Goal: Find contact information: Find contact information

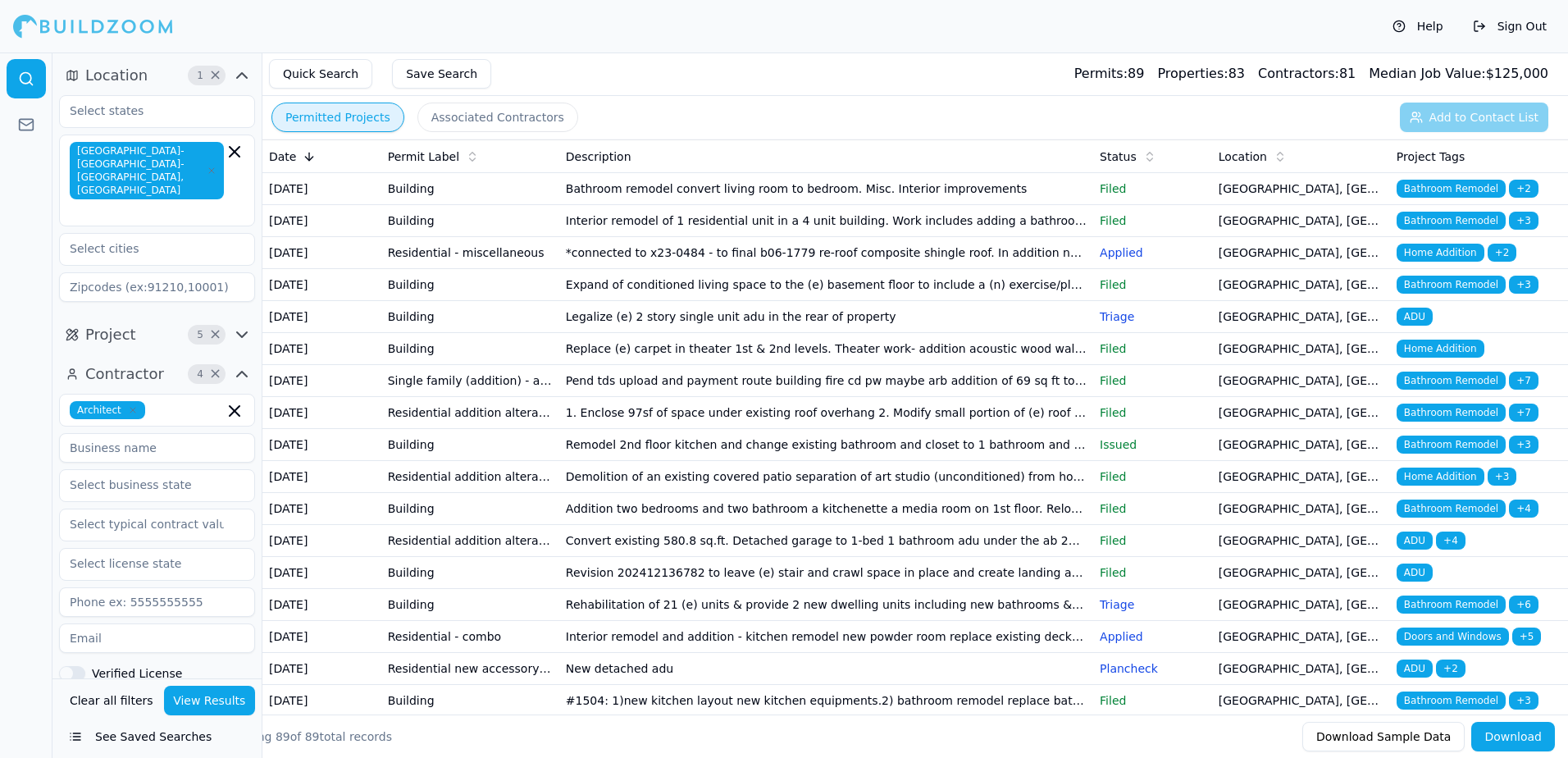
click at [358, 114] on button "Permitted Projects" at bounding box center [338, 117] width 133 height 30
click at [151, 733] on button "See Saved Searches" at bounding box center [157, 737] width 196 height 30
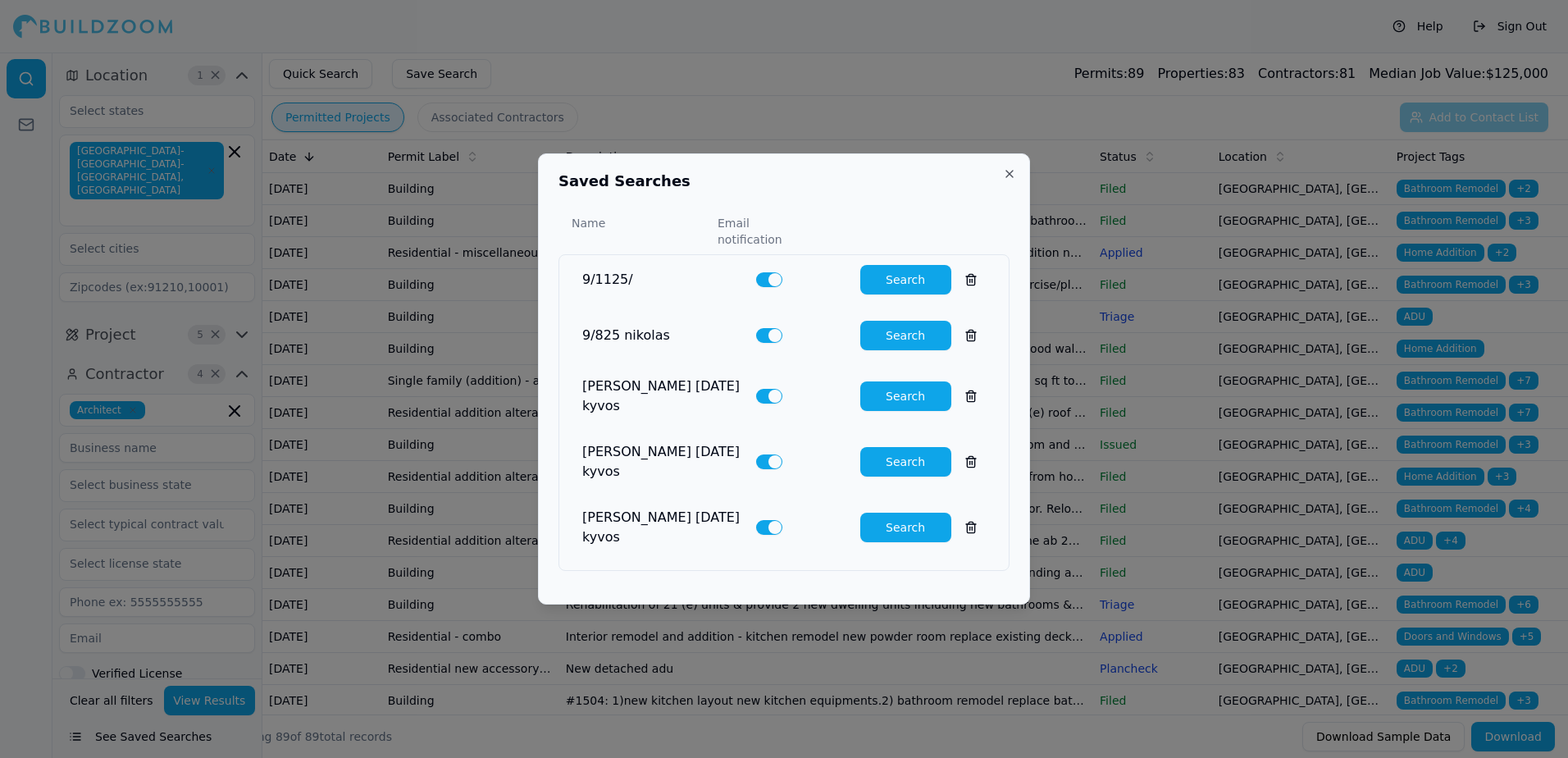
click at [905, 288] on button "Search" at bounding box center [905, 280] width 91 height 30
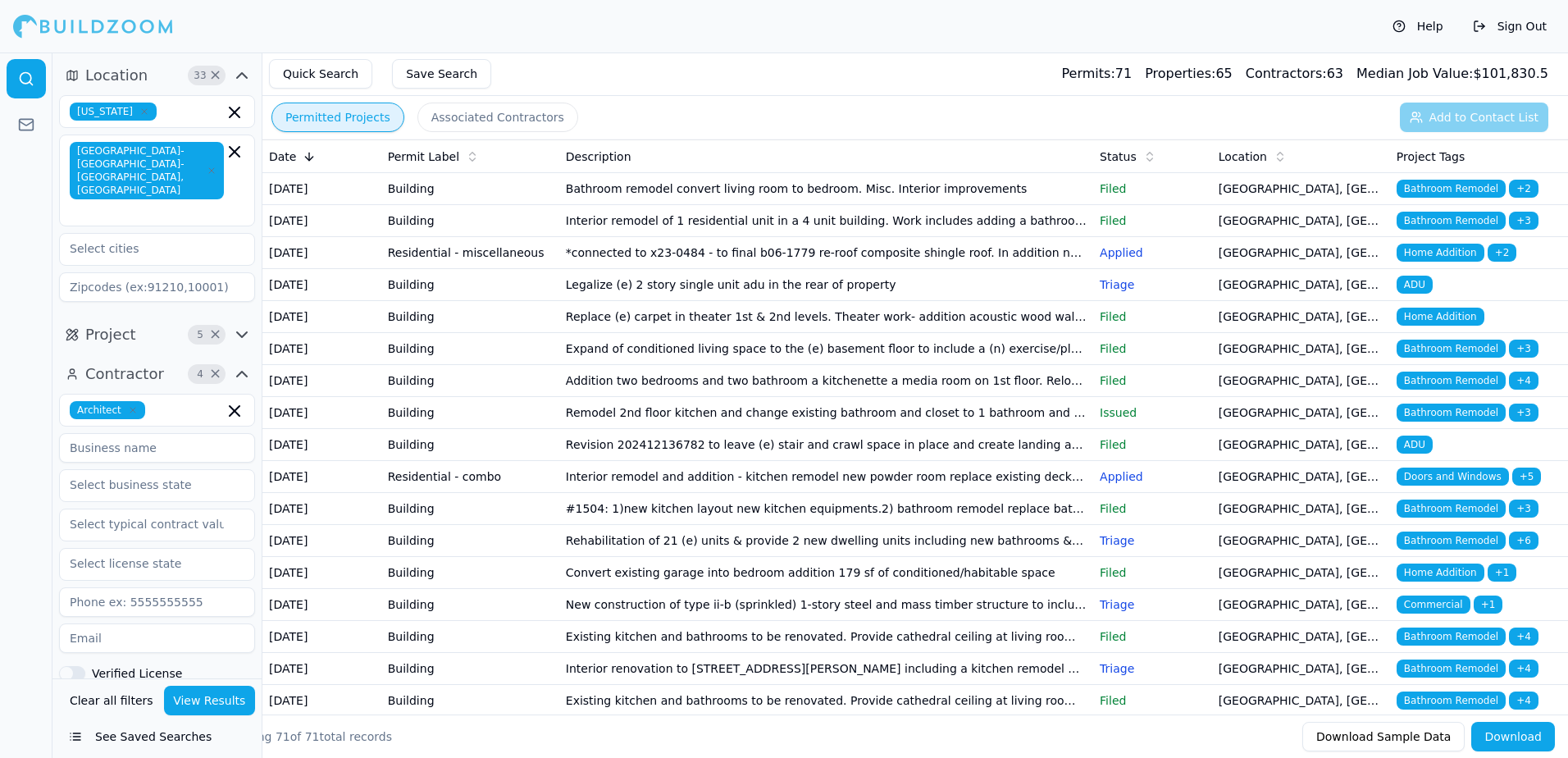
click at [1408, 293] on span "ADU" at bounding box center [1414, 285] width 36 height 18
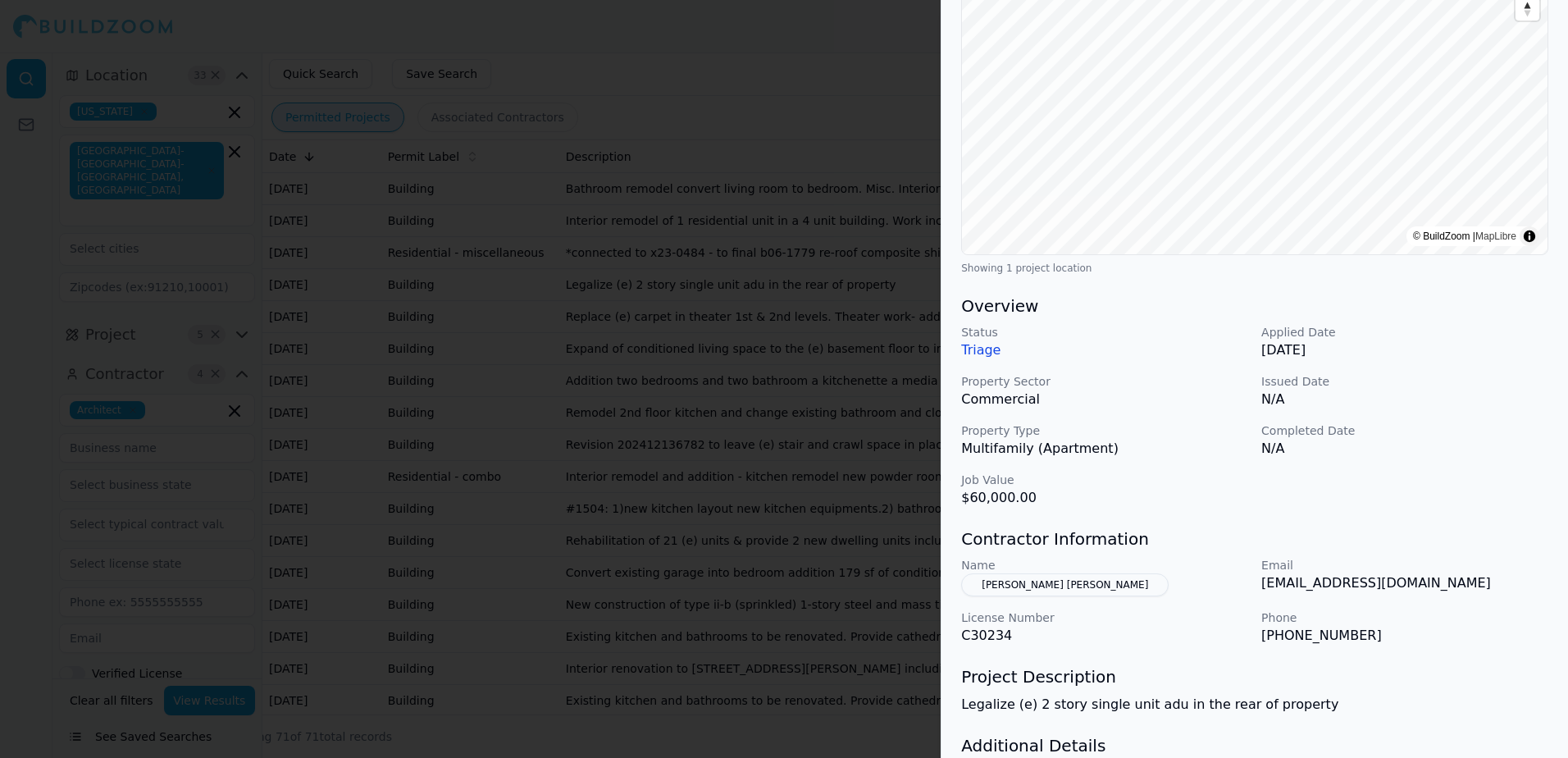
scroll to position [247, 0]
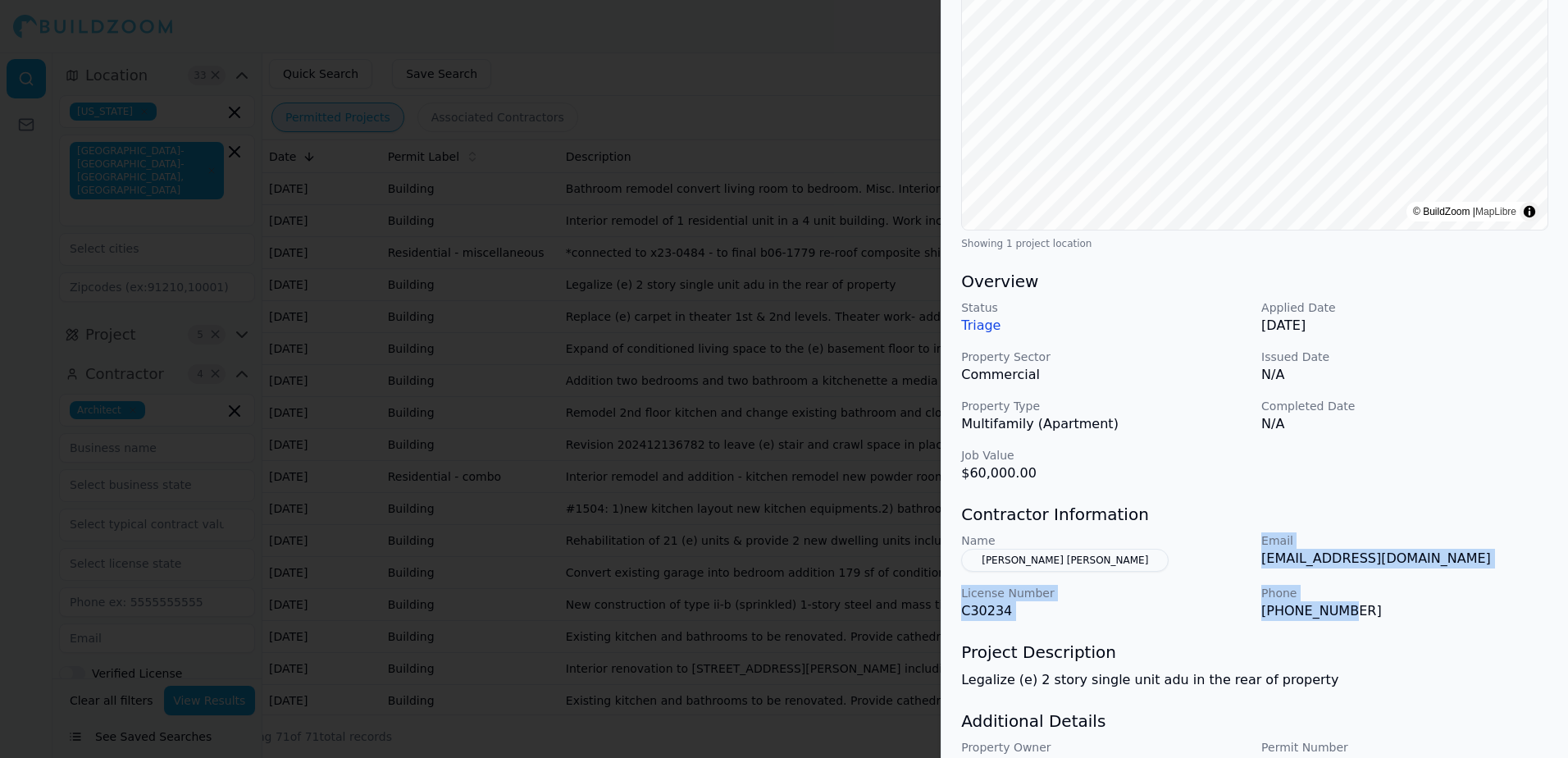
drag, startPoint x: 1262, startPoint y: 543, endPoint x: 1330, endPoint y: 609, distance: 94.8
click at [1330, 609] on div "Name [PERSON_NAME] [PERSON_NAME] Email [EMAIL_ADDRESS][DOMAIN_NAME] License Num…" at bounding box center [1255, 577] width 587 height 89
drag, startPoint x: 1330, startPoint y: 609, endPoint x: 1424, endPoint y: 615, distance: 94.2
click at [1424, 615] on p "[PHONE_NUMBER]" at bounding box center [1405, 611] width 287 height 20
drag, startPoint x: 1042, startPoint y: 561, endPoint x: 1101, endPoint y: 587, distance: 64.5
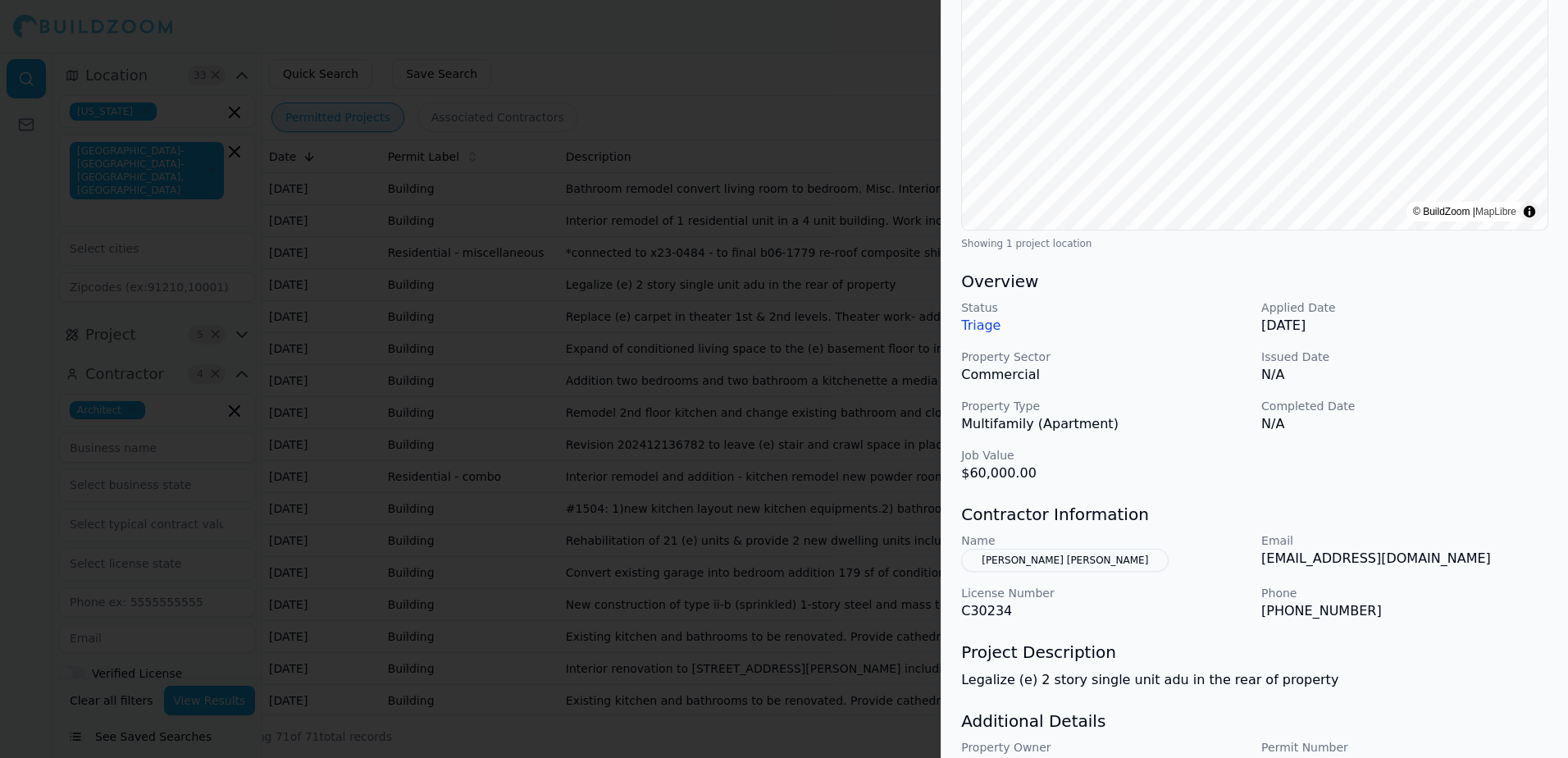
click at [1101, 587] on p "License Number" at bounding box center [1105, 593] width 287 height 16
drag, startPoint x: 1105, startPoint y: 560, endPoint x: 1073, endPoint y: 565, distance: 32.4
click at [1047, 564] on button "[PERSON_NAME] [PERSON_NAME]" at bounding box center [1065, 560] width 207 height 23
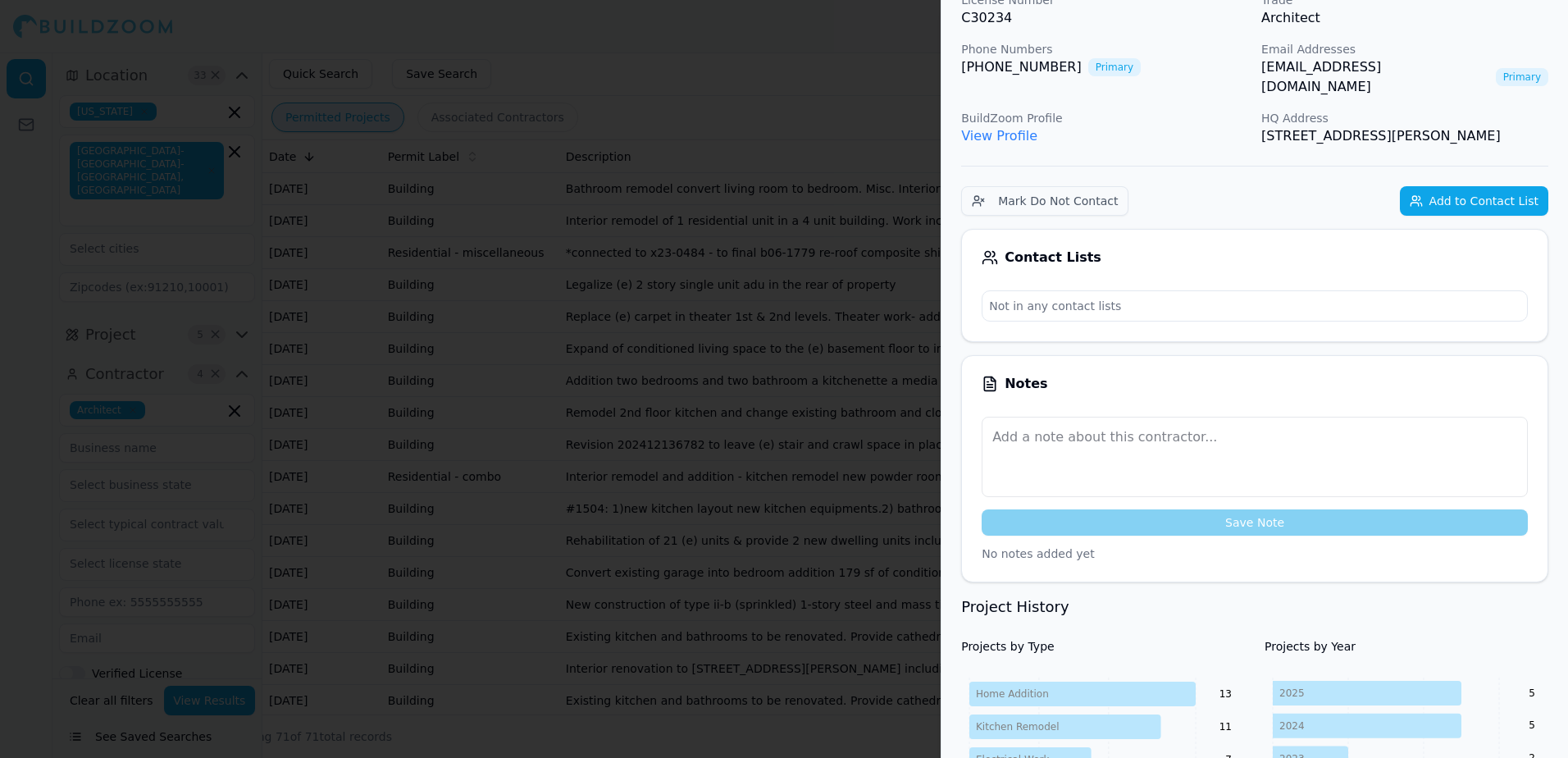
scroll to position [0, 0]
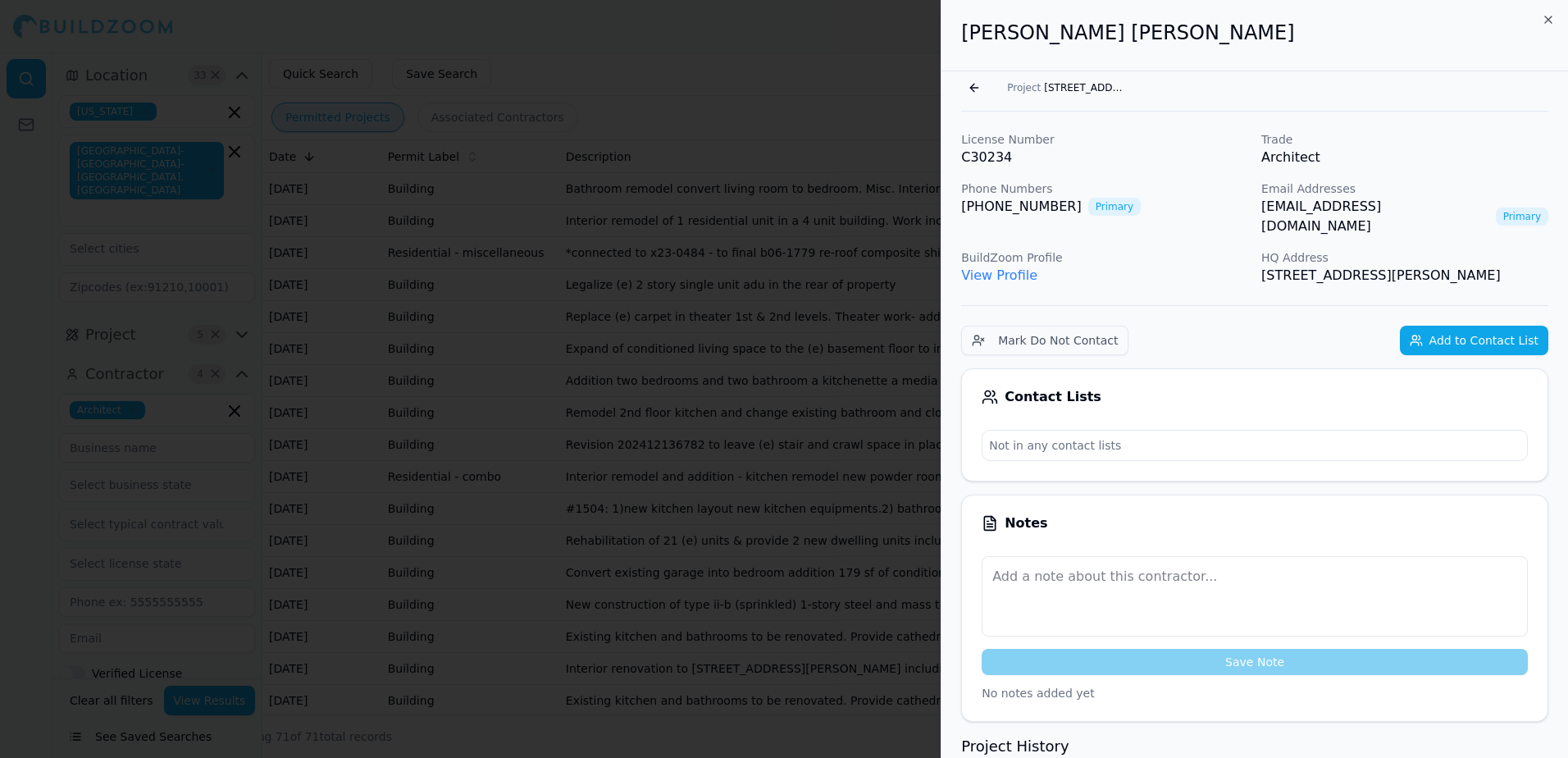
click at [1006, 267] on link "View Profile" at bounding box center [1000, 275] width 76 height 16
drag, startPoint x: 1050, startPoint y: 207, endPoint x: 963, endPoint y: 218, distance: 87.7
click at [963, 218] on div "License Number C30234 Trade Architect Phone Numbers [PHONE_NUMBER] Primary Emai…" at bounding box center [1255, 208] width 587 height 155
drag, startPoint x: 963, startPoint y: 218, endPoint x: 981, endPoint y: 208, distance: 20.6
copy link "[PHONE_NUMBER]"
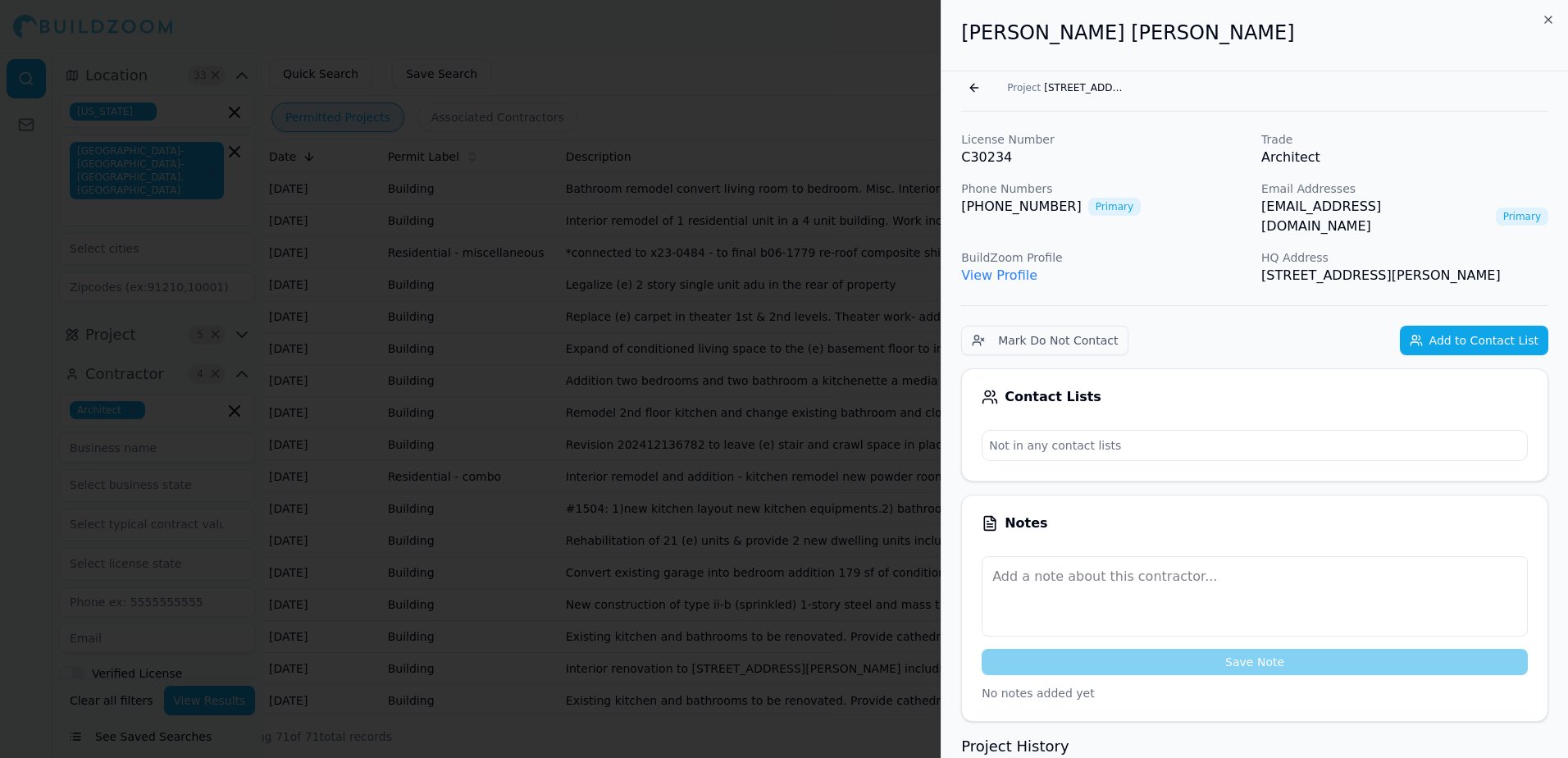
click at [1190, 164] on p "C30234" at bounding box center [1105, 157] width 287 height 20
click at [973, 83] on button "Go back" at bounding box center [974, 88] width 26 height 26
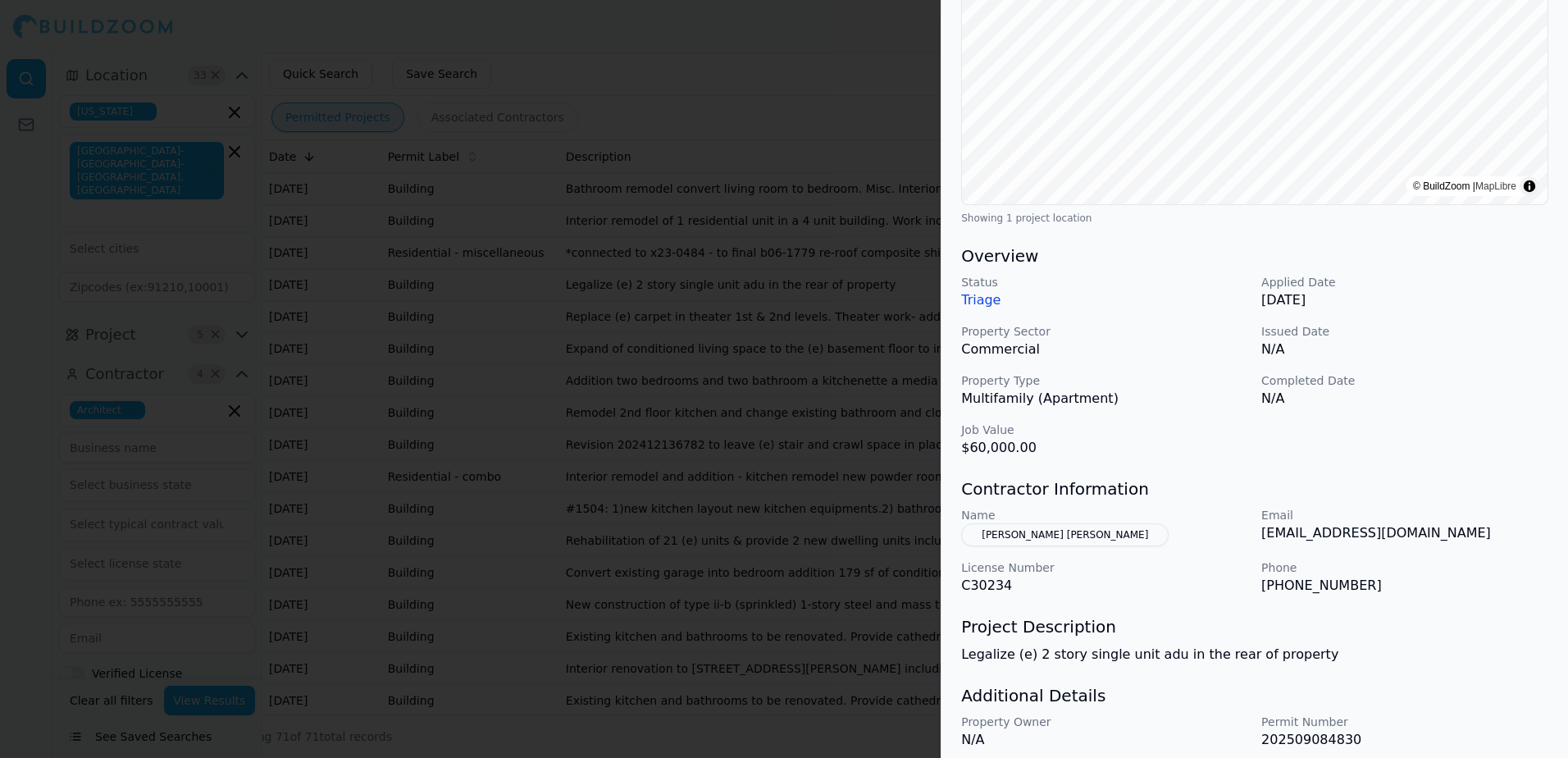
scroll to position [333, 0]
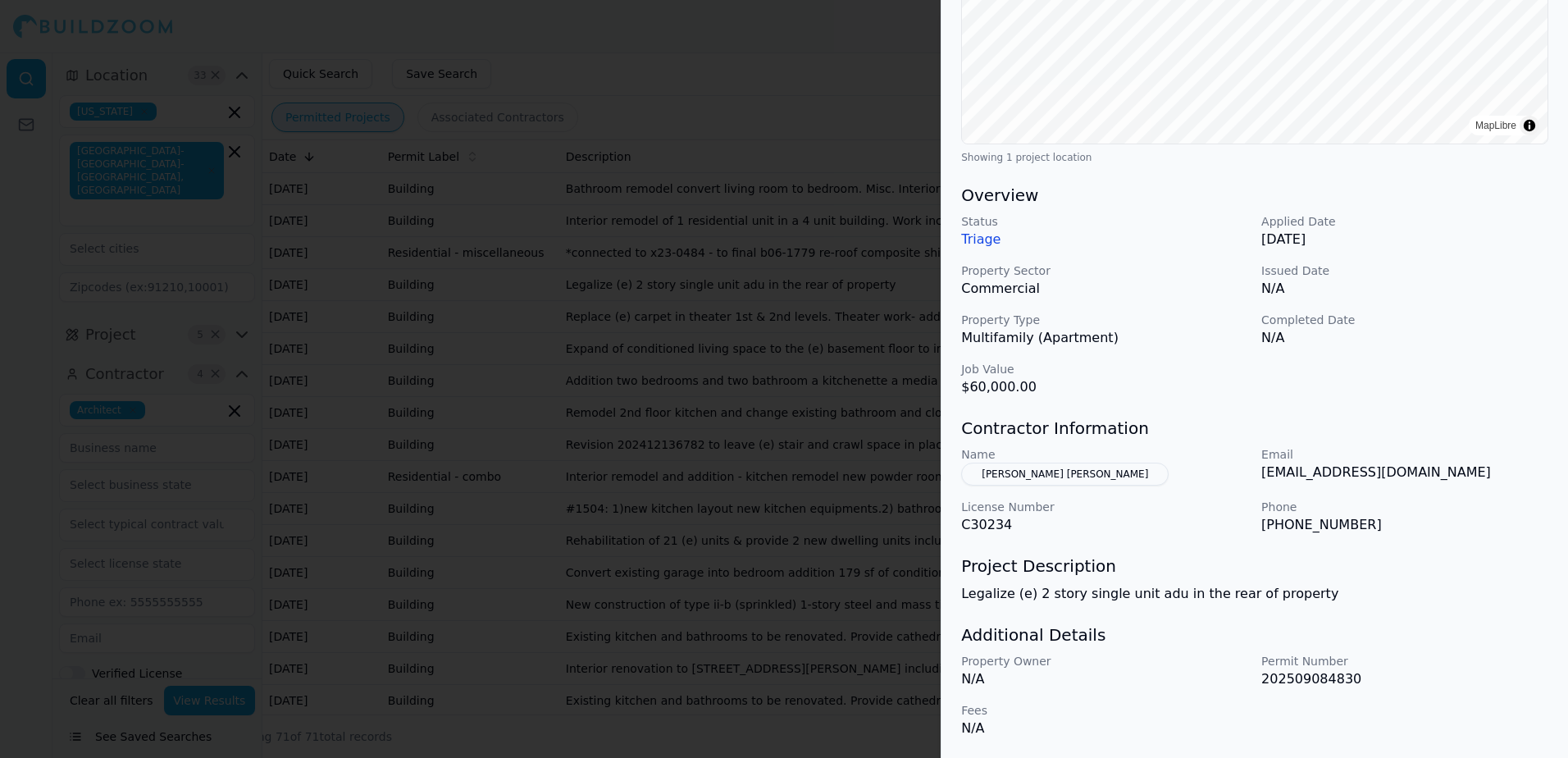
click at [871, 85] on div at bounding box center [784, 379] width 1568 height 758
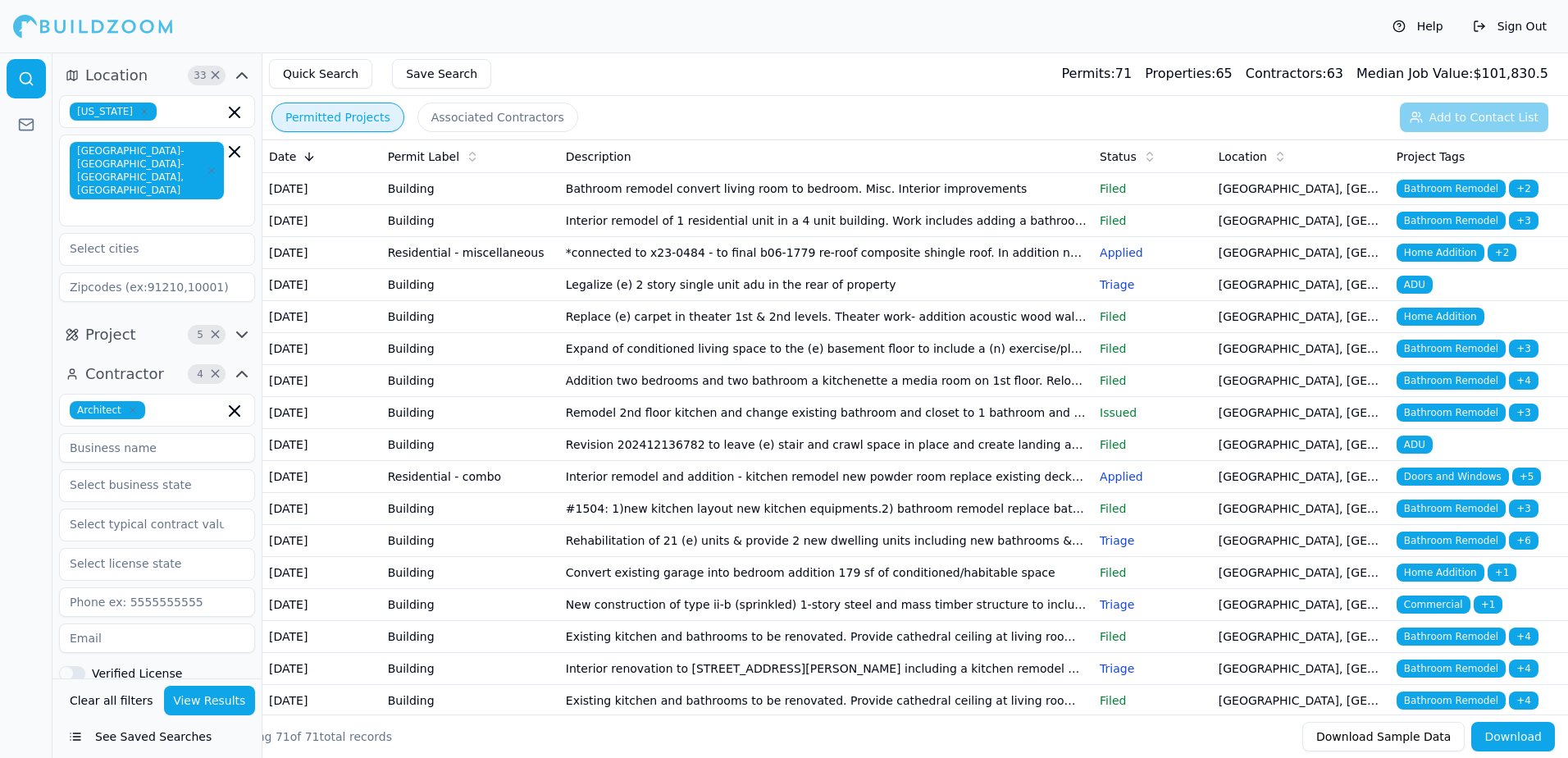
click at [1410, 293] on span "ADU" at bounding box center [1414, 285] width 36 height 18
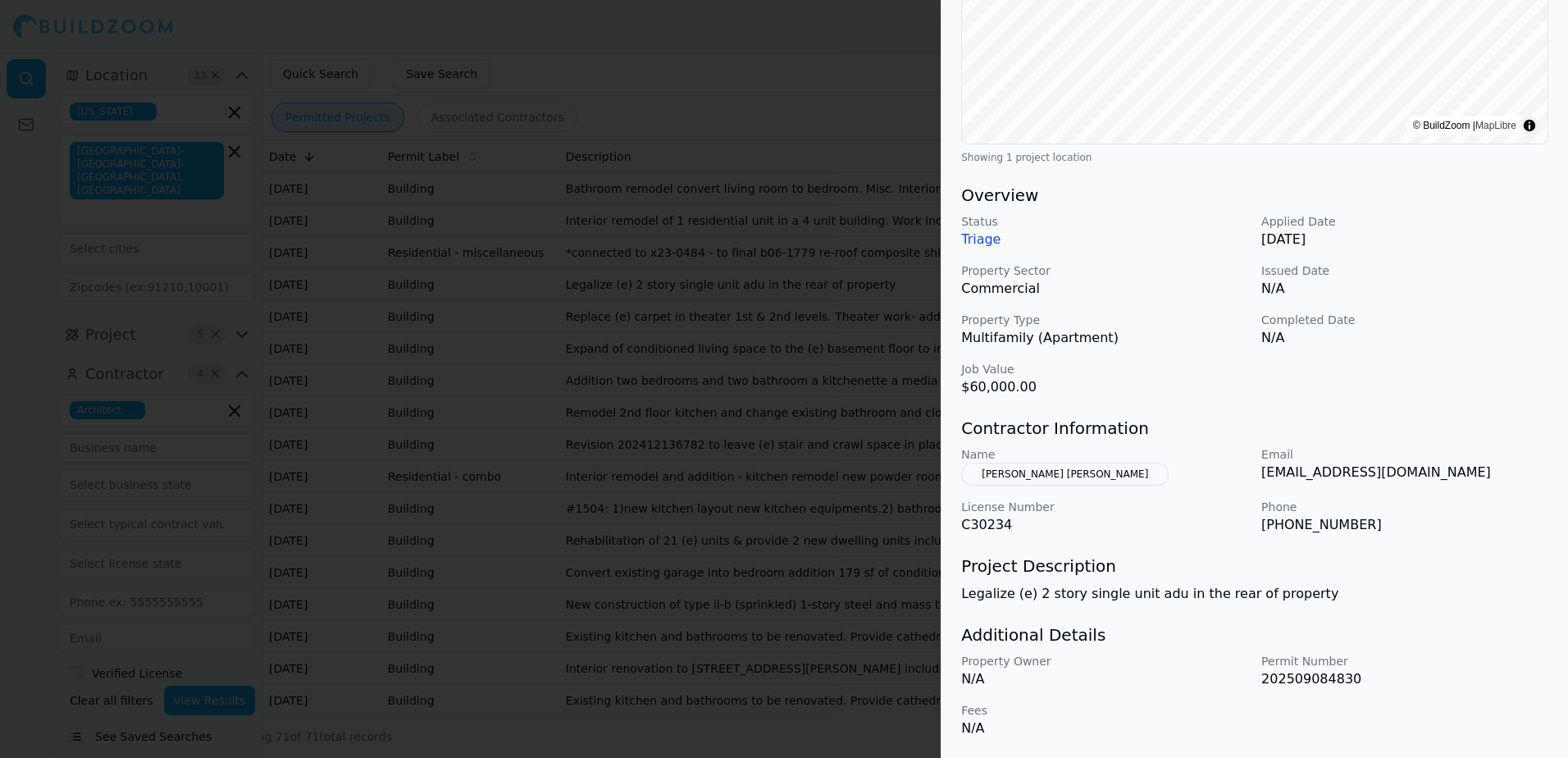
click at [397, 56] on div at bounding box center [784, 379] width 1568 height 758
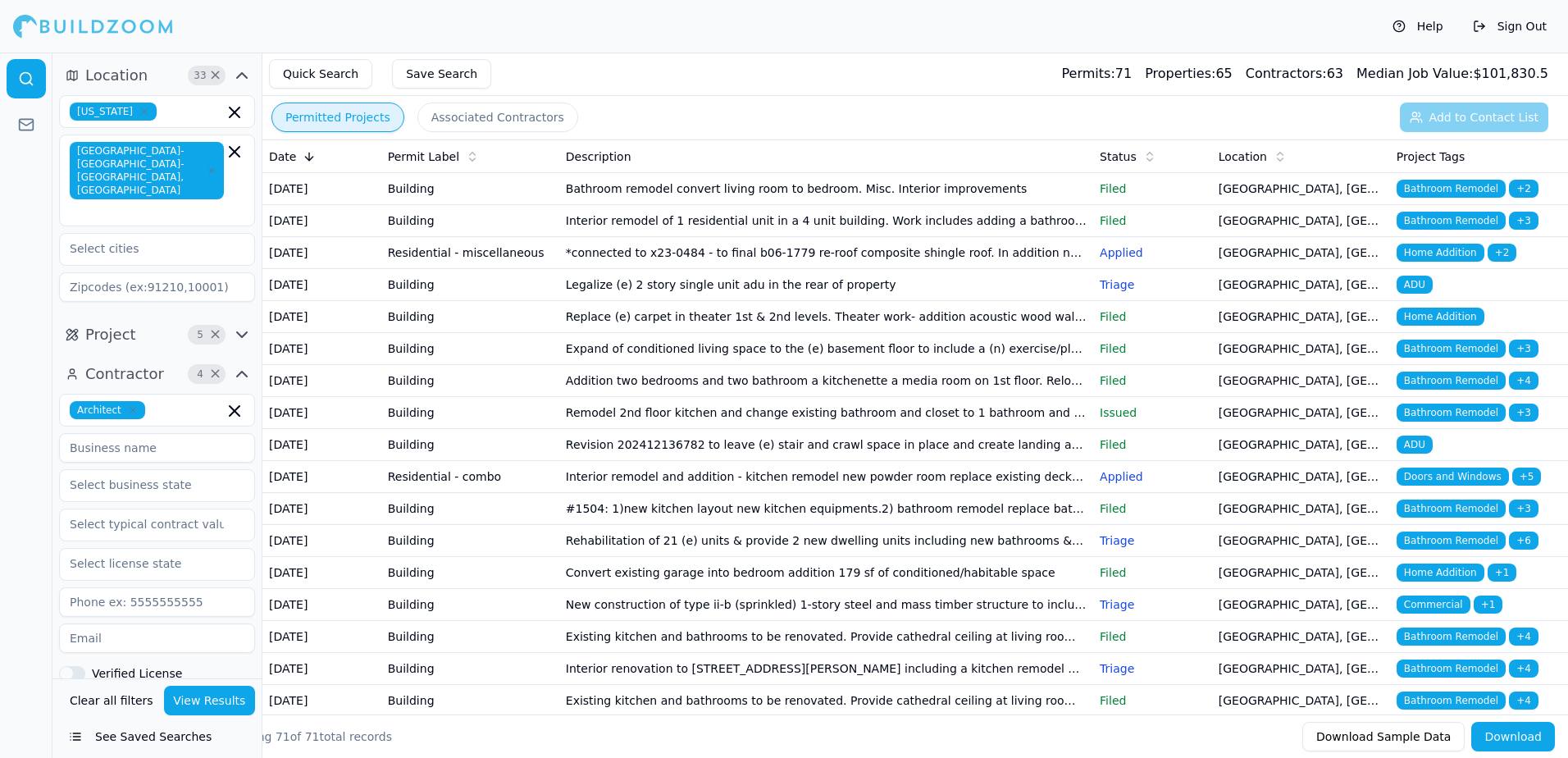
click at [1419, 293] on span "ADU" at bounding box center [1414, 285] width 36 height 18
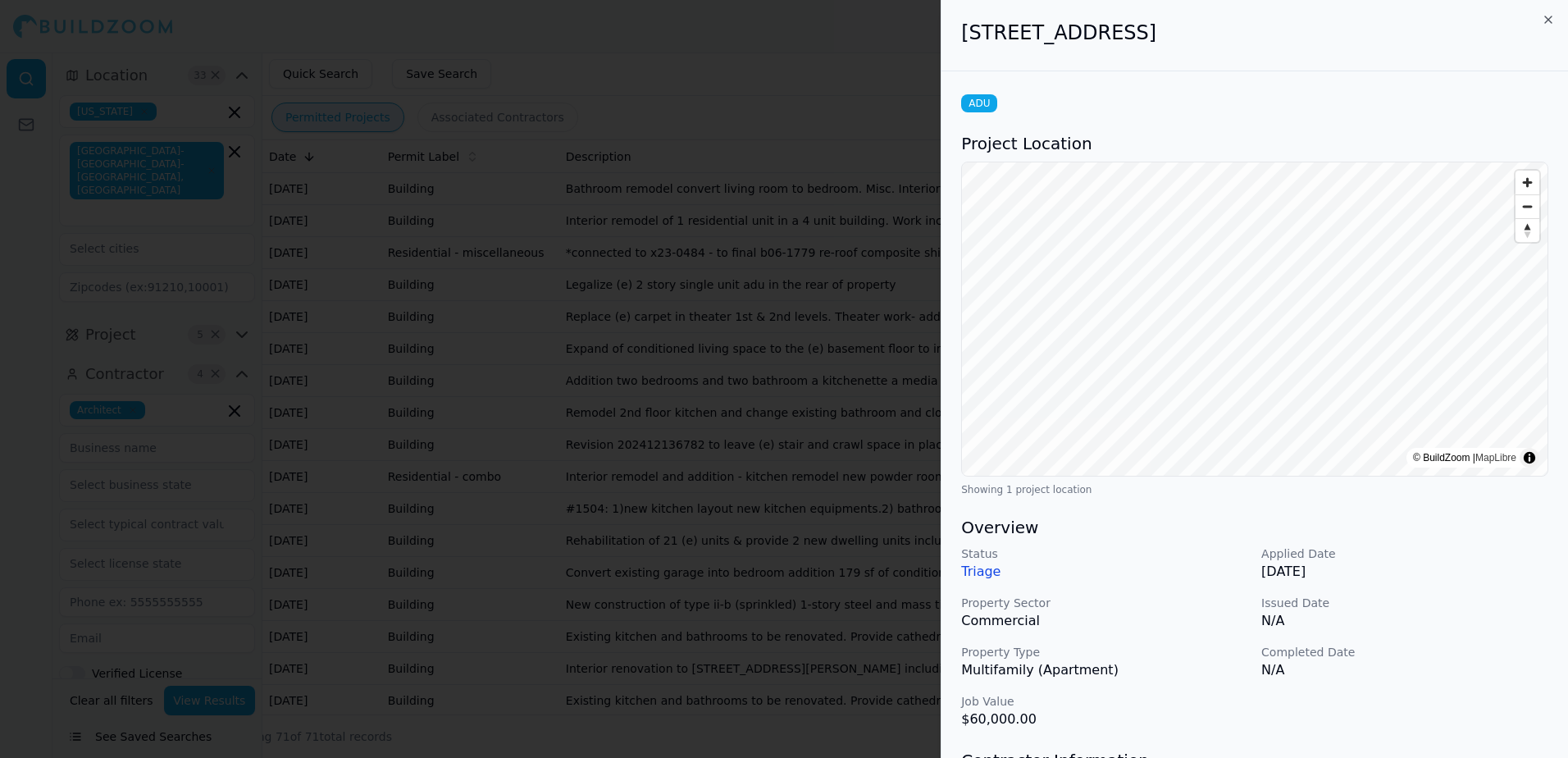
drag, startPoint x: 961, startPoint y: 39, endPoint x: 1324, endPoint y: 41, distance: 363.0
click at [1324, 41] on h2 "[STREET_ADDRESS]" at bounding box center [1255, 33] width 587 height 26
drag, startPoint x: 1324, startPoint y: 41, endPoint x: 1256, endPoint y: 36, distance: 68.2
copy h2 "[STREET_ADDRESS]"
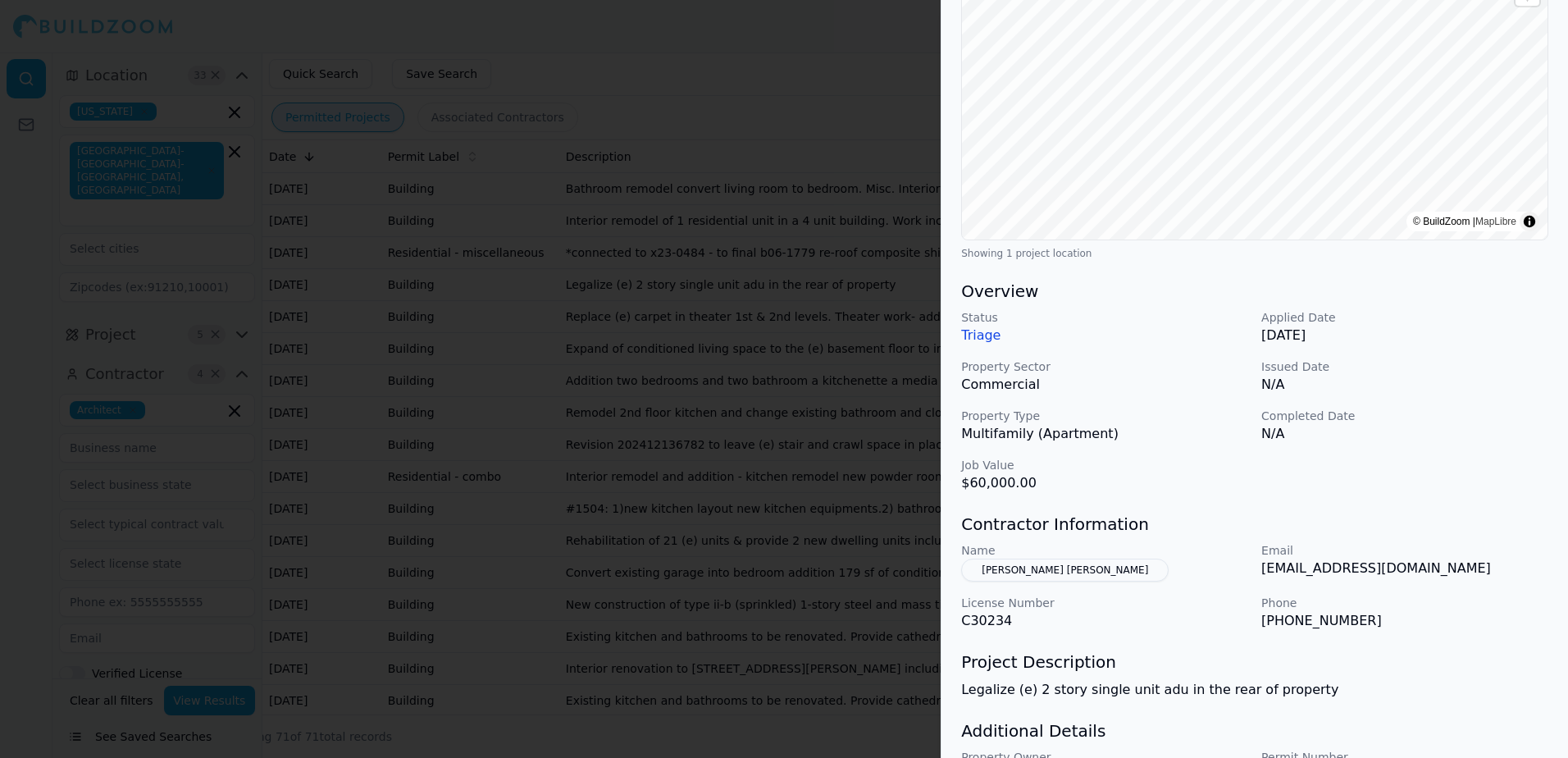
scroll to position [247, 0]
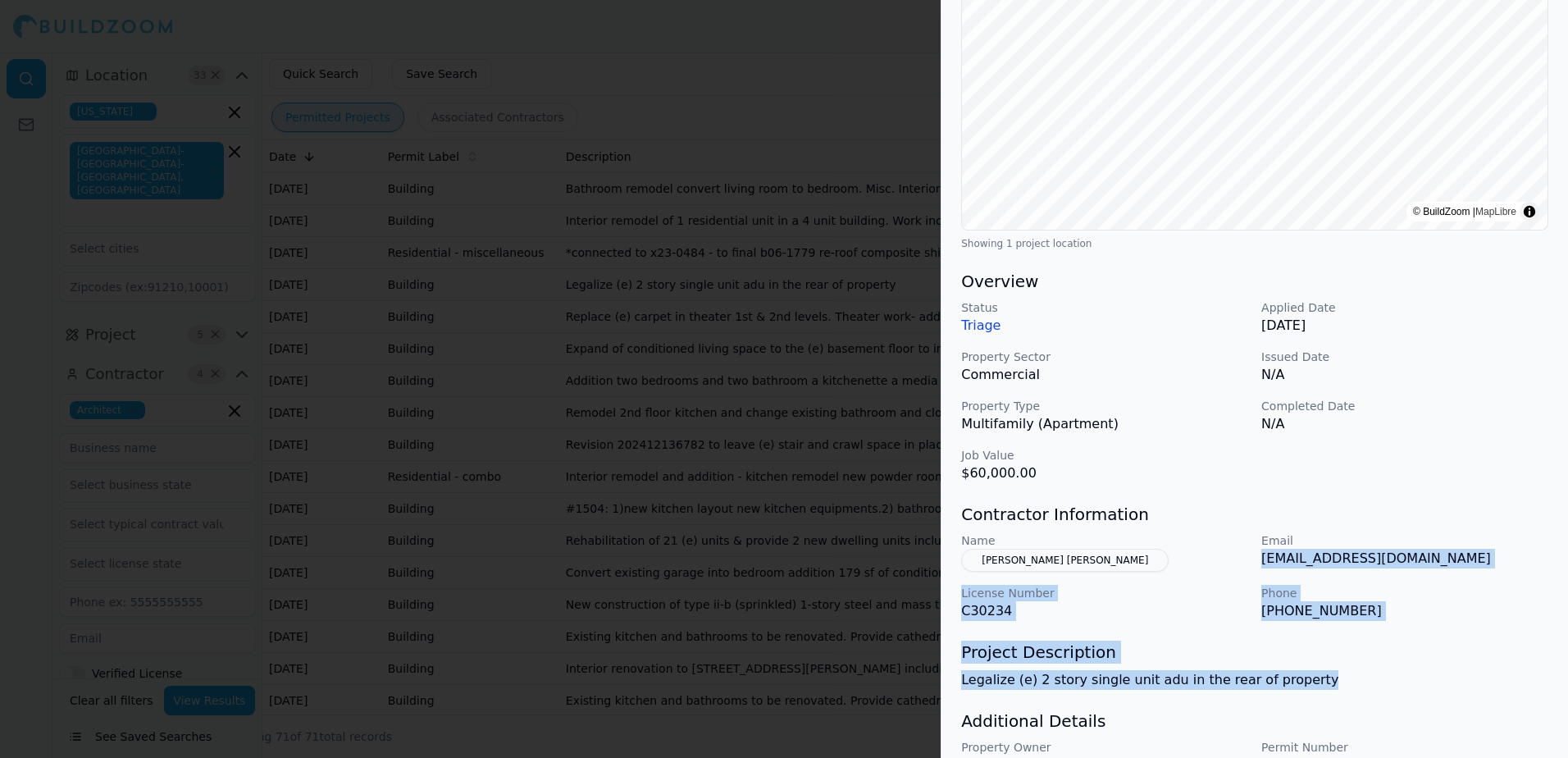
drag, startPoint x: 1261, startPoint y: 560, endPoint x: 1371, endPoint y: 678, distance: 161.3
click at [1371, 678] on div "ADU Project Location © BuildZoom | MapLibre Showing 1 project location Overview…" at bounding box center [1255, 335] width 627 height 1019
drag, startPoint x: 1371, startPoint y: 678, endPoint x: 1283, endPoint y: 685, distance: 88.3
copy div "[EMAIL_ADDRESS][DOMAIN_NAME] License Number C30234 Phone [PHONE_NUMBER] Project…"
click at [1092, 561] on button "[PERSON_NAME] [PERSON_NAME]" at bounding box center [1065, 560] width 207 height 23
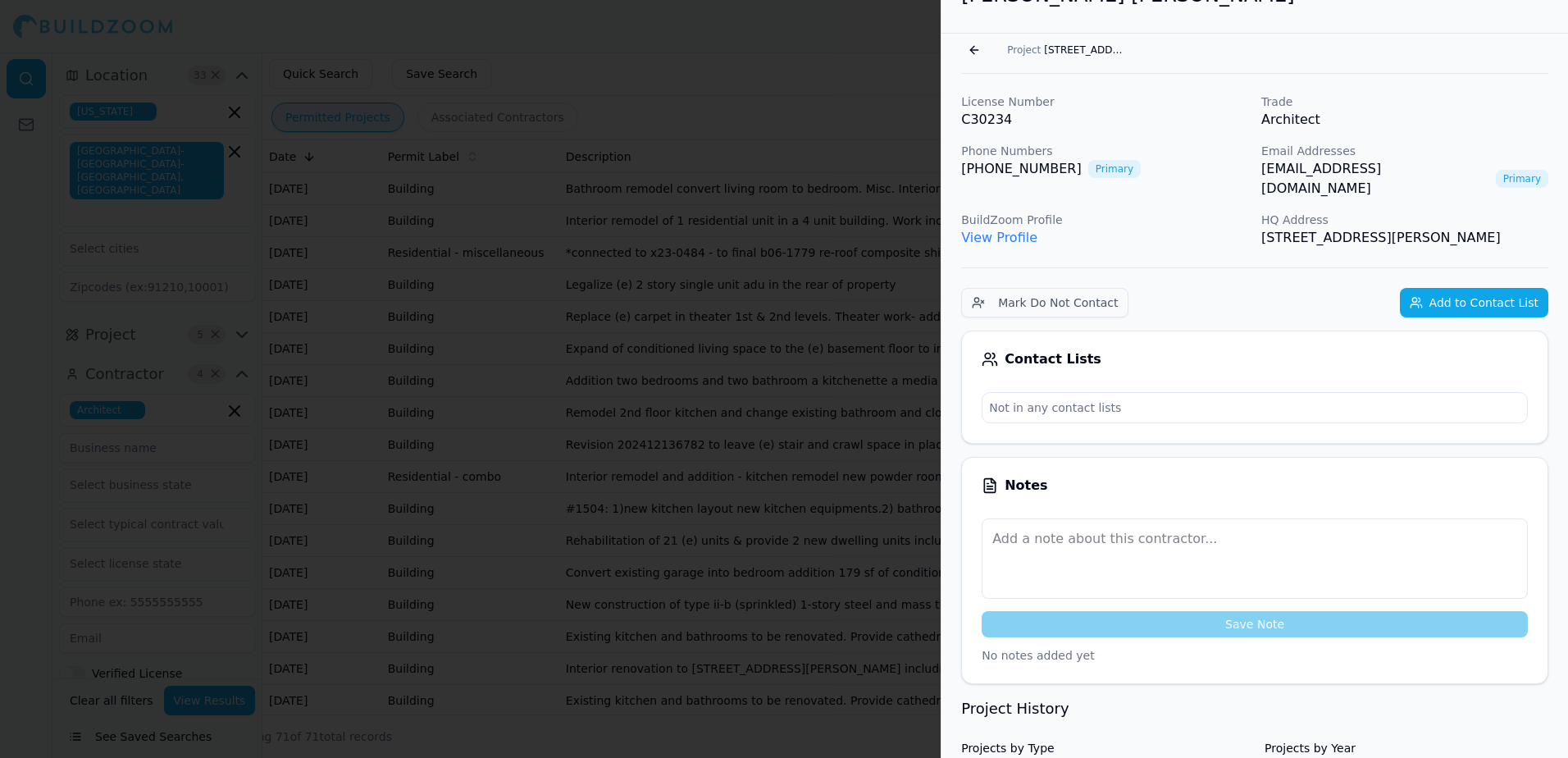
scroll to position [0, 0]
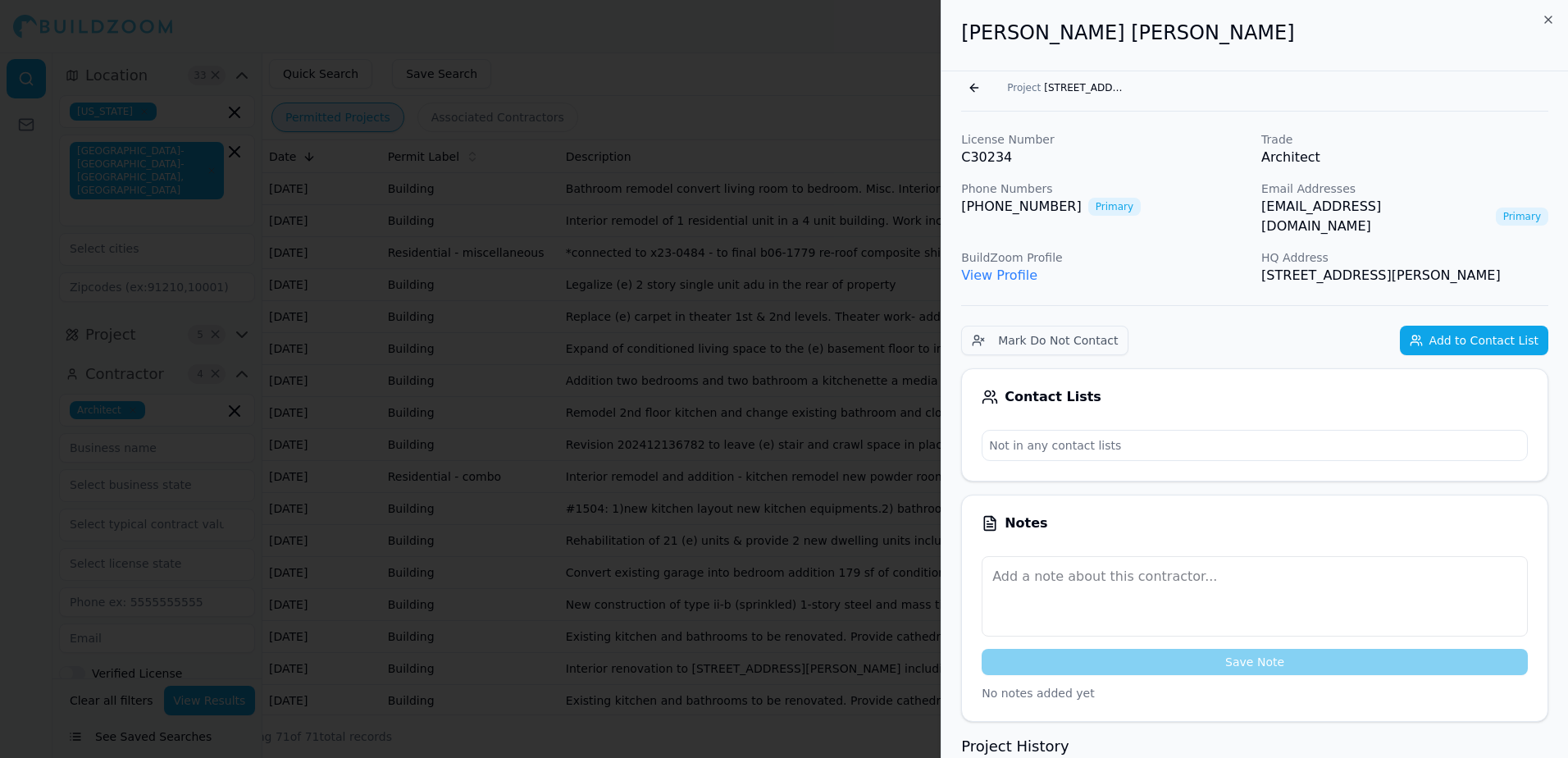
click at [1004, 267] on link "View Profile" at bounding box center [1000, 275] width 76 height 16
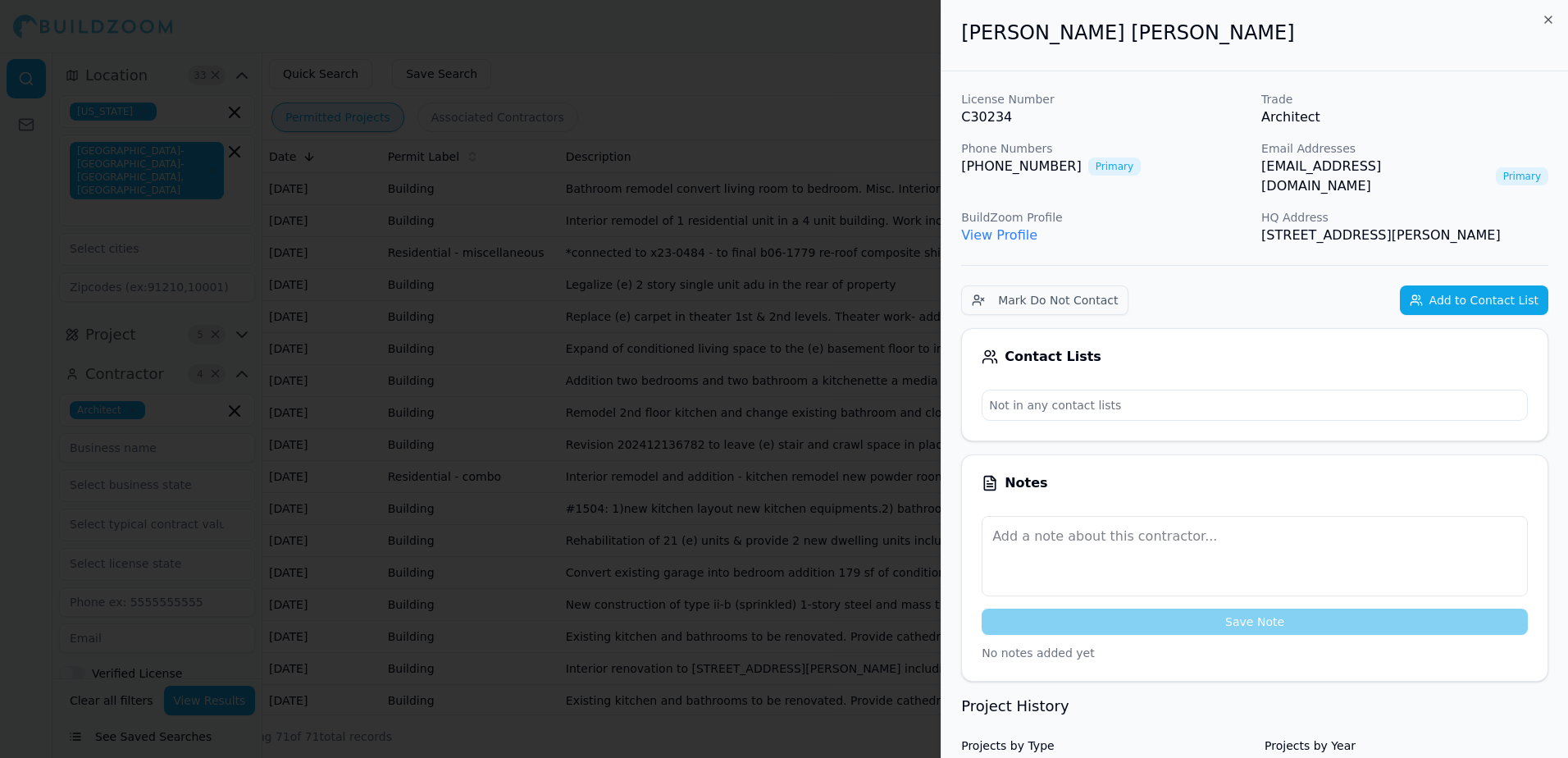
click at [648, 25] on div at bounding box center [784, 379] width 1568 height 758
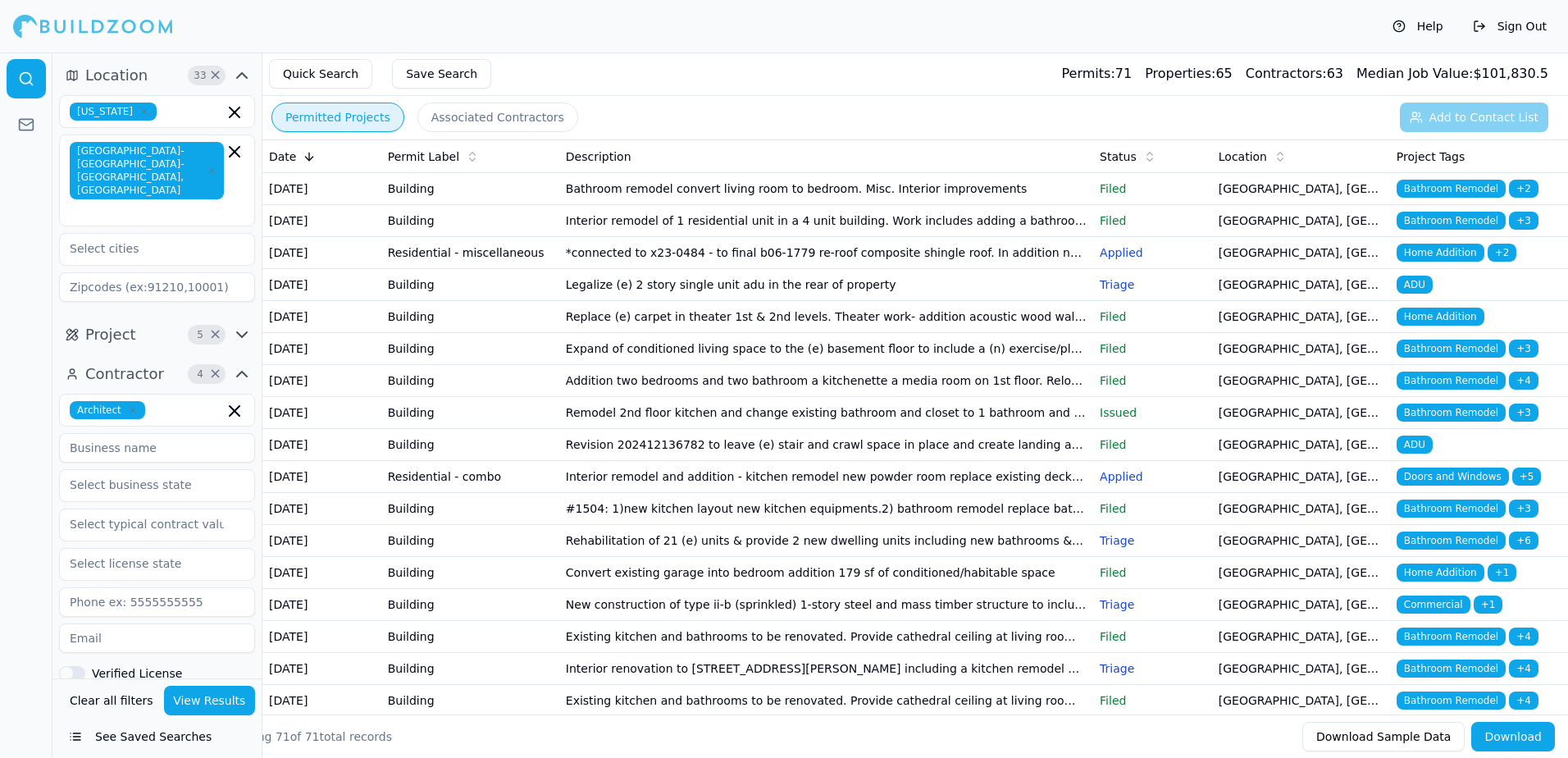
click at [1438, 261] on span "Home Addition" at bounding box center [1440, 253] width 88 height 18
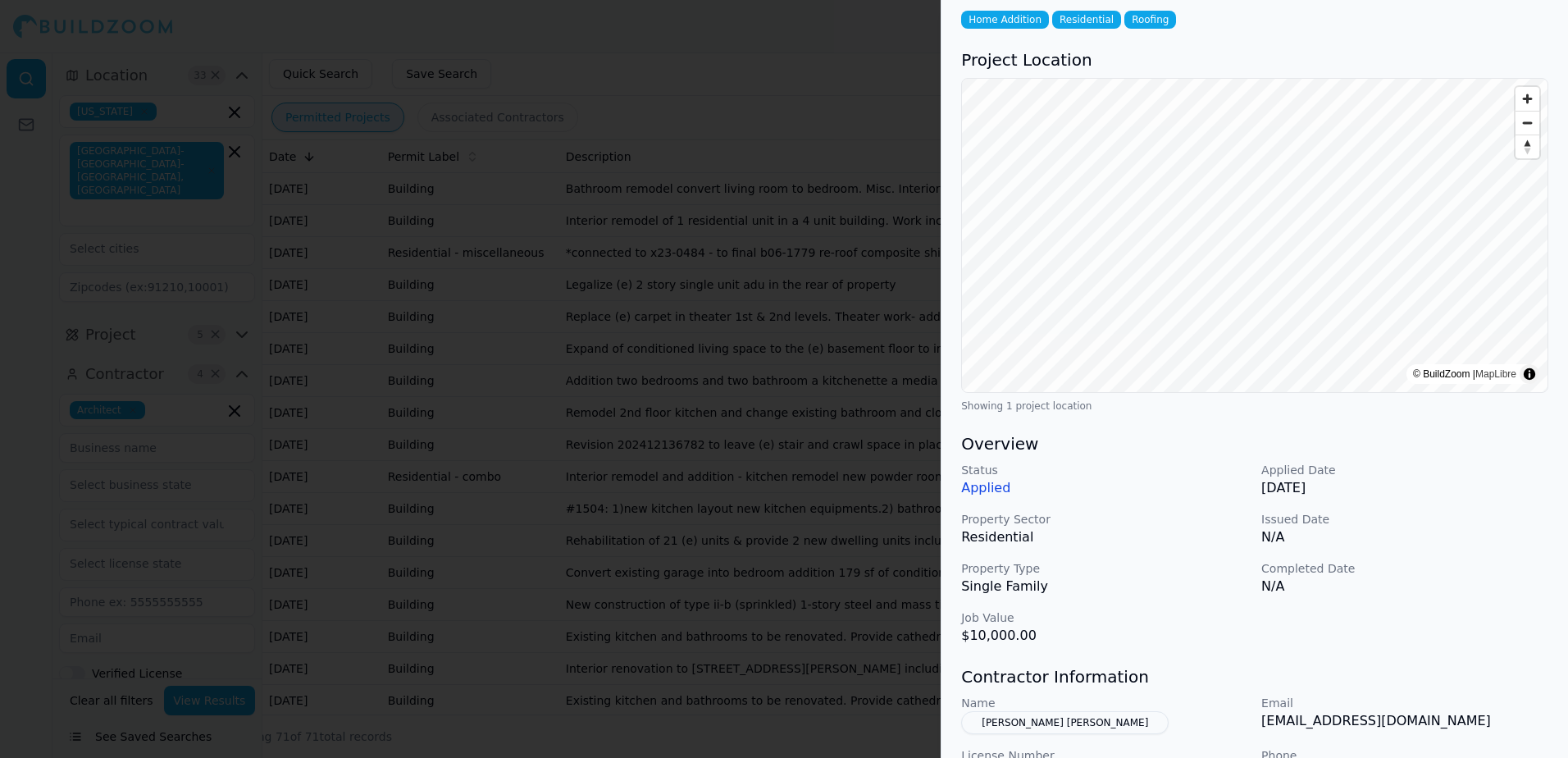
scroll to position [247, 0]
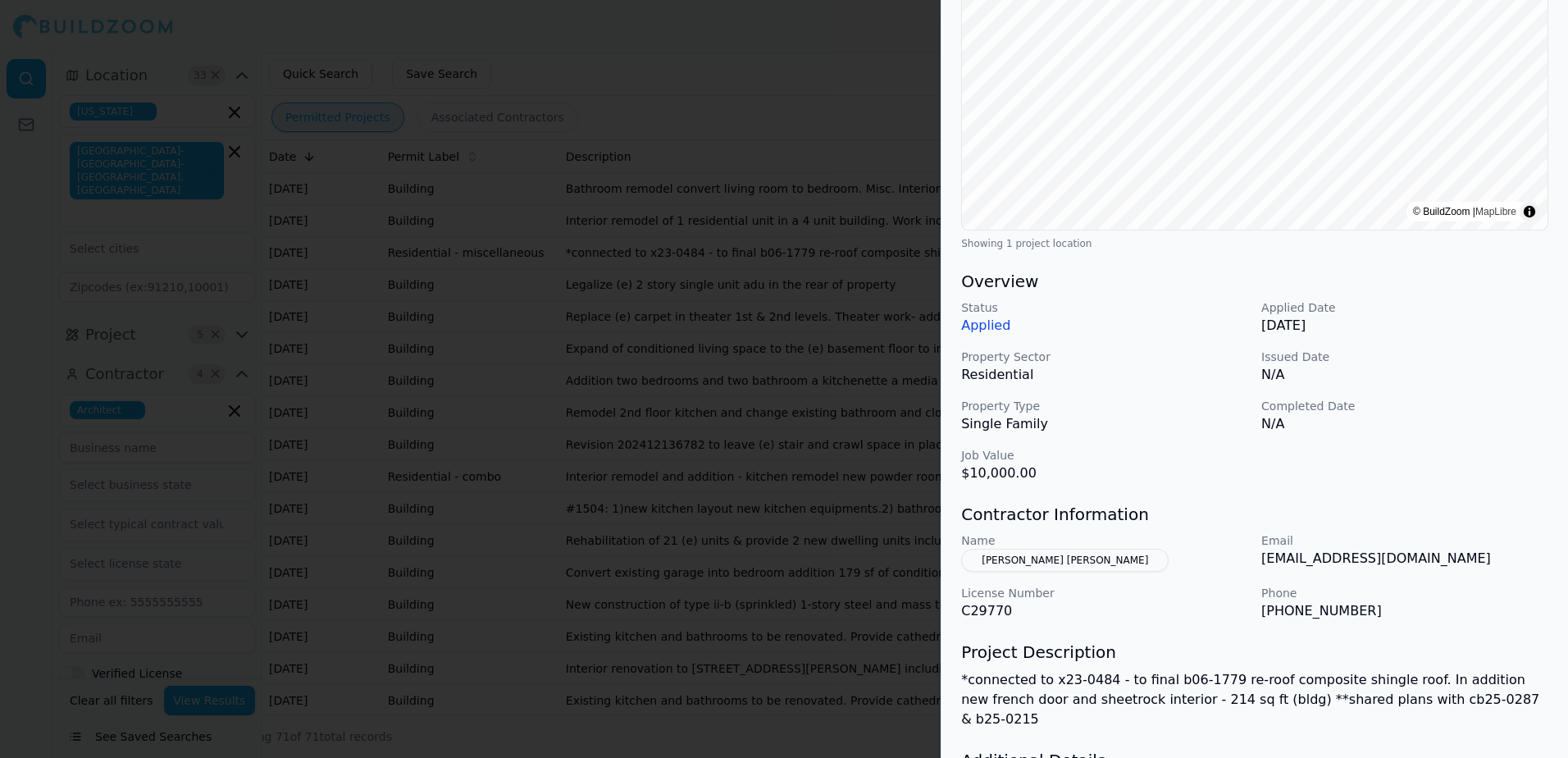
click at [859, 111] on div at bounding box center [784, 379] width 1568 height 758
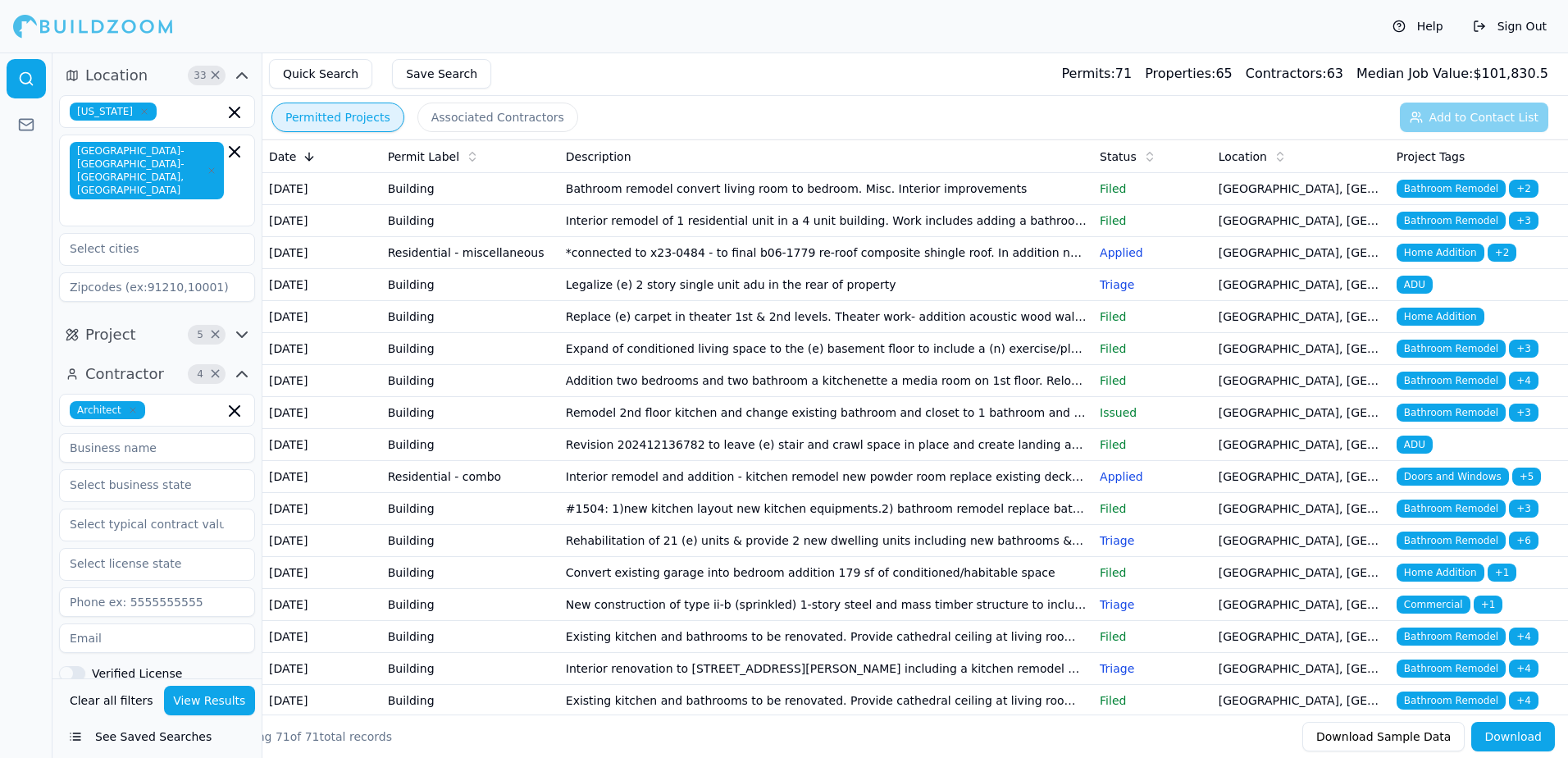
click at [1441, 358] on span "Bathroom Remodel" at bounding box center [1451, 348] width 109 height 18
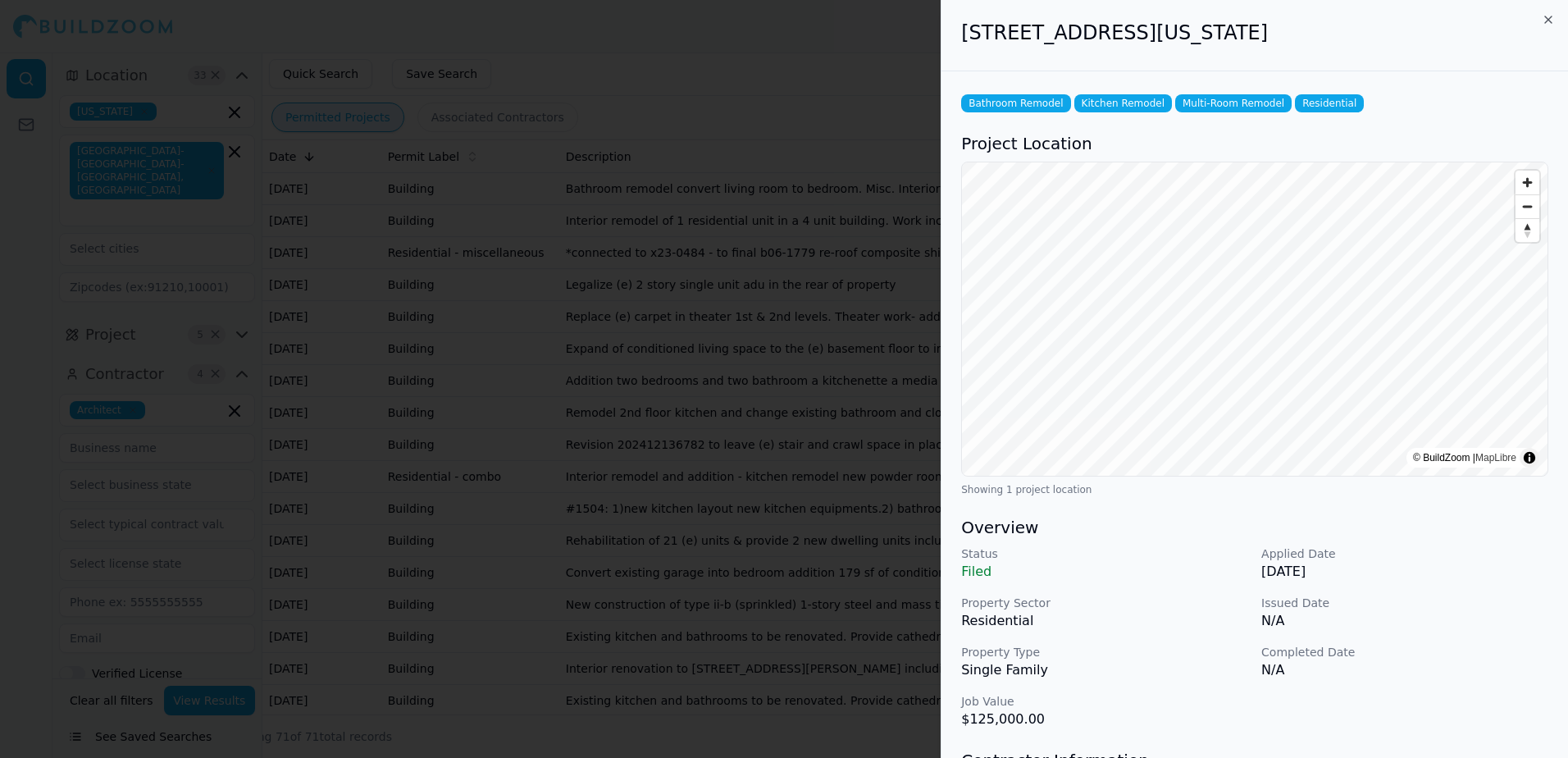
drag, startPoint x: 963, startPoint y: 40, endPoint x: 1362, endPoint y: 50, distance: 399.1
click at [1362, 50] on div "[STREET_ADDRESS][US_STATE]" at bounding box center [1255, 36] width 627 height 71
drag, startPoint x: 1362, startPoint y: 50, endPoint x: 1256, endPoint y: 40, distance: 106.5
copy h2 "[STREET_ADDRESS][US_STATE]"
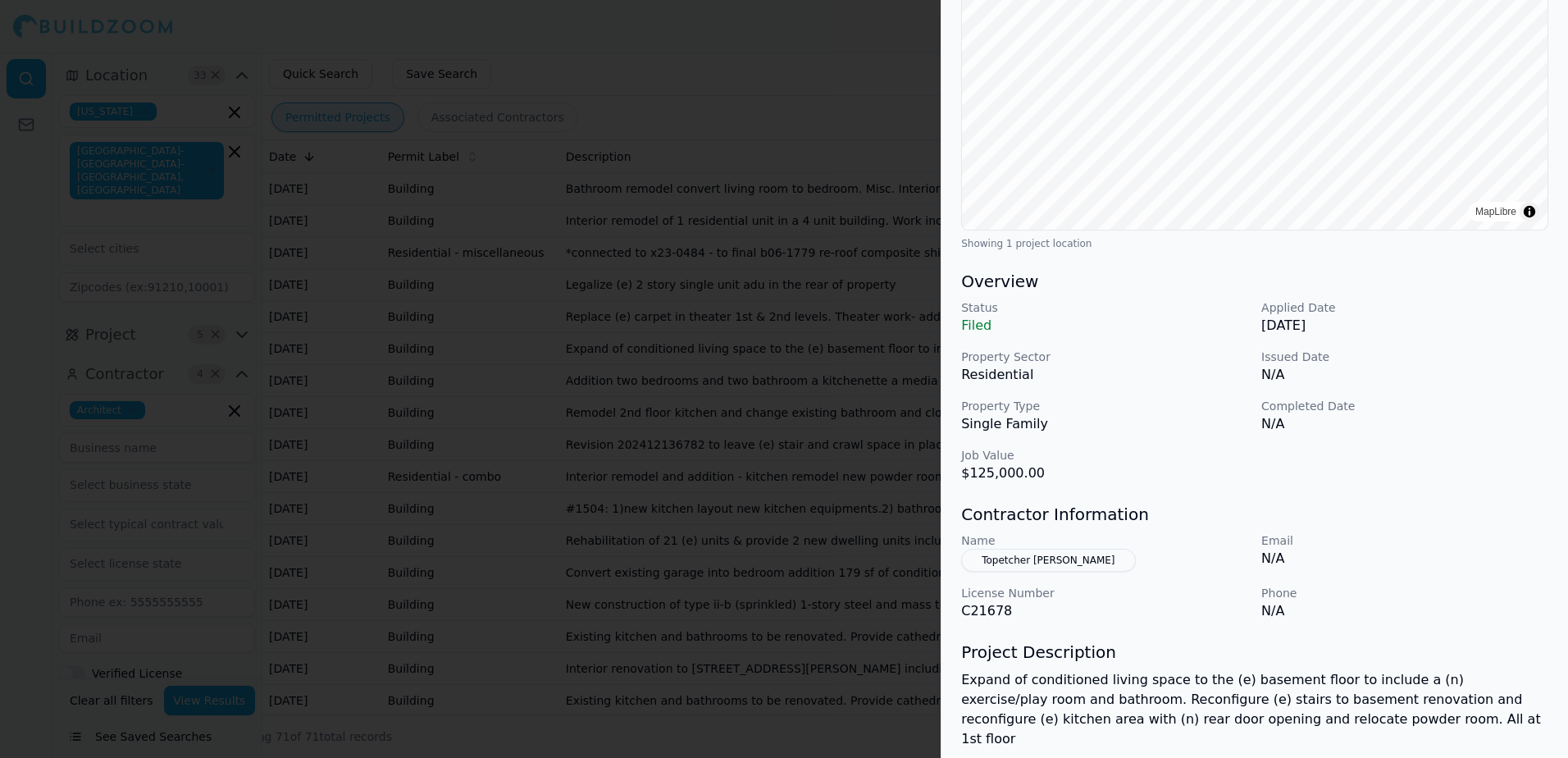
click at [909, 85] on div at bounding box center [784, 379] width 1568 height 758
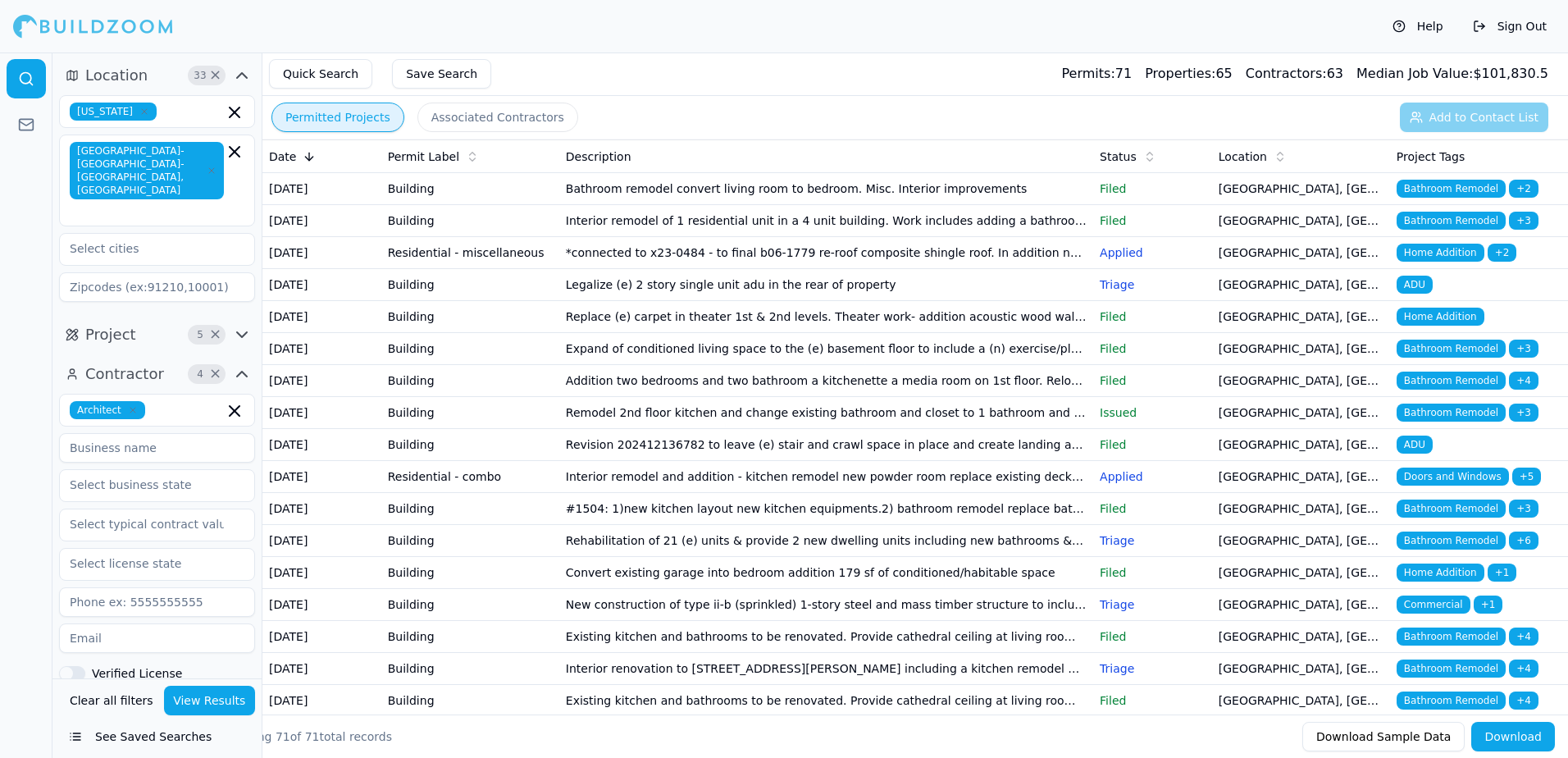
click at [1455, 190] on span "Bathroom Remodel" at bounding box center [1451, 188] width 109 height 18
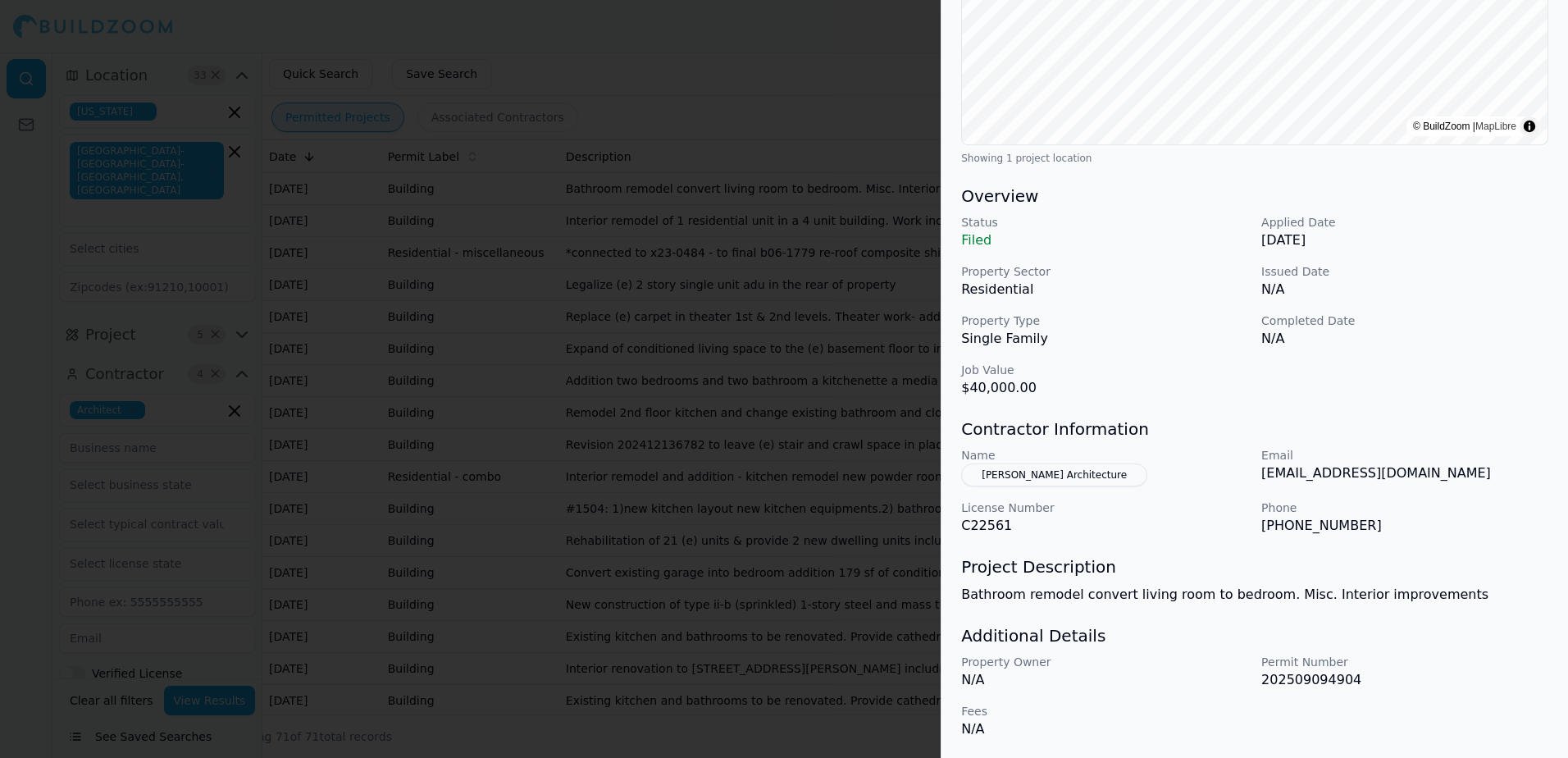
scroll to position [333, 0]
click at [1042, 477] on button "[PERSON_NAME] Architecture" at bounding box center [1054, 474] width 187 height 23
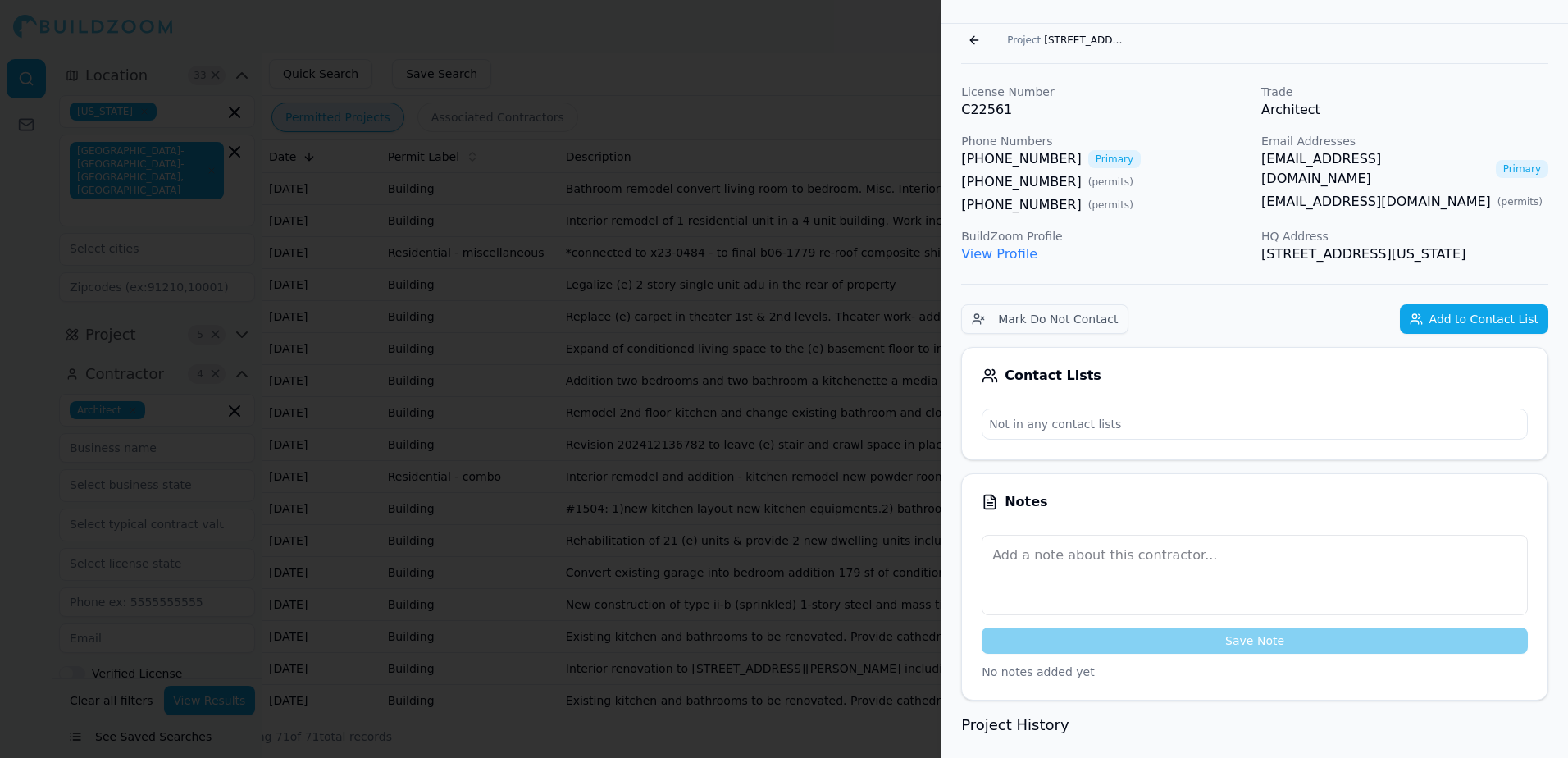
scroll to position [44, 0]
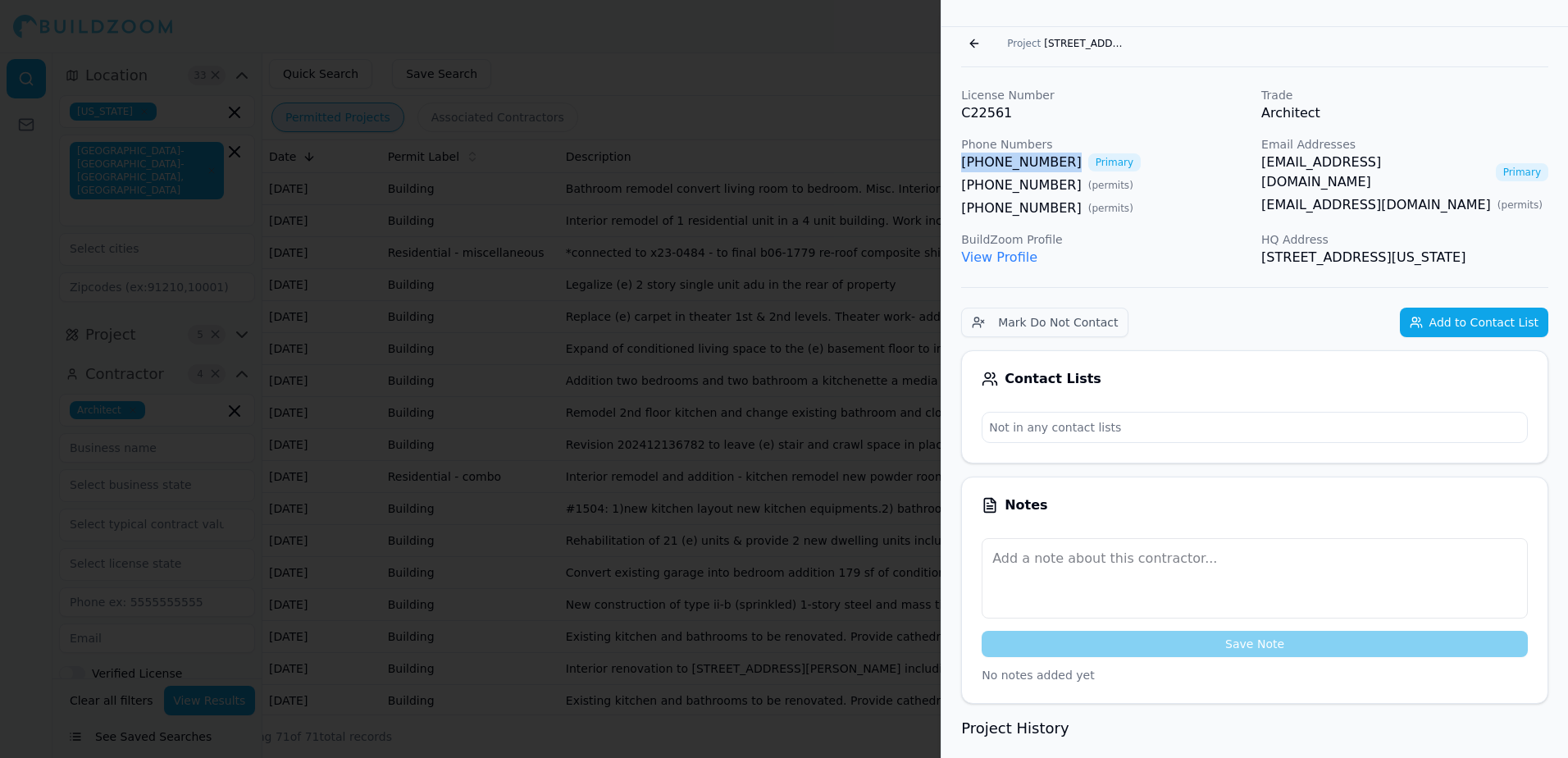
drag, startPoint x: 1049, startPoint y: 159, endPoint x: 962, endPoint y: 166, distance: 87.3
click at [962, 166] on div "[PHONE_NUMBER] Primary" at bounding box center [1105, 162] width 287 height 20
drag, startPoint x: 962, startPoint y: 166, endPoint x: 979, endPoint y: 165, distance: 17.0
copy link "[PHONE_NUMBER]"
click at [1006, 259] on link "View Profile" at bounding box center [1000, 257] width 76 height 16
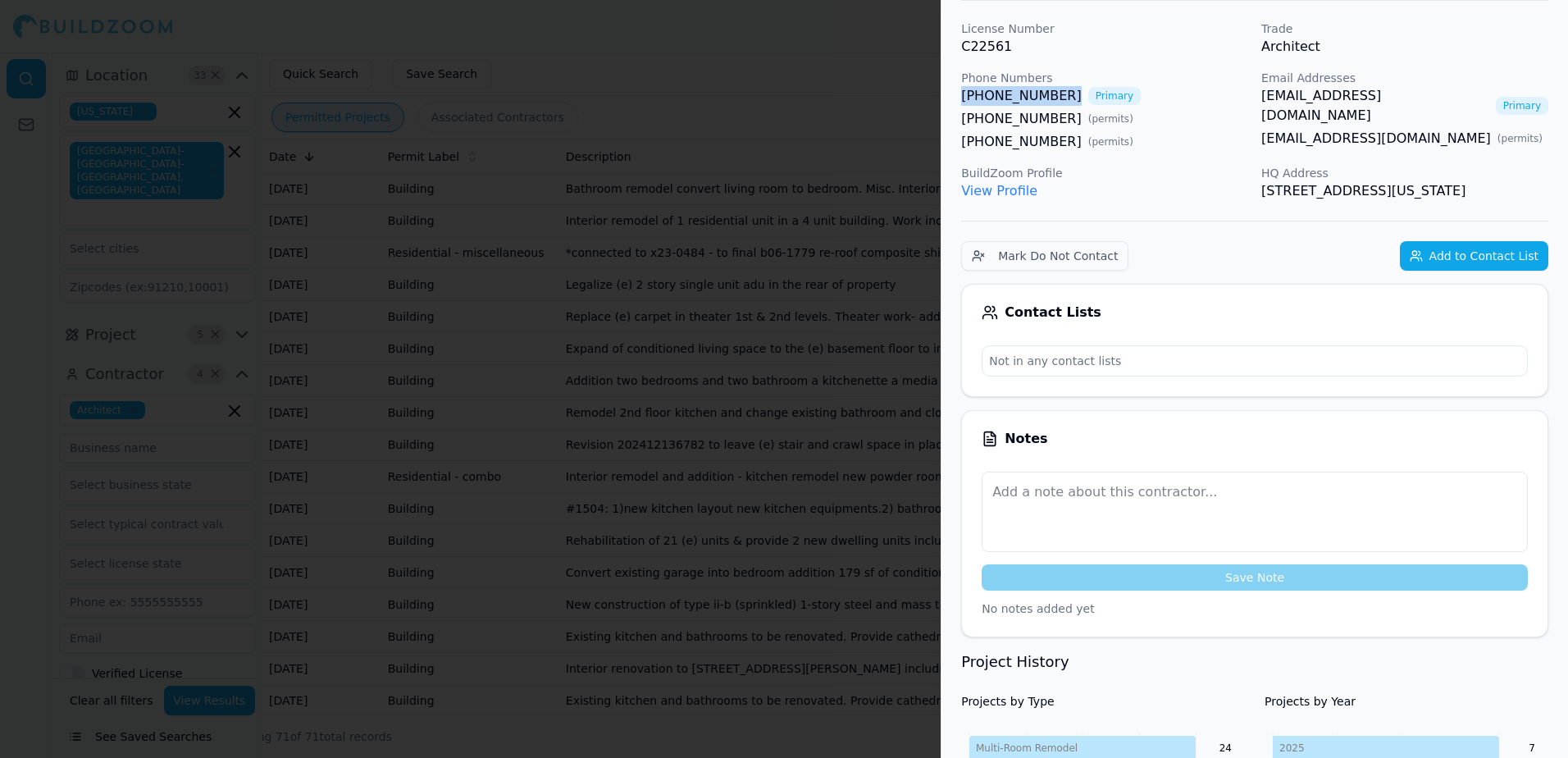
scroll to position [0, 0]
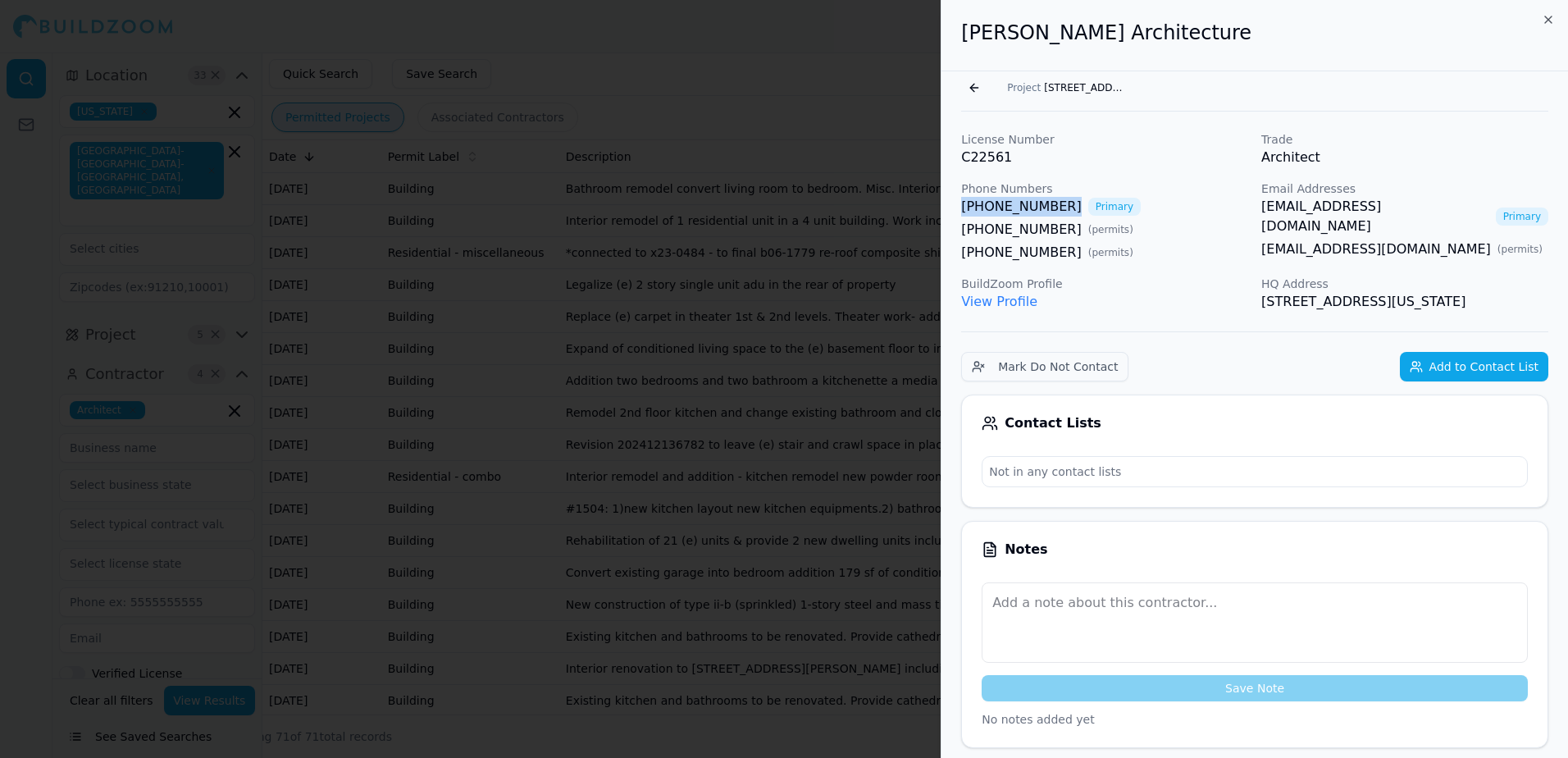
copy link "[PHONE_NUMBER]"
click at [1158, 214] on div "[PHONE_NUMBER] Primary" at bounding box center [1105, 207] width 287 height 20
drag, startPoint x: 1046, startPoint y: 204, endPoint x: 961, endPoint y: 210, distance: 85.2
drag, startPoint x: 961, startPoint y: 210, endPoint x: 996, endPoint y: 209, distance: 35.0
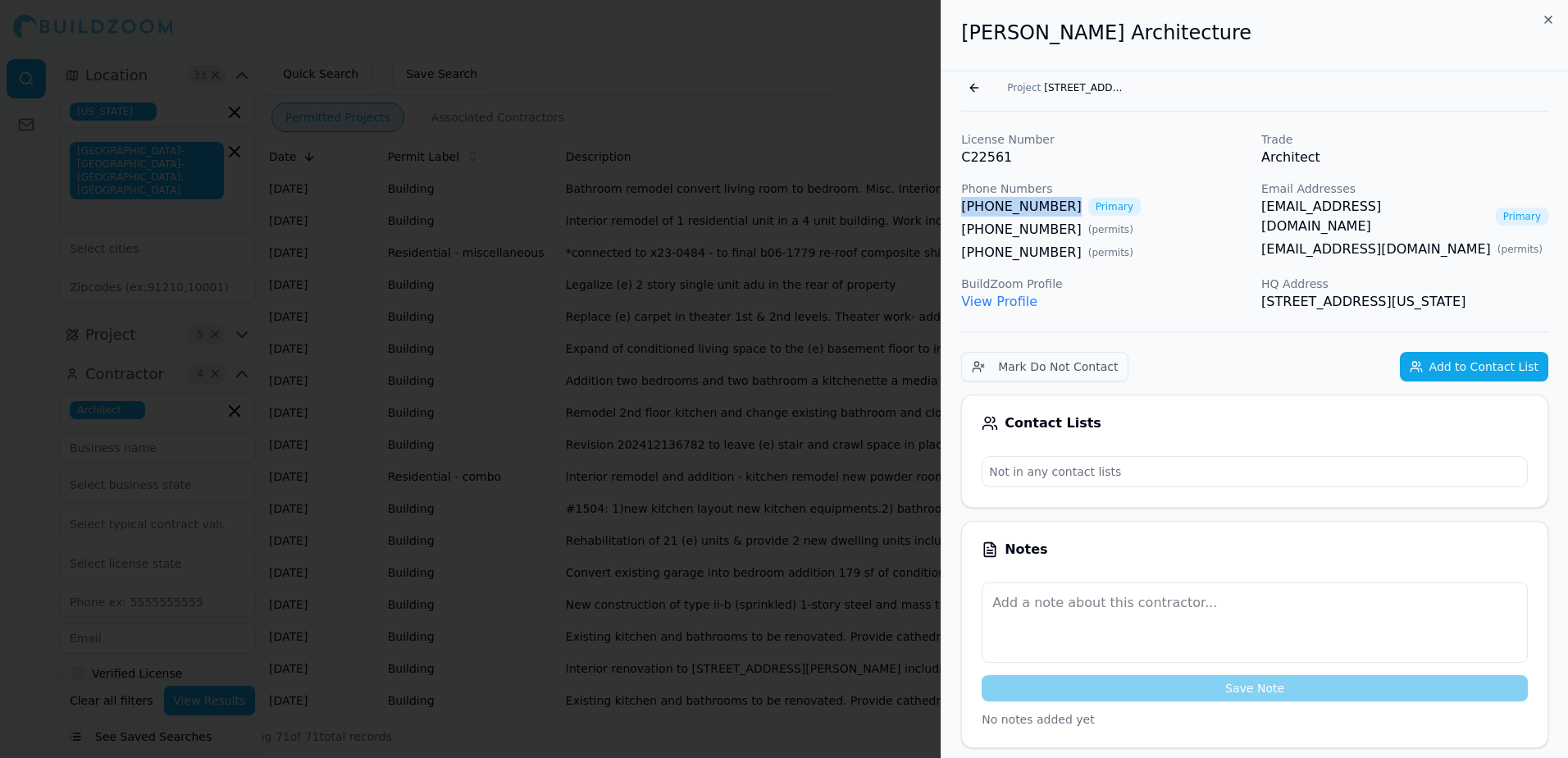
copy link "[PHONE_NUMBER]"
click at [1161, 254] on div "[PHONE_NUMBER] ( permits )" at bounding box center [1105, 253] width 287 height 20
click at [978, 92] on button "Go back" at bounding box center [974, 88] width 26 height 26
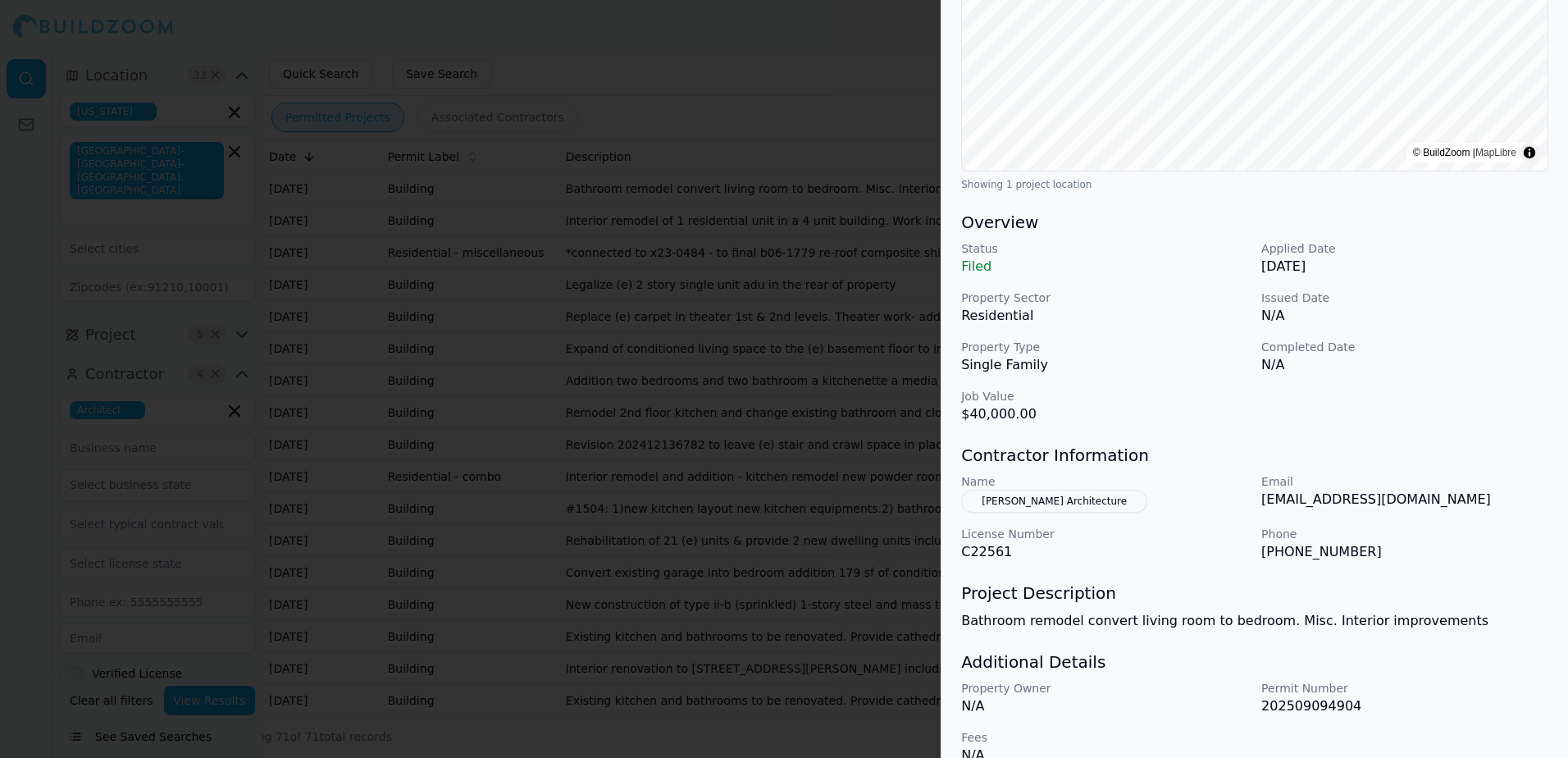
scroll to position [333, 0]
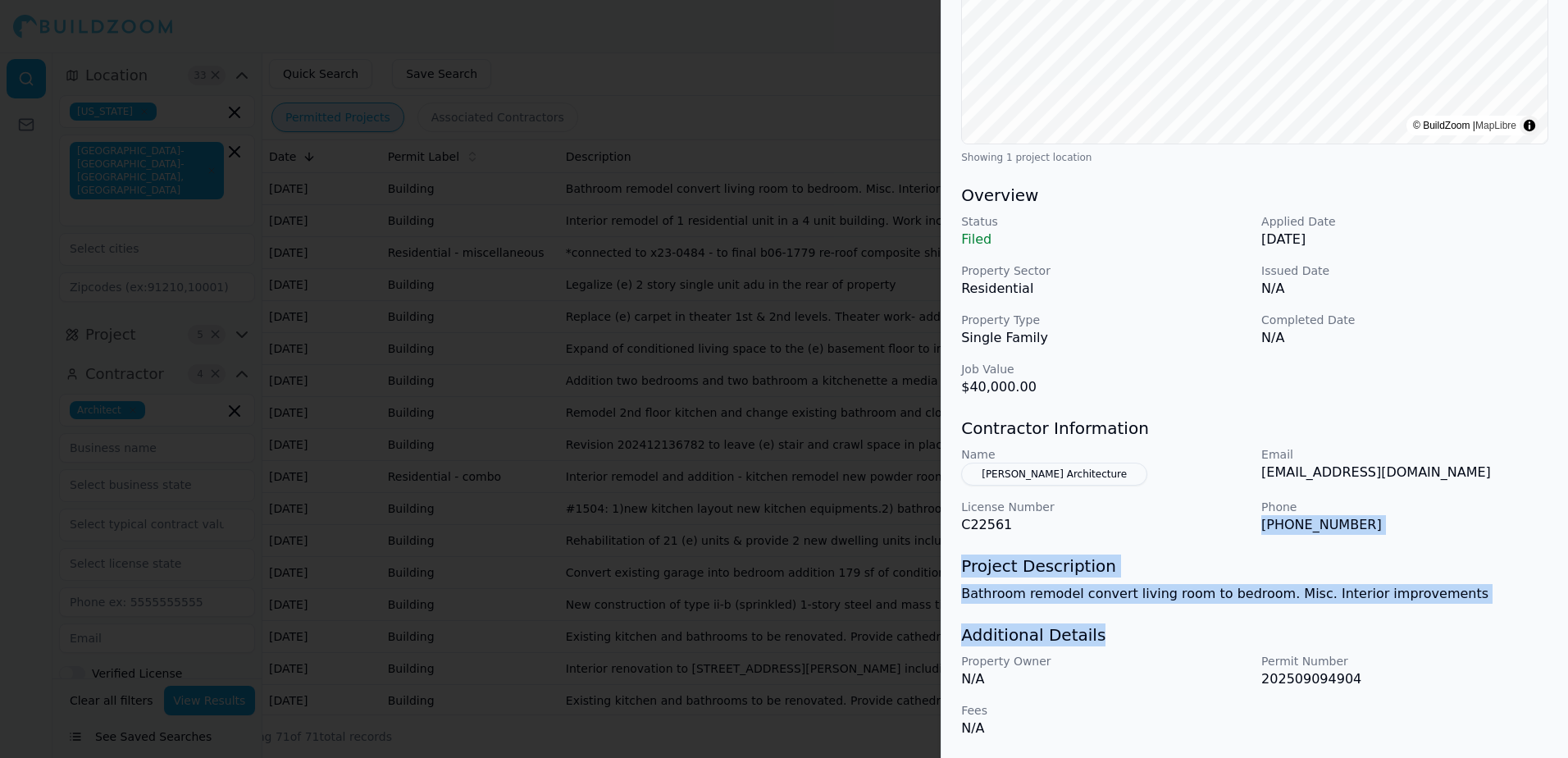
drag, startPoint x: 1262, startPoint y: 521, endPoint x: 1447, endPoint y: 605, distance: 203.2
click at [1447, 605] on div "Bathroom Remodel Multi-Room Remodel Residential Project Location © BuildZoom | …" at bounding box center [1255, 248] width 627 height 1019
drag, startPoint x: 1447, startPoint y: 605, endPoint x: 1373, endPoint y: 597, distance: 74.4
copy div "[PHONE_NUMBER] Project Description Bathroom remodel convert living room to bedr…"
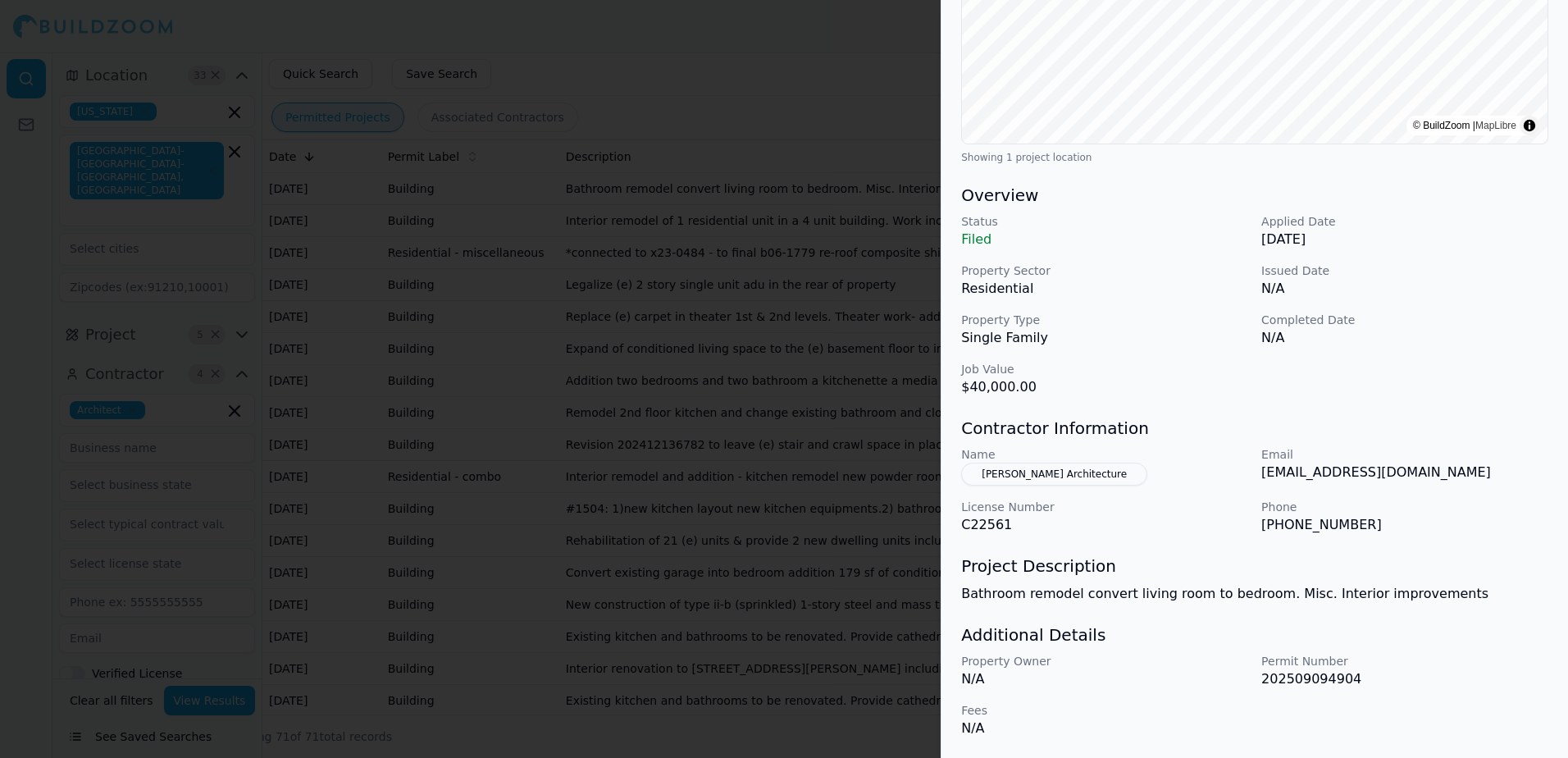
click at [1192, 408] on div "Bathroom Remodel Multi-Room Remodel Residential Project Location © BuildZoom | …" at bounding box center [1255, 248] width 627 height 1019
click at [888, 70] on div at bounding box center [784, 379] width 1568 height 758
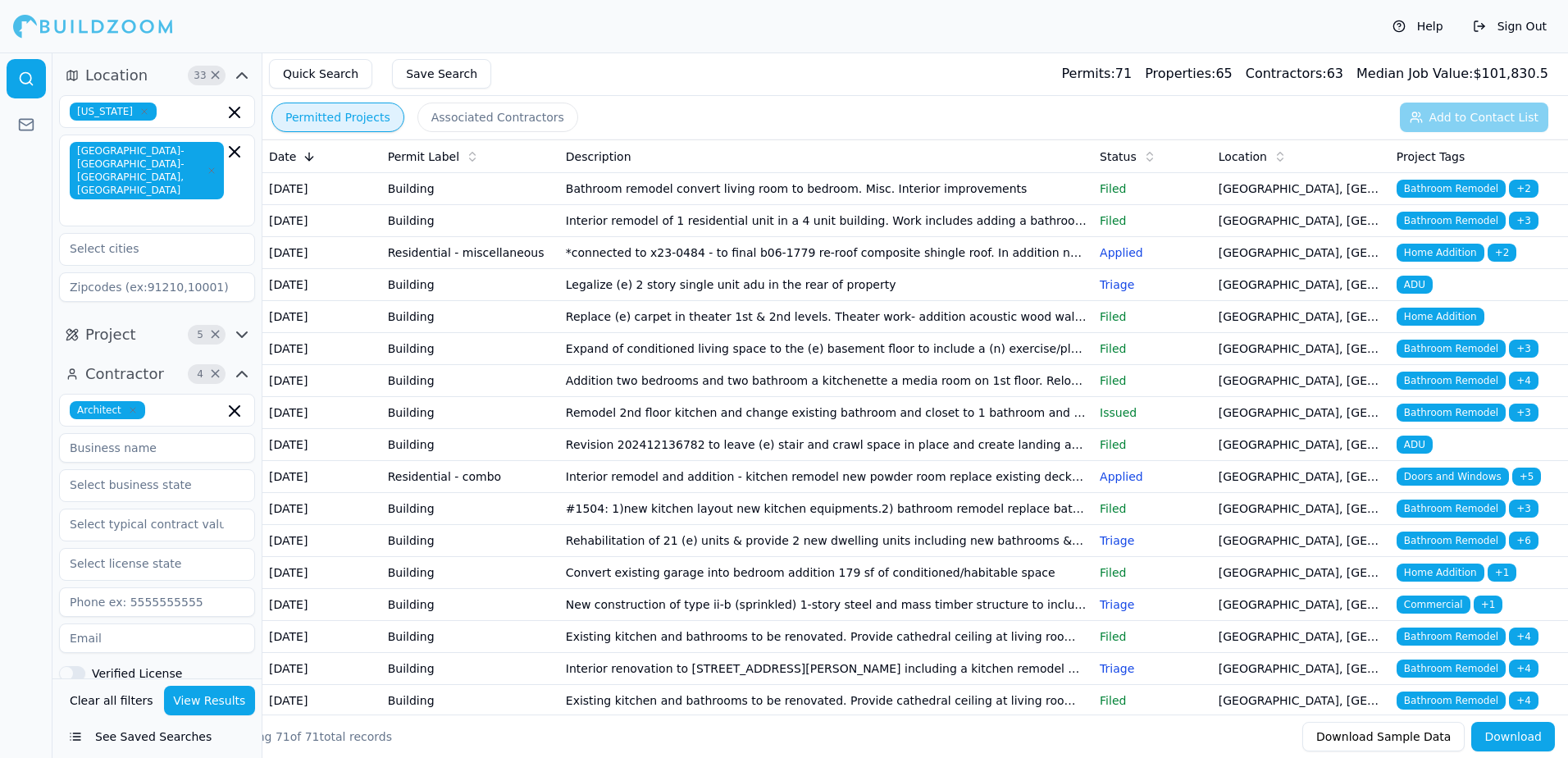
click at [1464, 358] on span "Bathroom Remodel" at bounding box center [1451, 348] width 109 height 18
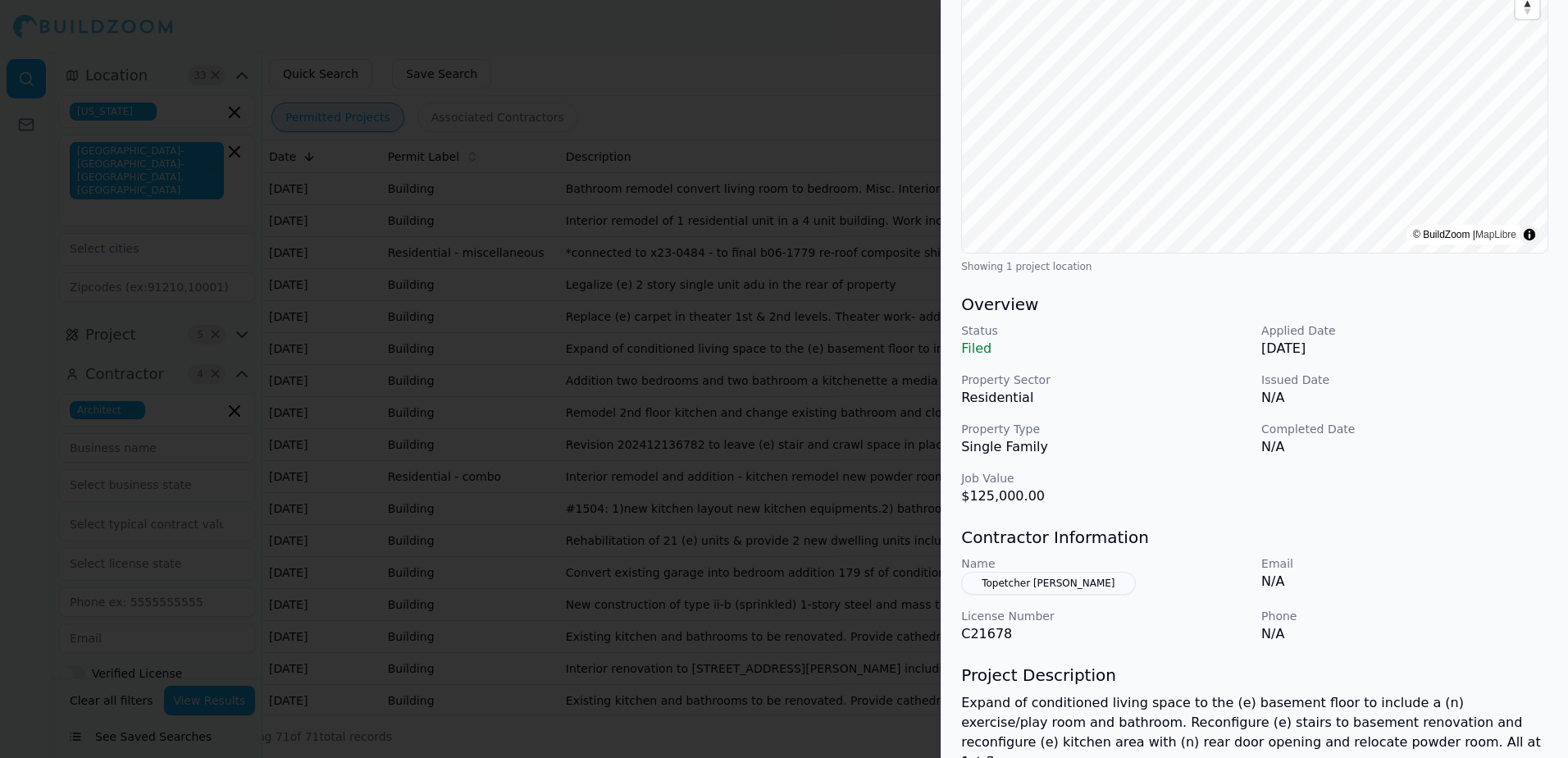
scroll to position [247, 0]
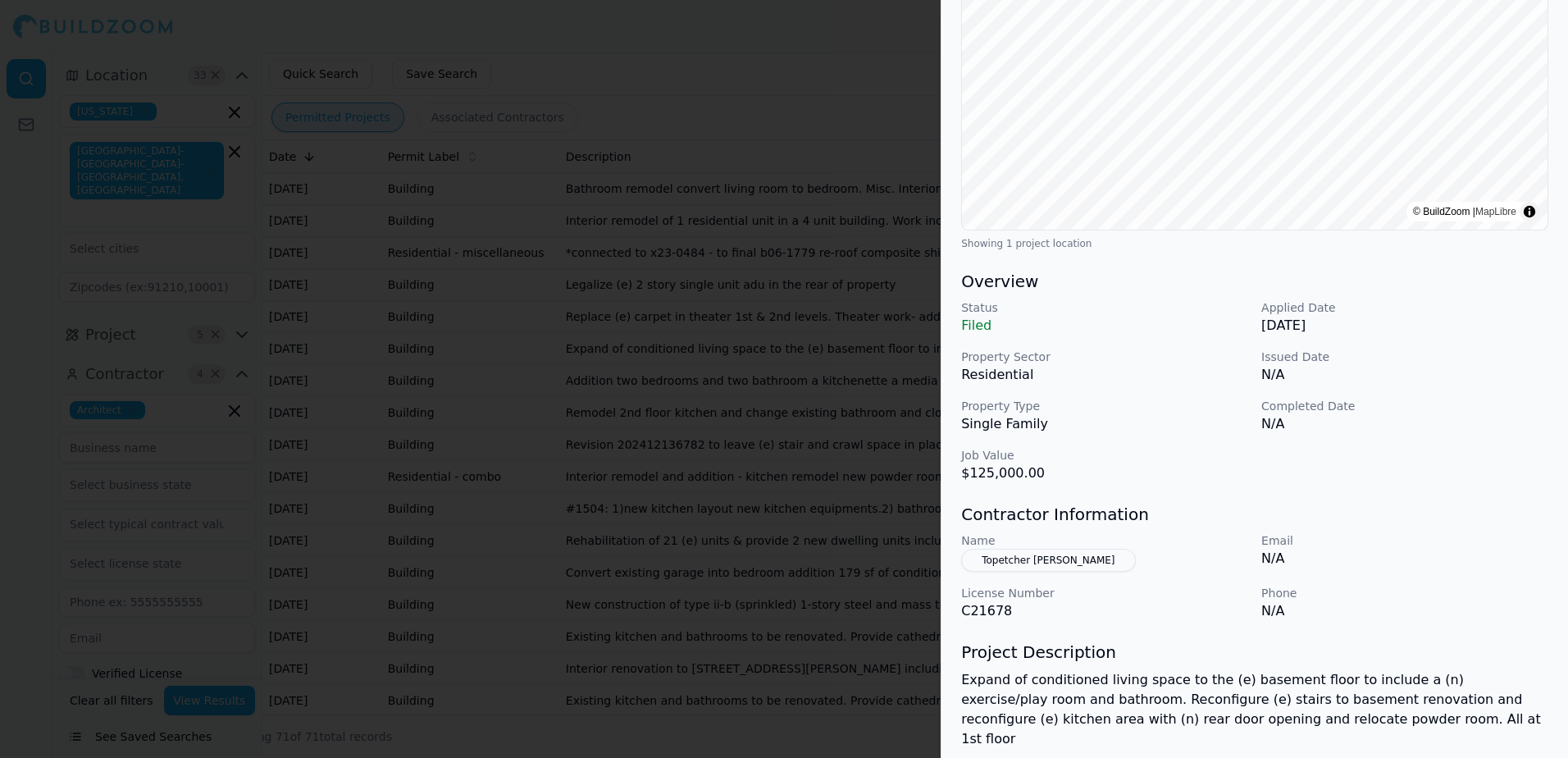
click at [1033, 564] on button "Topetcher [PERSON_NAME]" at bounding box center [1048, 560] width 174 height 23
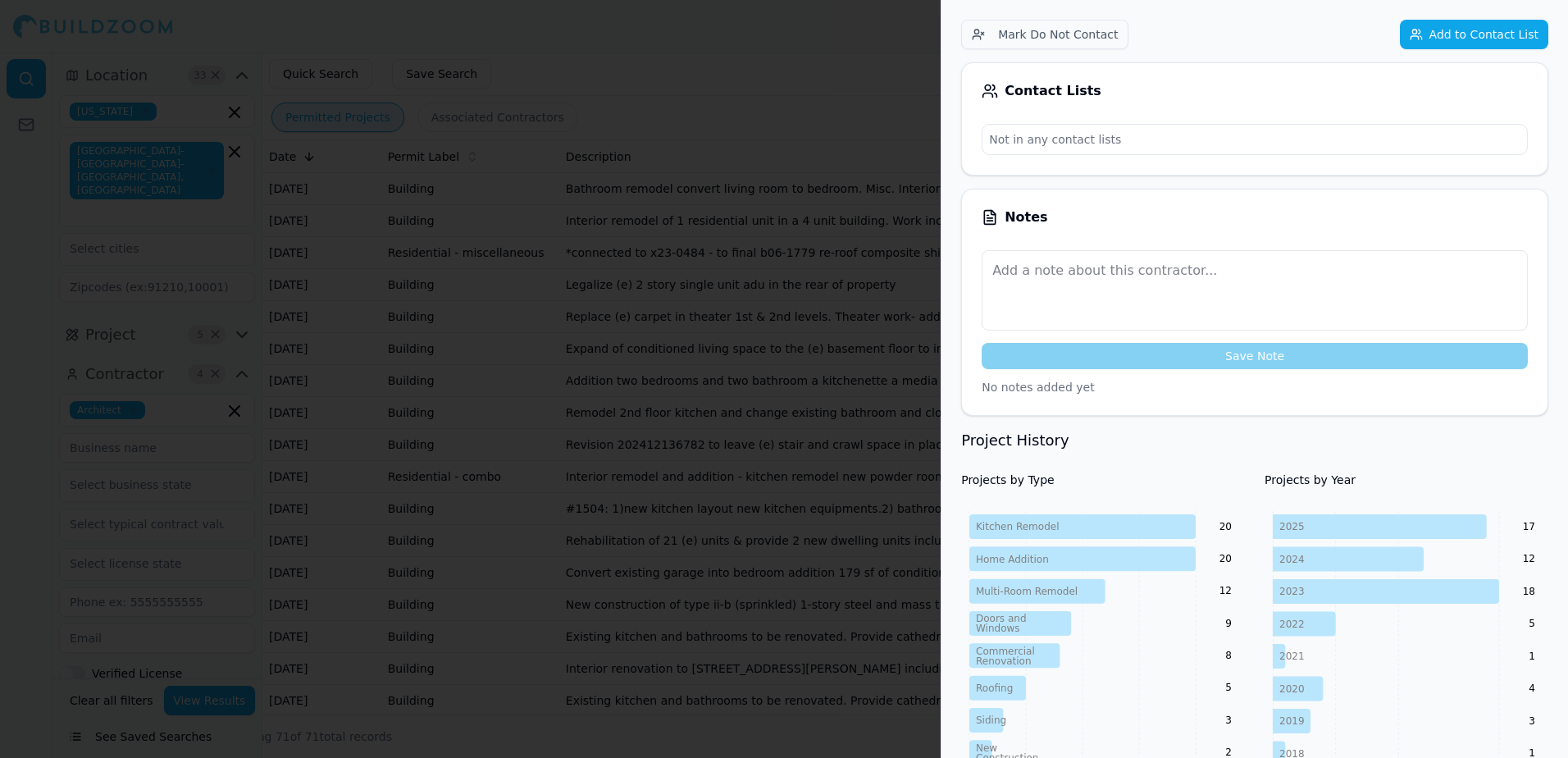
scroll to position [0, 0]
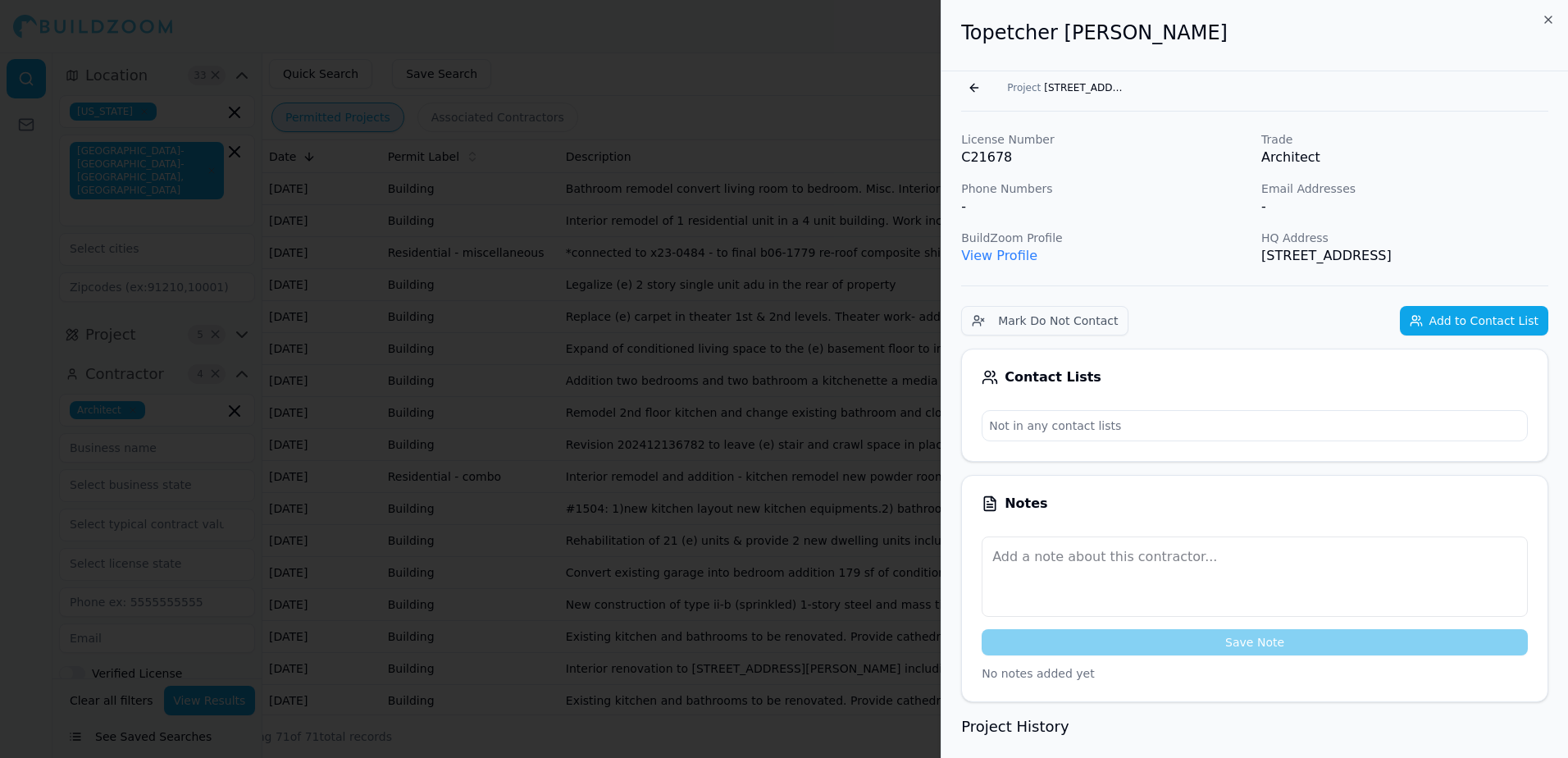
click at [823, 86] on div at bounding box center [784, 379] width 1568 height 758
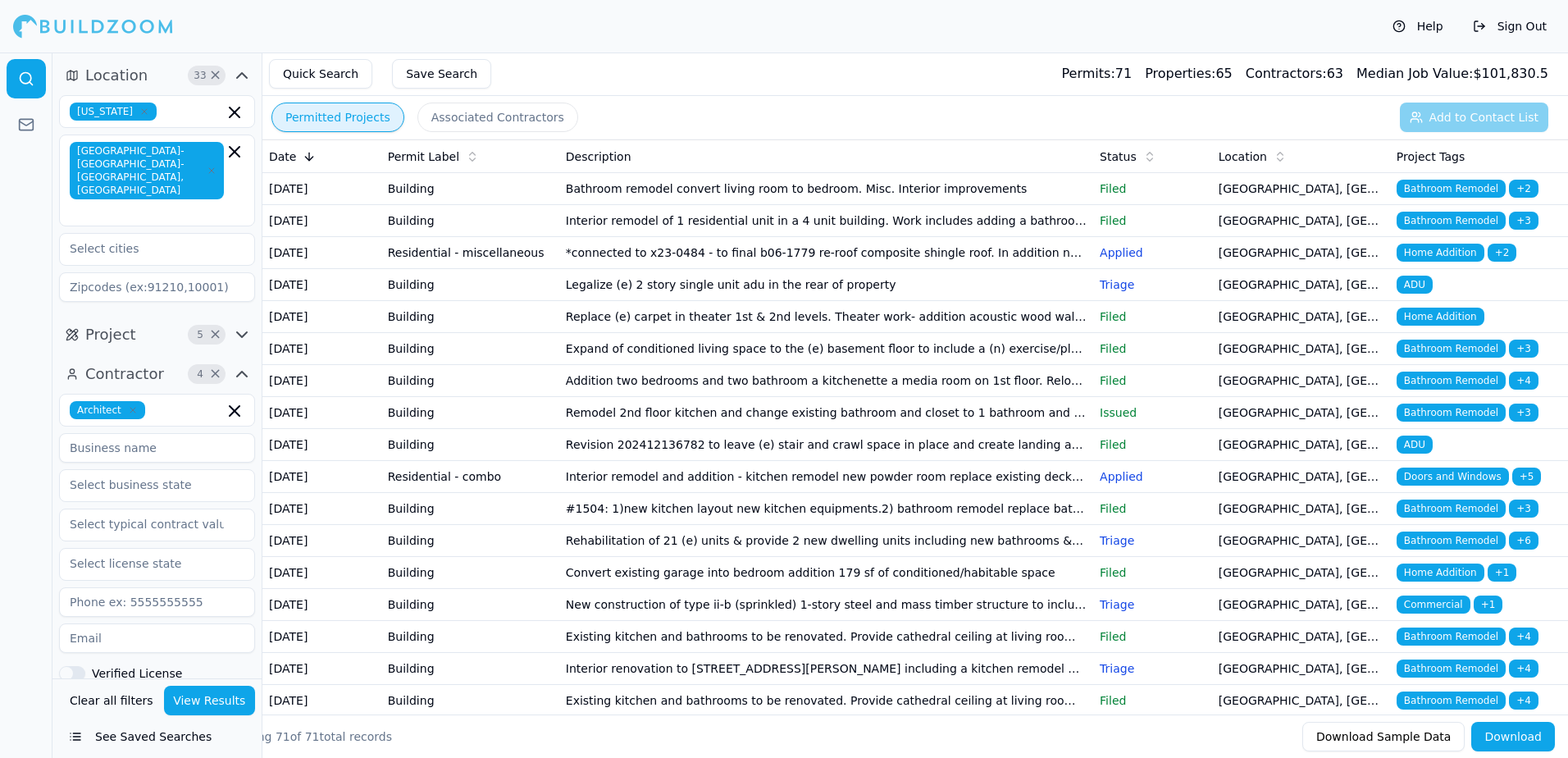
click at [1472, 358] on span "Bathroom Remodel" at bounding box center [1451, 348] width 109 height 18
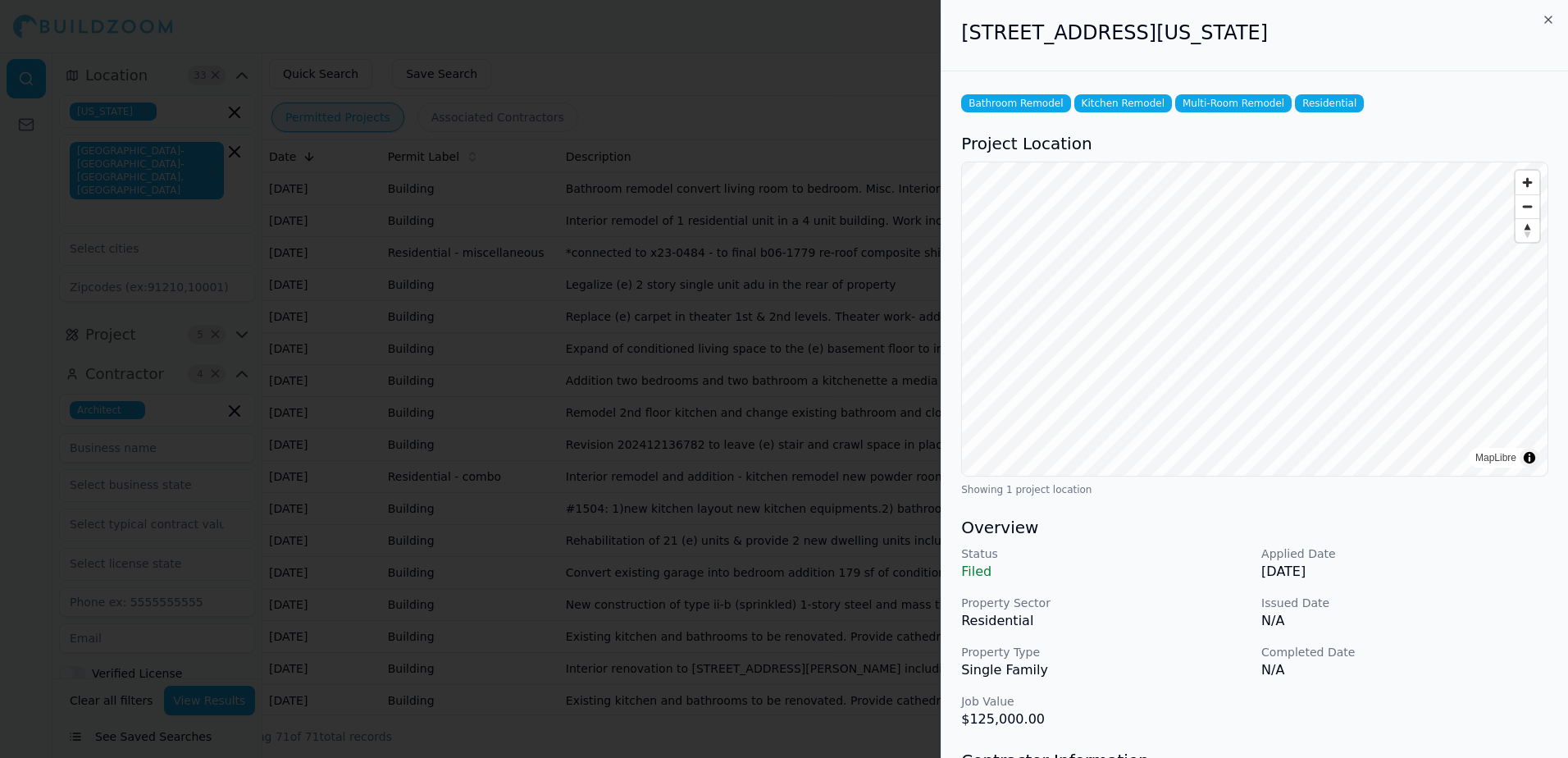
click at [874, 151] on div at bounding box center [784, 379] width 1568 height 758
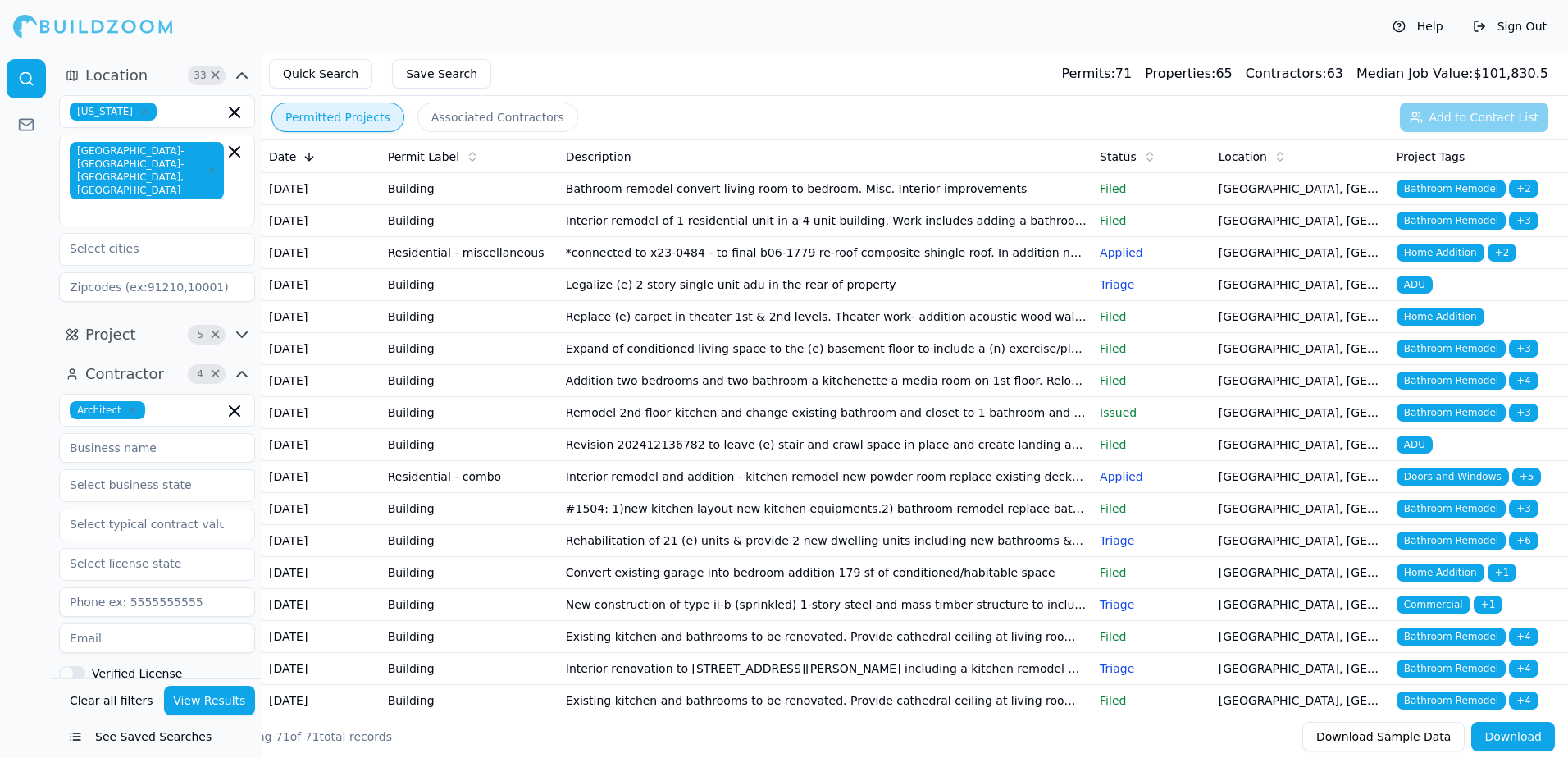
click at [604, 301] on td "Legalize (e) 2 story single unit adu in the rear of property" at bounding box center [826, 285] width 534 height 32
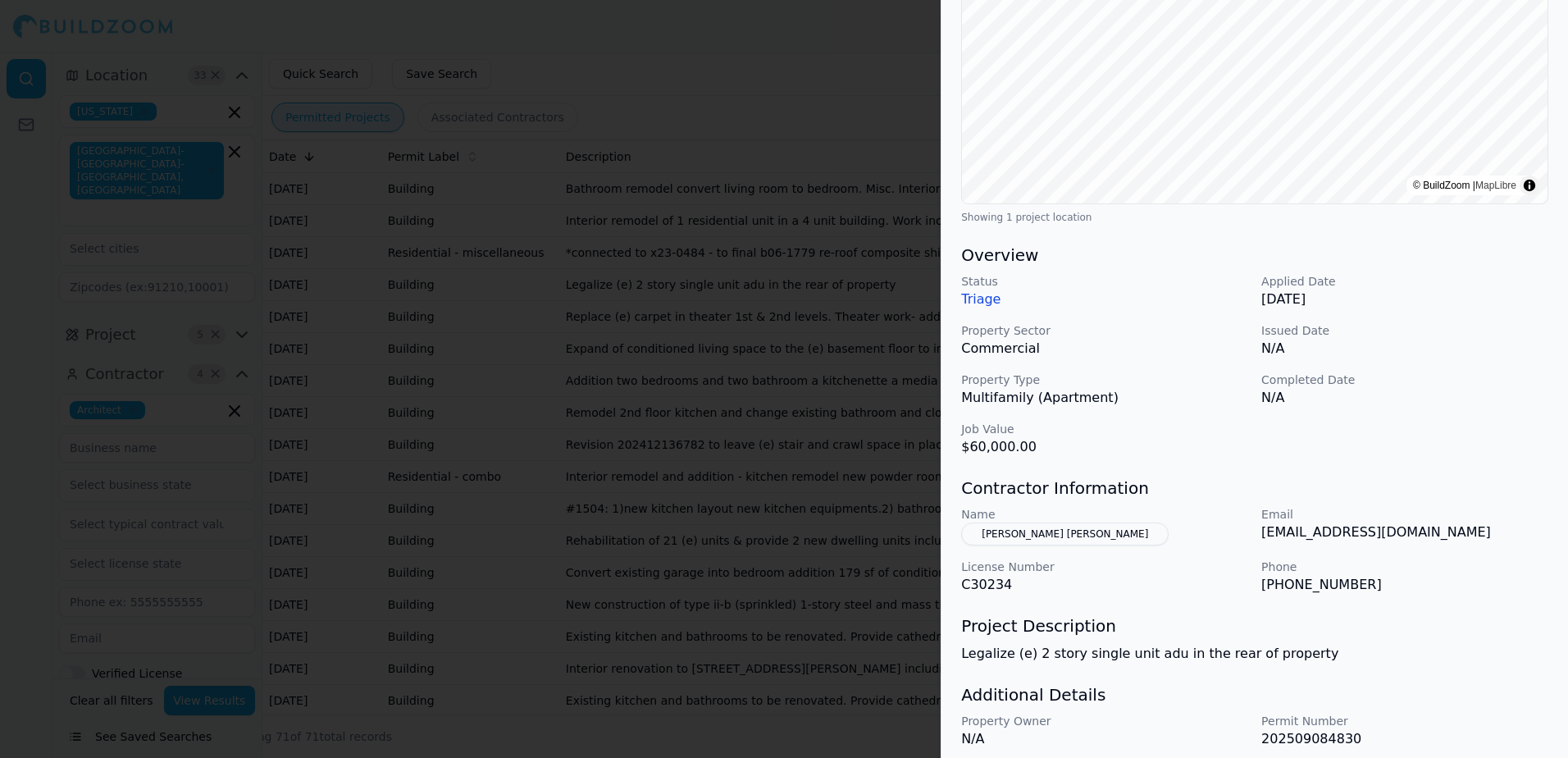
scroll to position [247, 0]
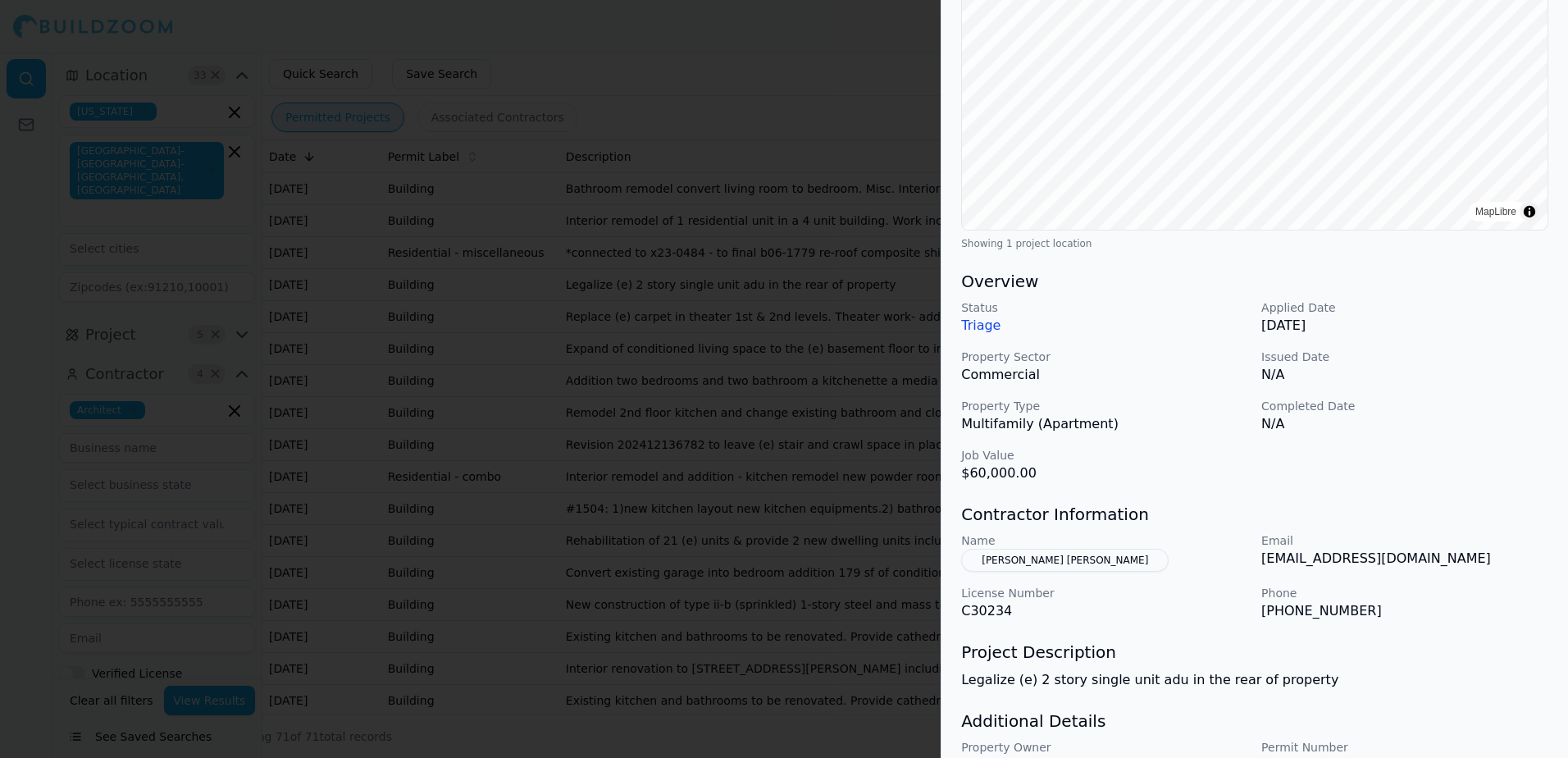
click at [745, 100] on div at bounding box center [784, 379] width 1568 height 758
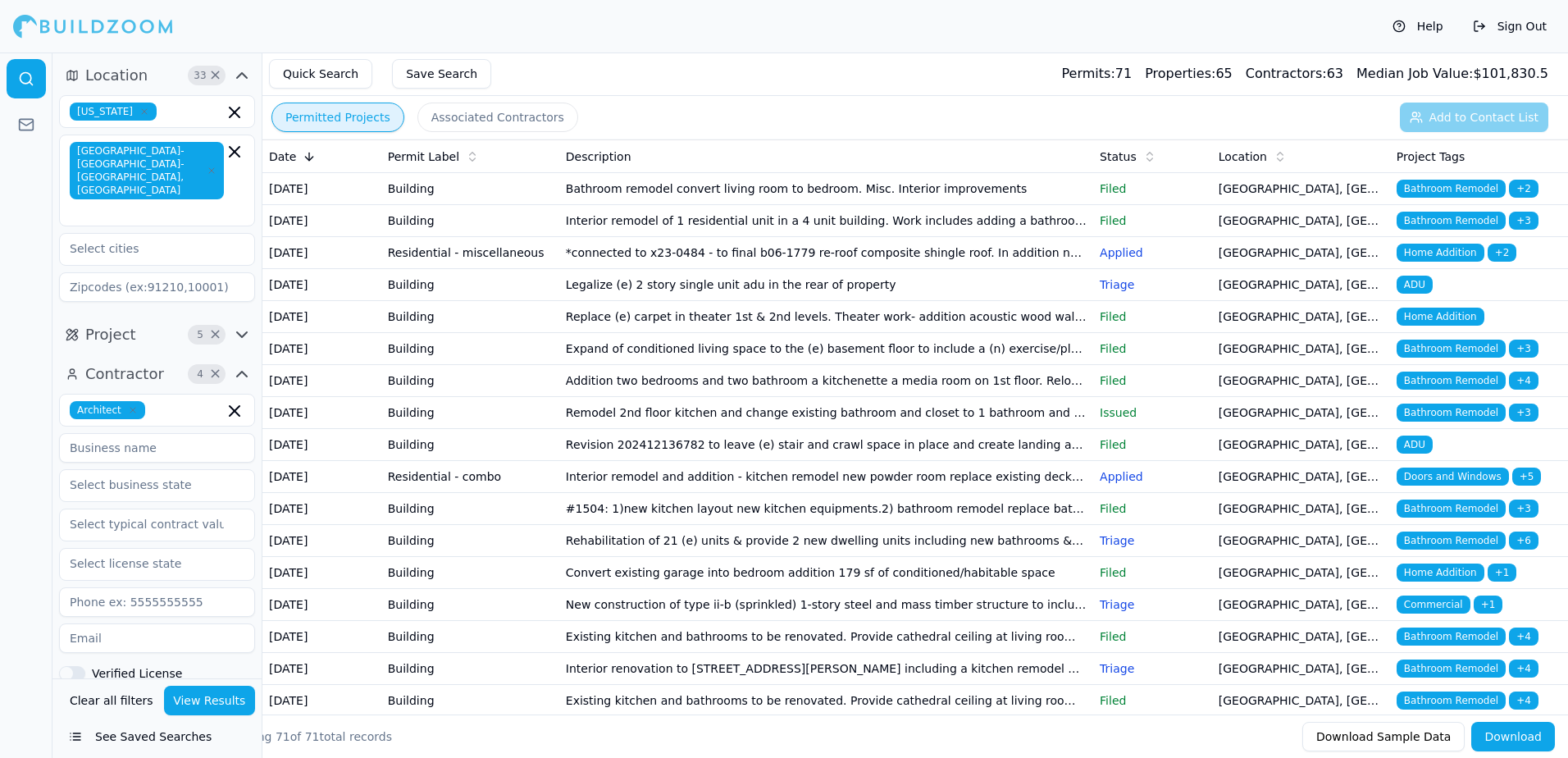
click at [698, 366] on td "Expand of conditioned living space to the (e) basement floor to include a (n) e…" at bounding box center [826, 349] width 534 height 32
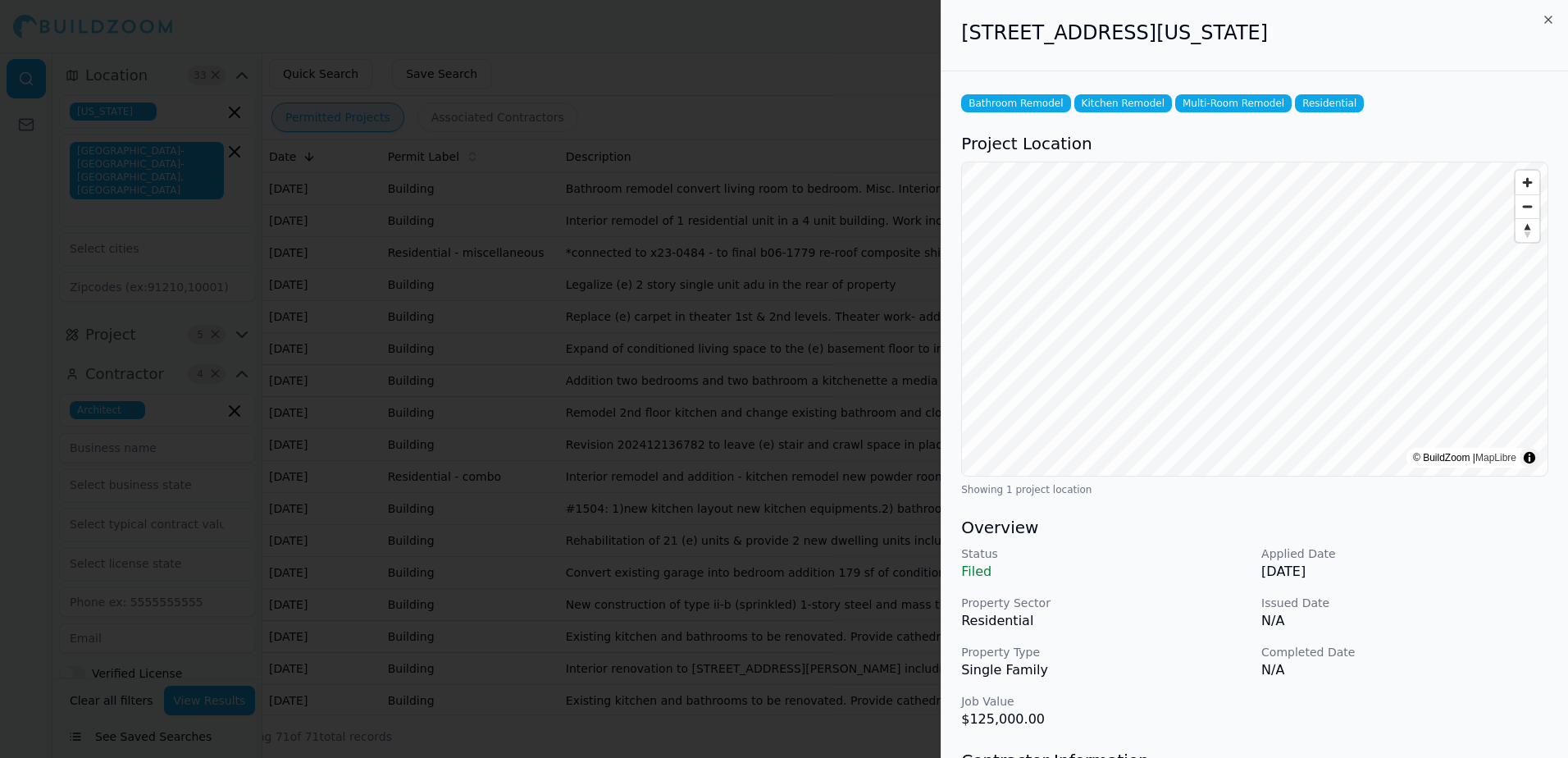
click at [674, 38] on div at bounding box center [784, 379] width 1568 height 758
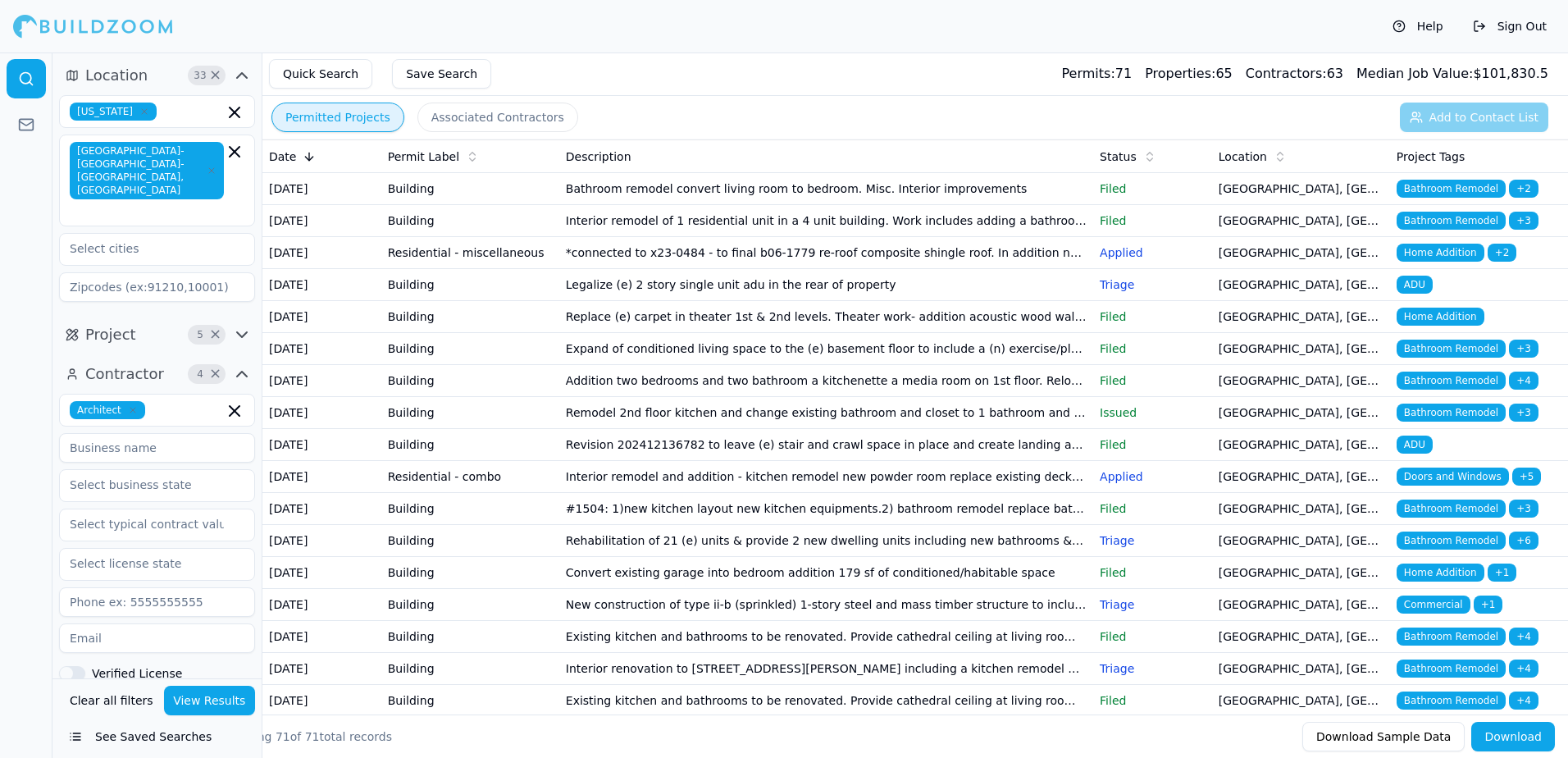
click at [406, 397] on td "Building" at bounding box center [469, 381] width 178 height 32
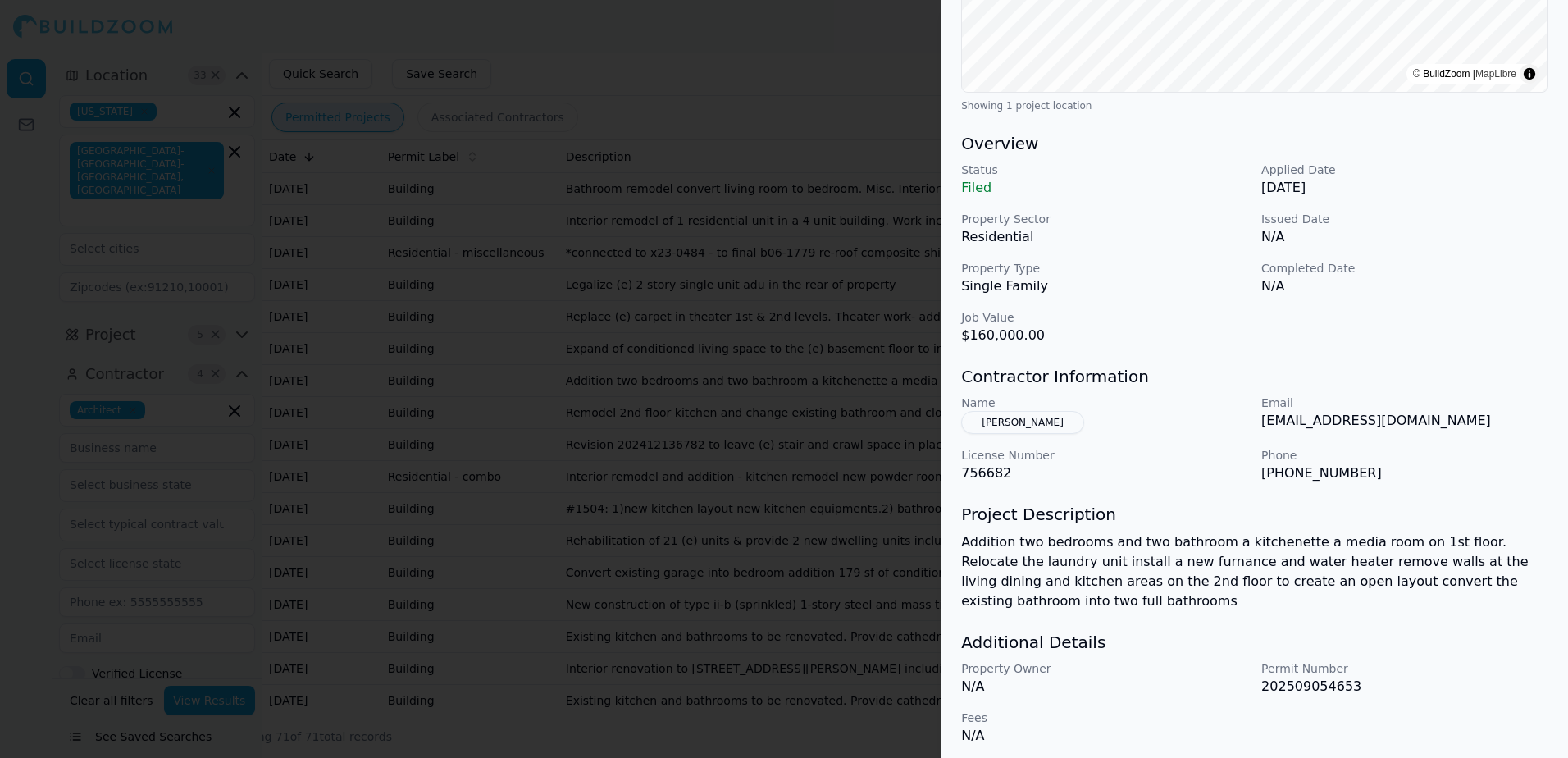
scroll to position [392, 0]
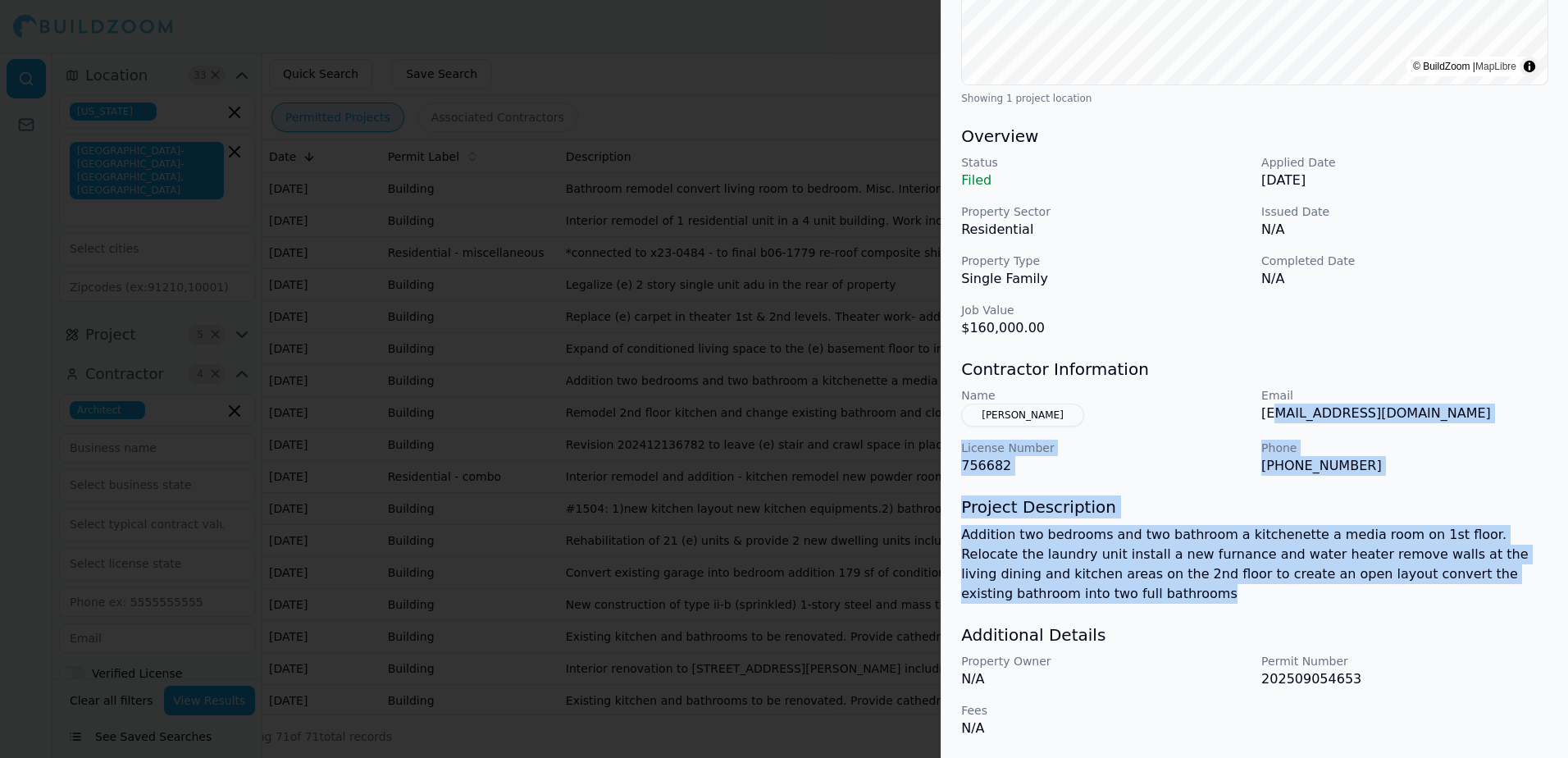
drag, startPoint x: 1268, startPoint y: 416, endPoint x: 1464, endPoint y: 590, distance: 262.1
click at [1464, 590] on div "Bathroom Remodel Home Addition Kitchen Remodel Plumbing Residential Project Loc…" at bounding box center [1255, 219] width 627 height 1078
drag, startPoint x: 1464, startPoint y: 590, endPoint x: 1447, endPoint y: 560, distance: 34.5
copy div "[EMAIL_ADDRESS][DOMAIN_NAME] License Number 756682 Phone [PHONE_NUMBER] Project…"
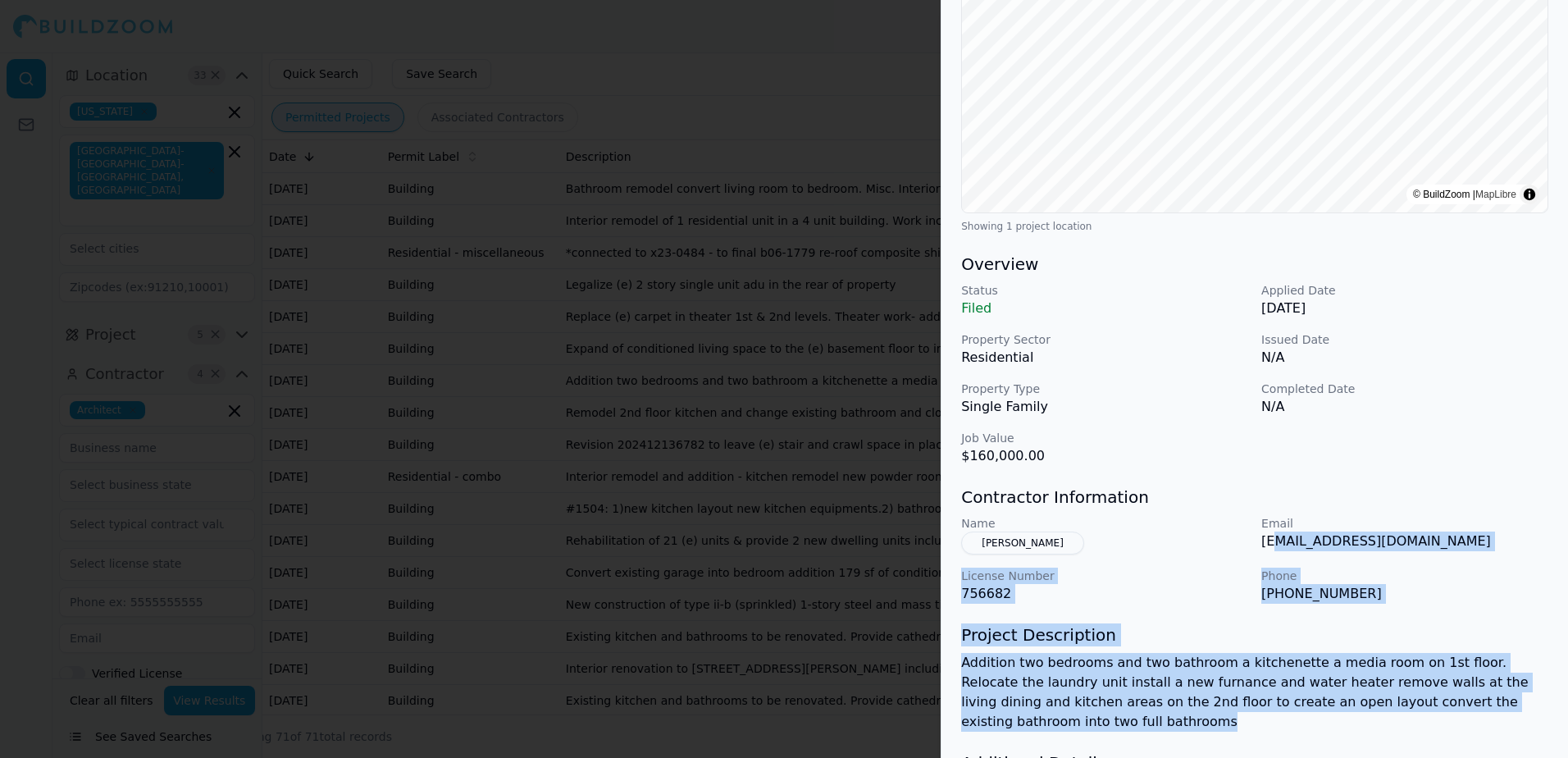
scroll to position [309, 0]
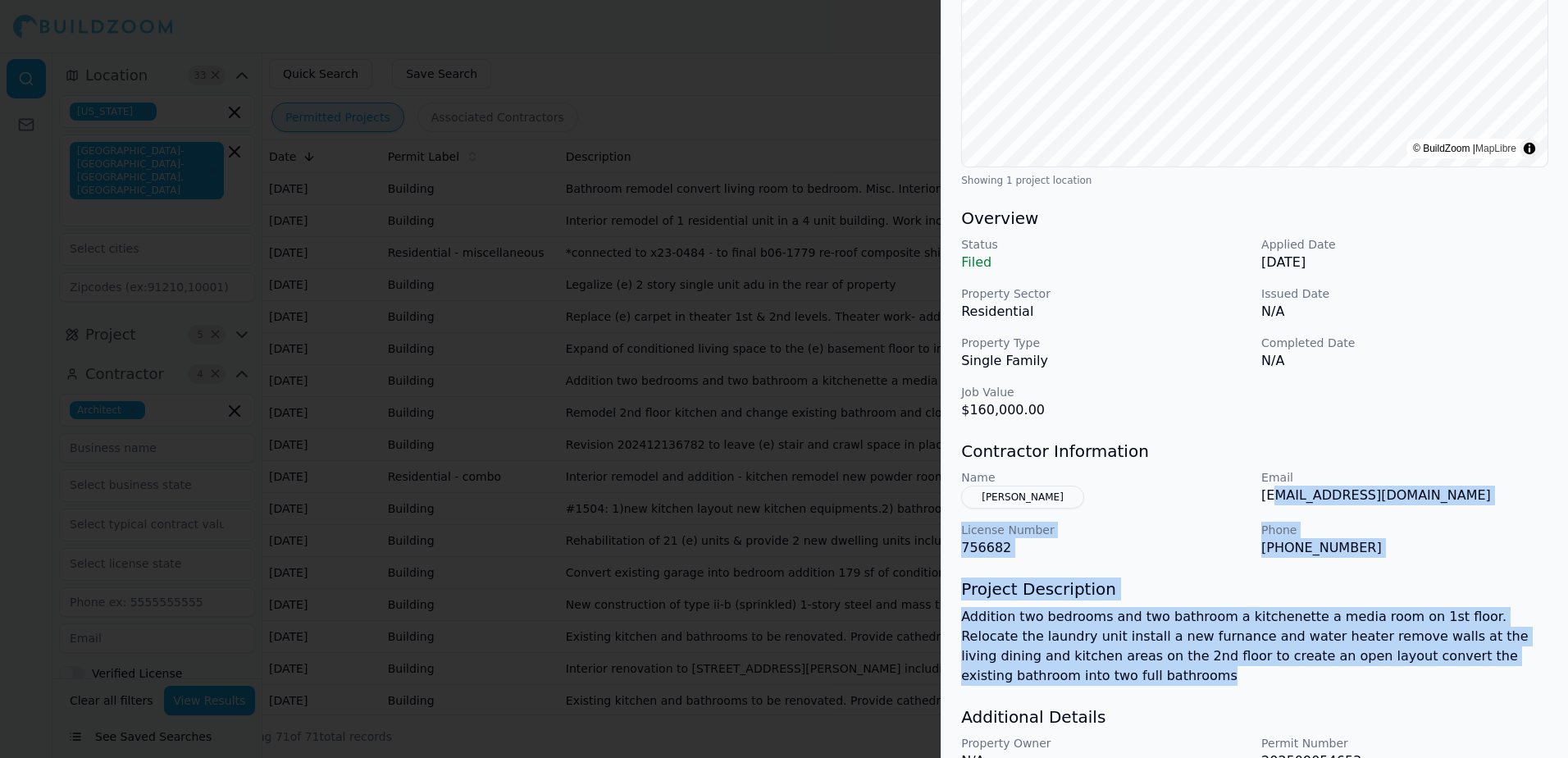
click at [1042, 497] on button "[PERSON_NAME]" at bounding box center [1023, 497] width 123 height 23
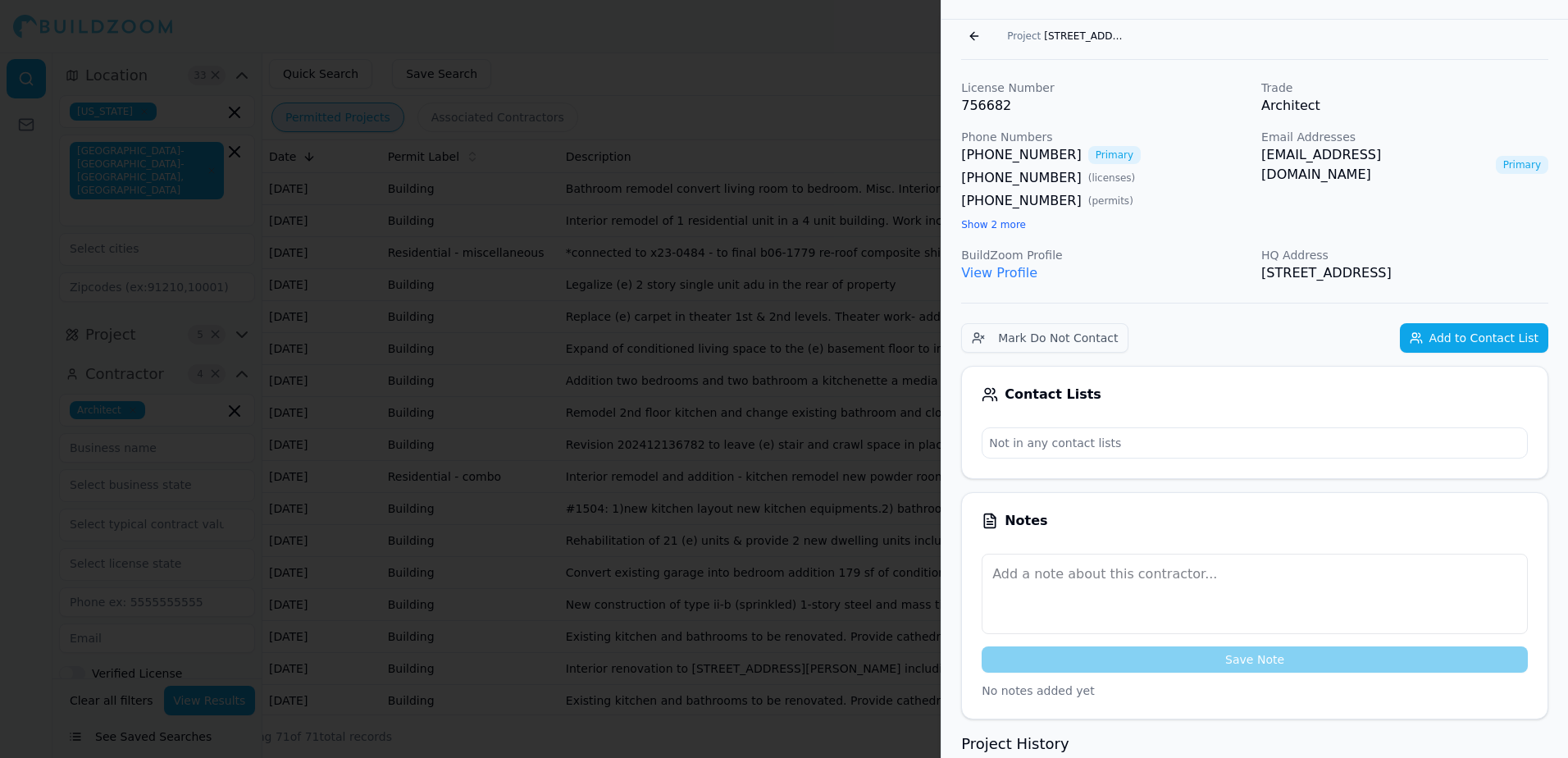
scroll to position [22, 0]
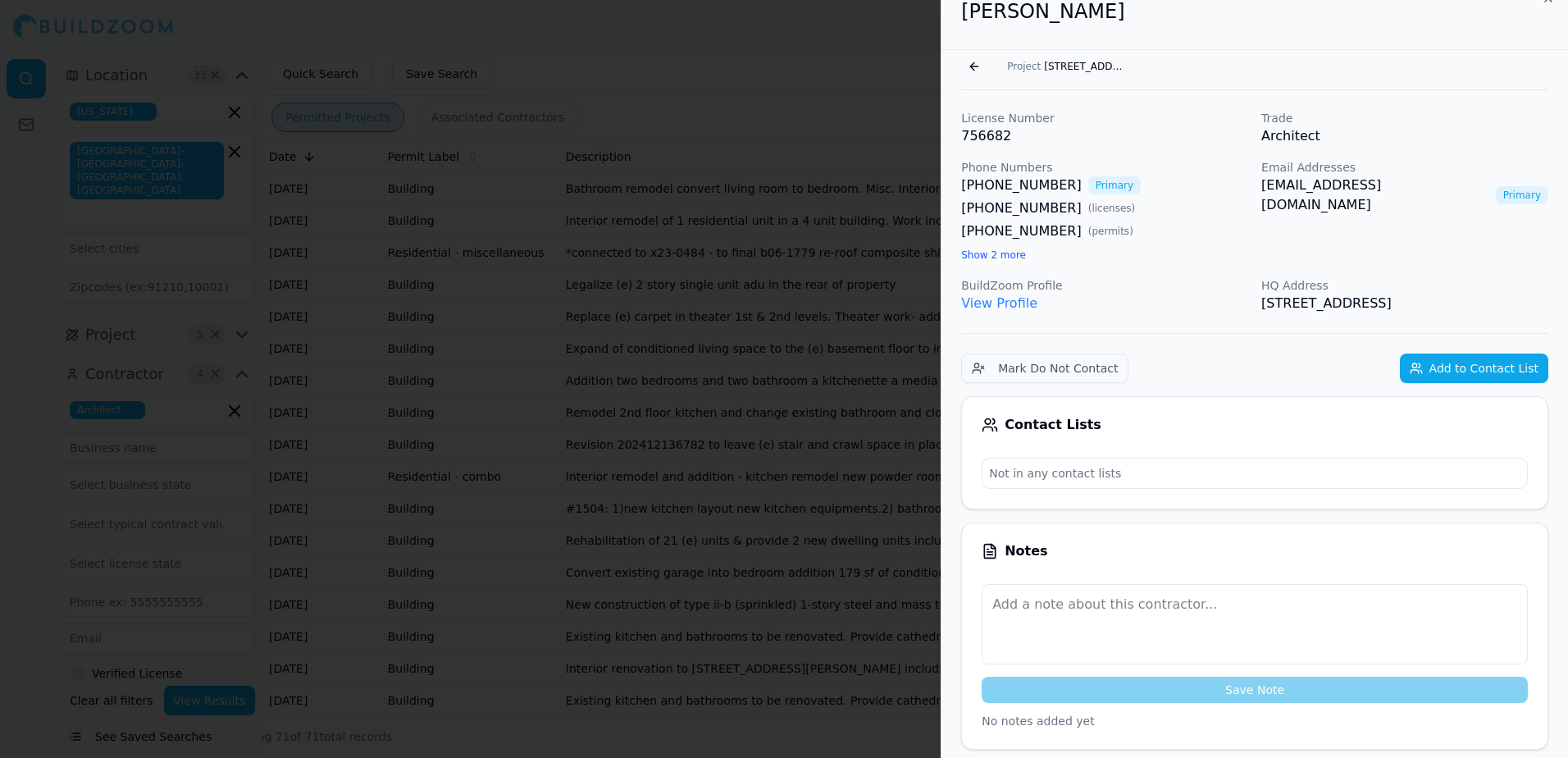
click at [1003, 304] on link "View Profile" at bounding box center [1000, 303] width 76 height 16
click at [1010, 303] on link "View Profile" at bounding box center [1000, 303] width 76 height 16
click at [972, 66] on button "Go back" at bounding box center [974, 66] width 26 height 26
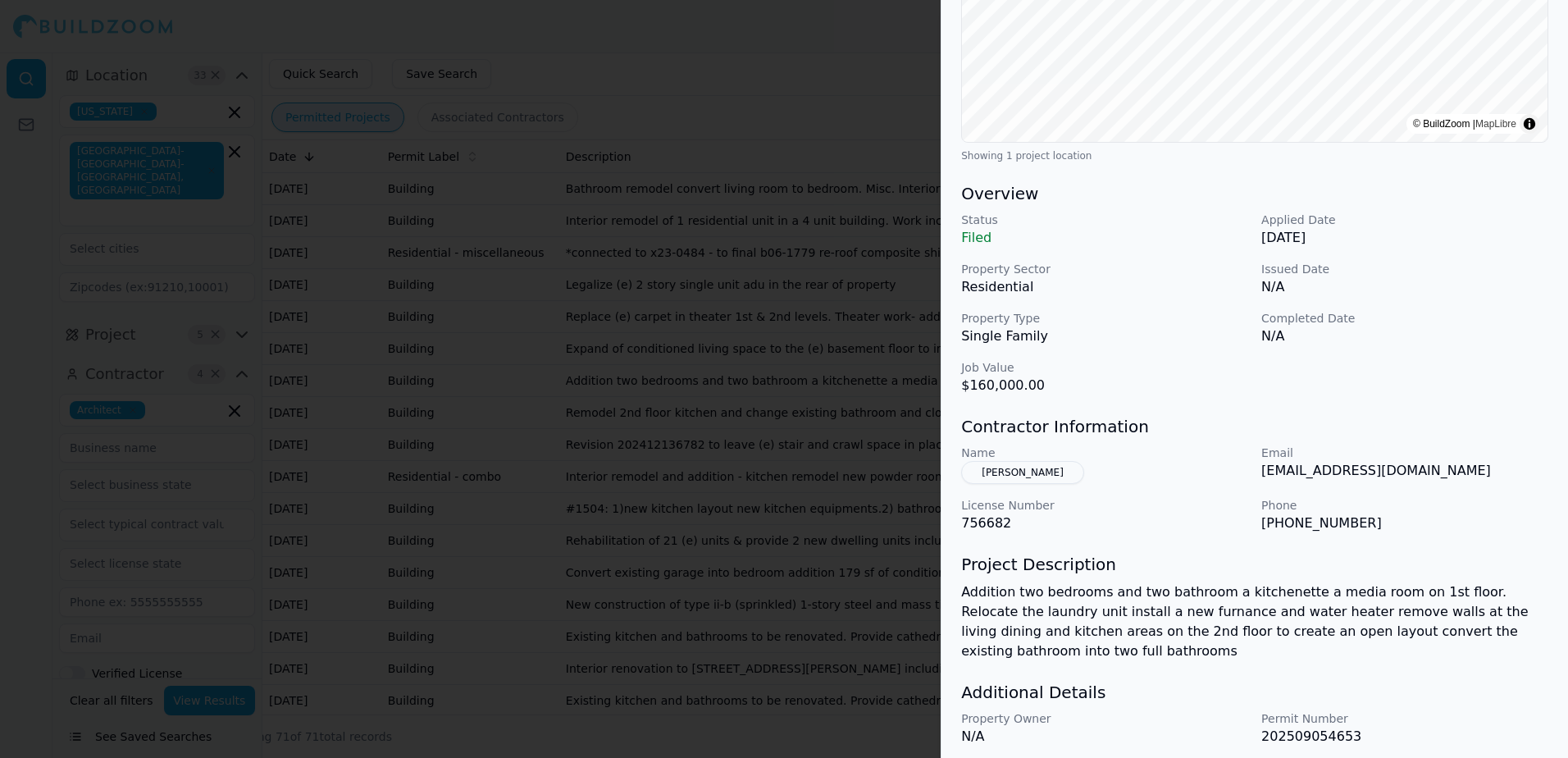
scroll to position [350, 0]
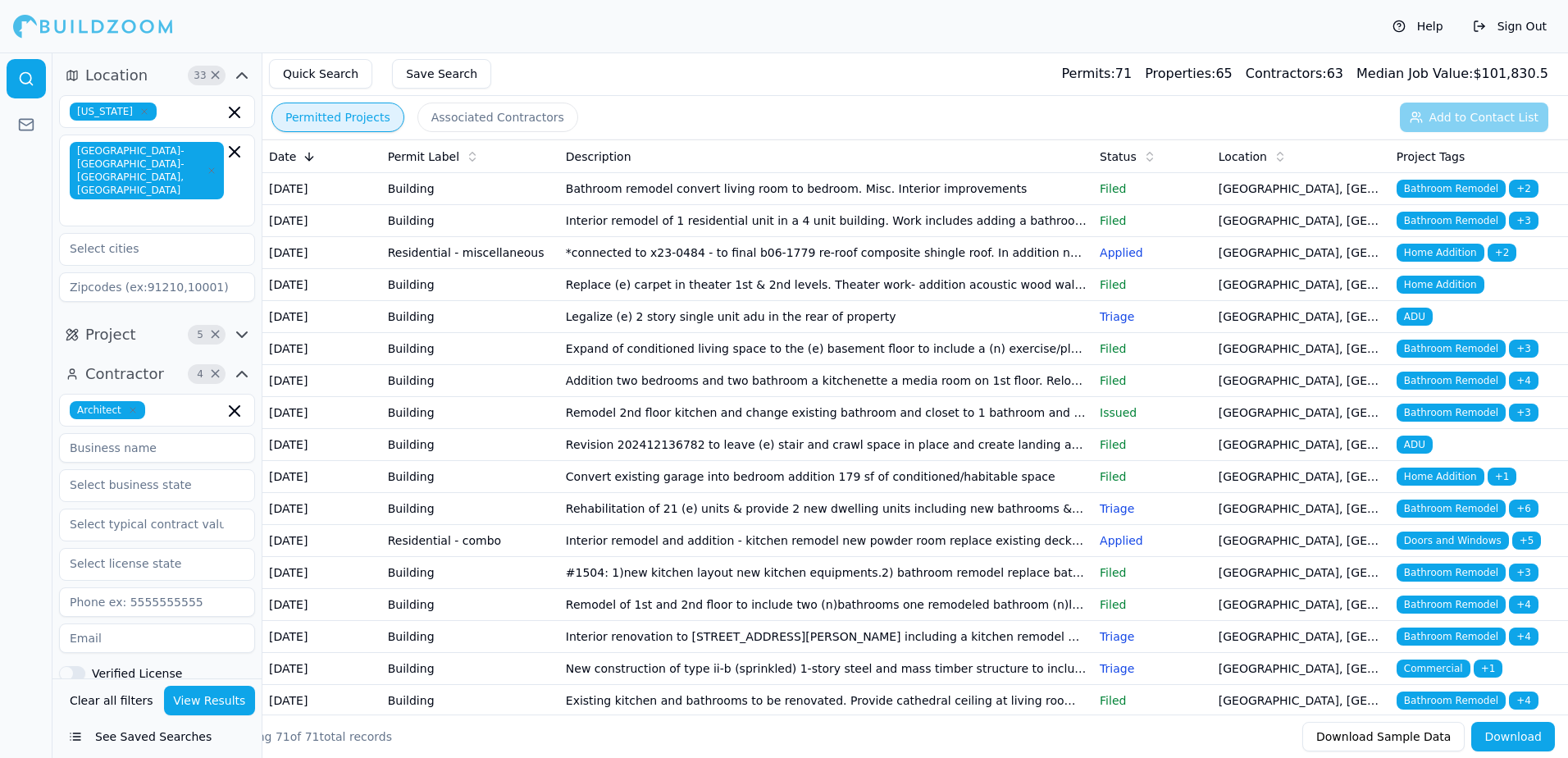
click at [1444, 187] on span "Bathroom Remodel" at bounding box center [1451, 188] width 109 height 18
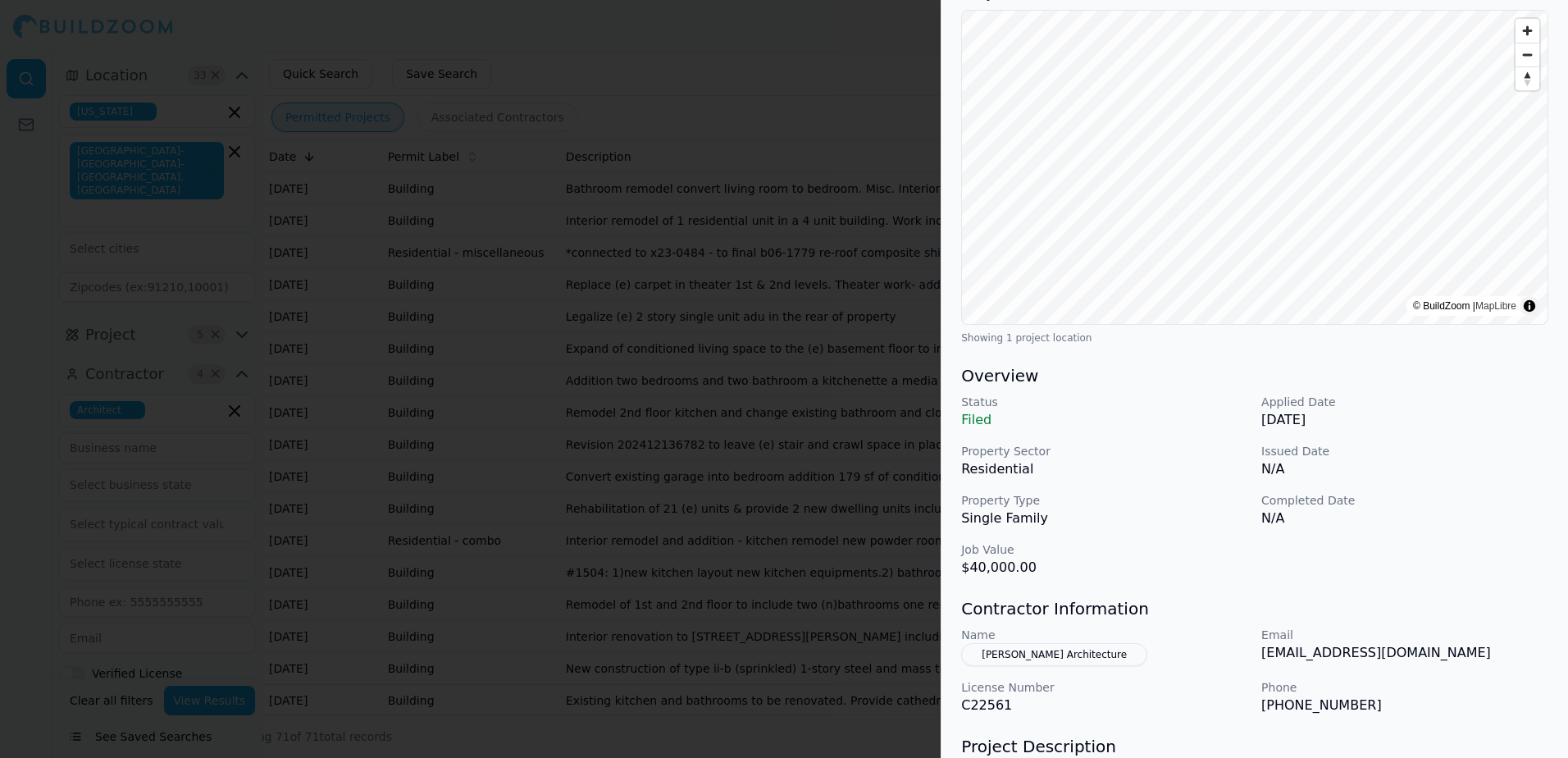
scroll to position [247, 0]
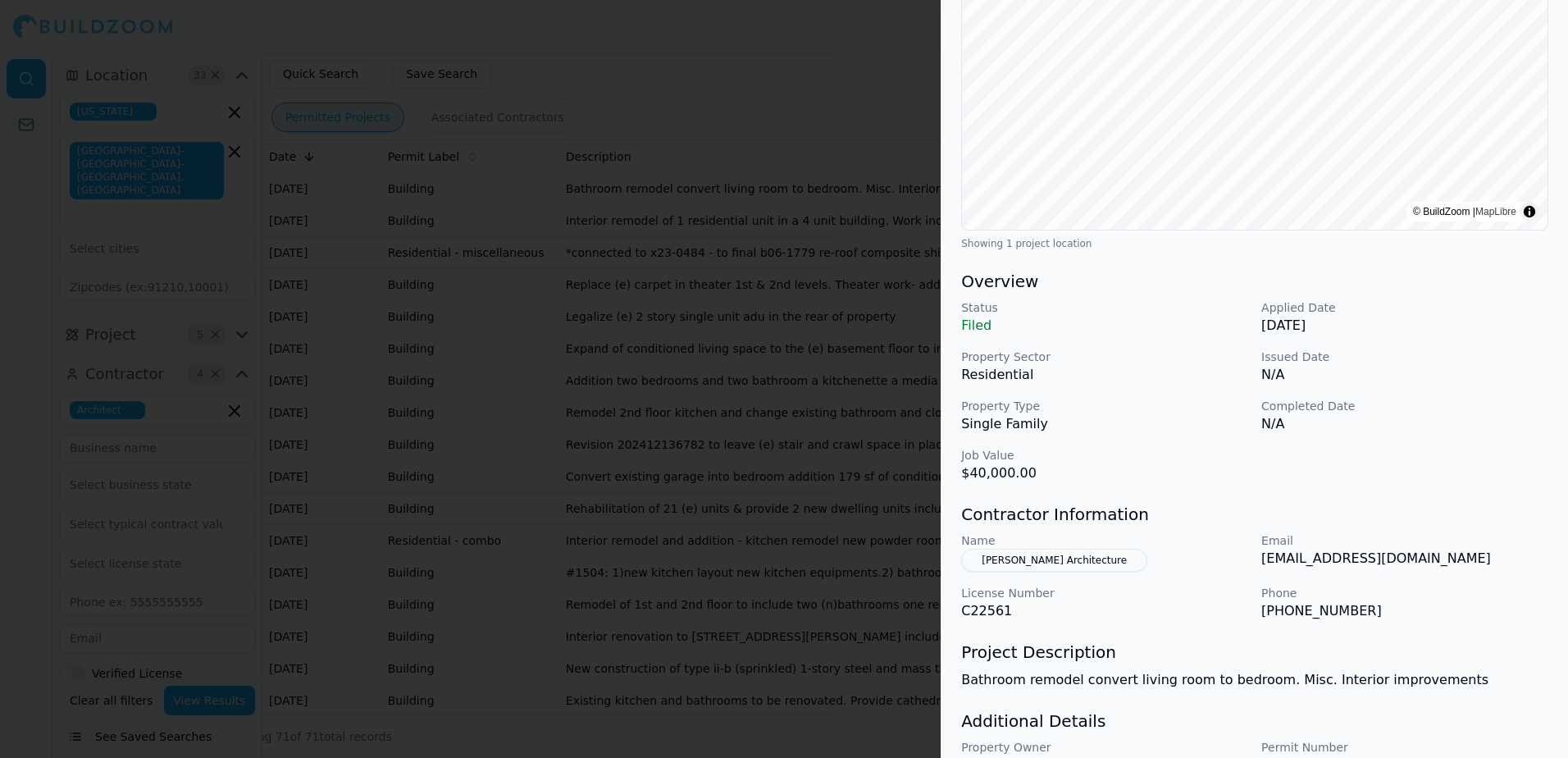
click at [1040, 559] on button "[PERSON_NAME] Architecture" at bounding box center [1054, 560] width 187 height 23
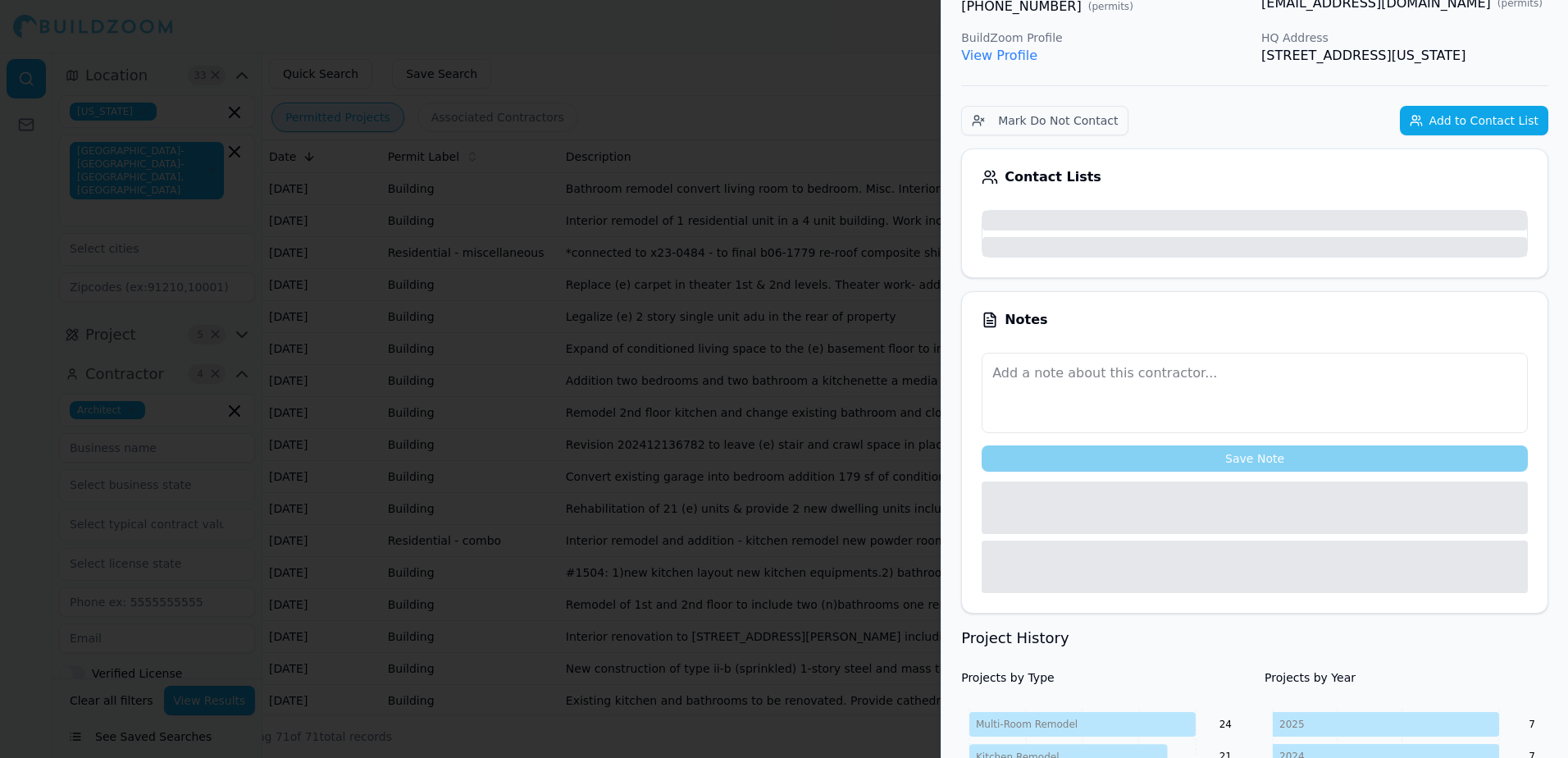
scroll to position [287, 0]
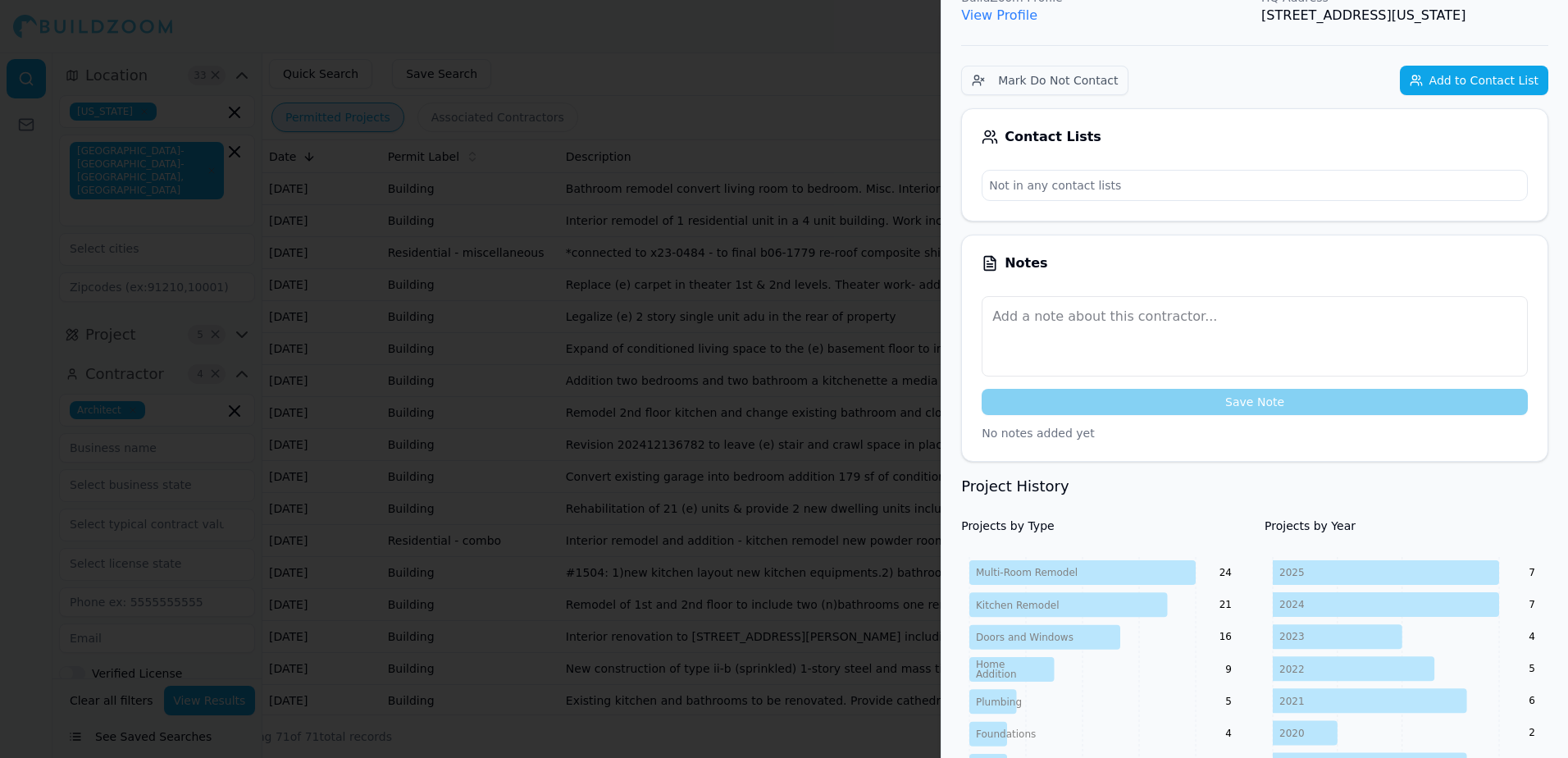
click at [839, 25] on div at bounding box center [784, 379] width 1568 height 758
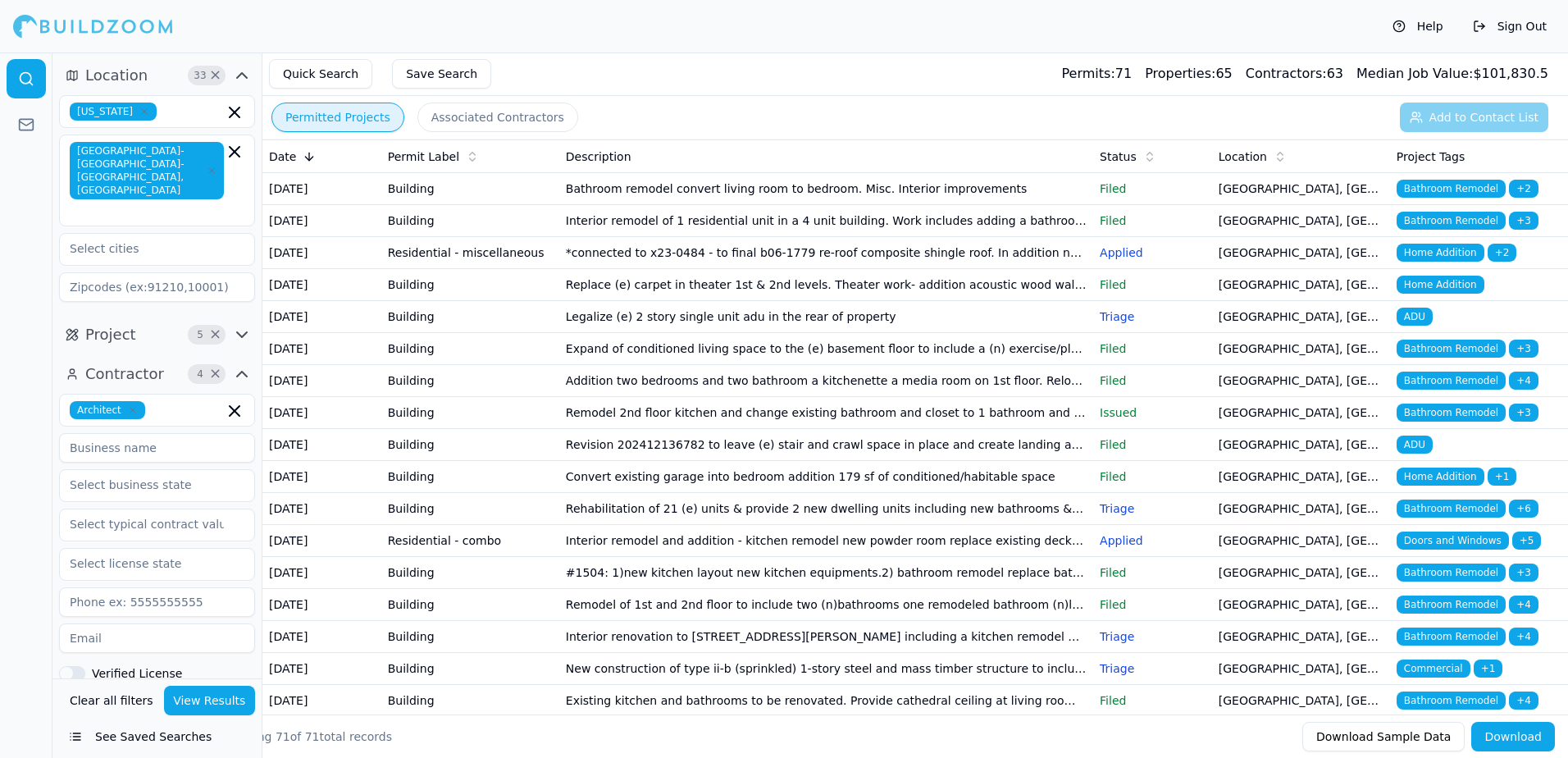
click at [1418, 326] on span "ADU" at bounding box center [1414, 316] width 36 height 18
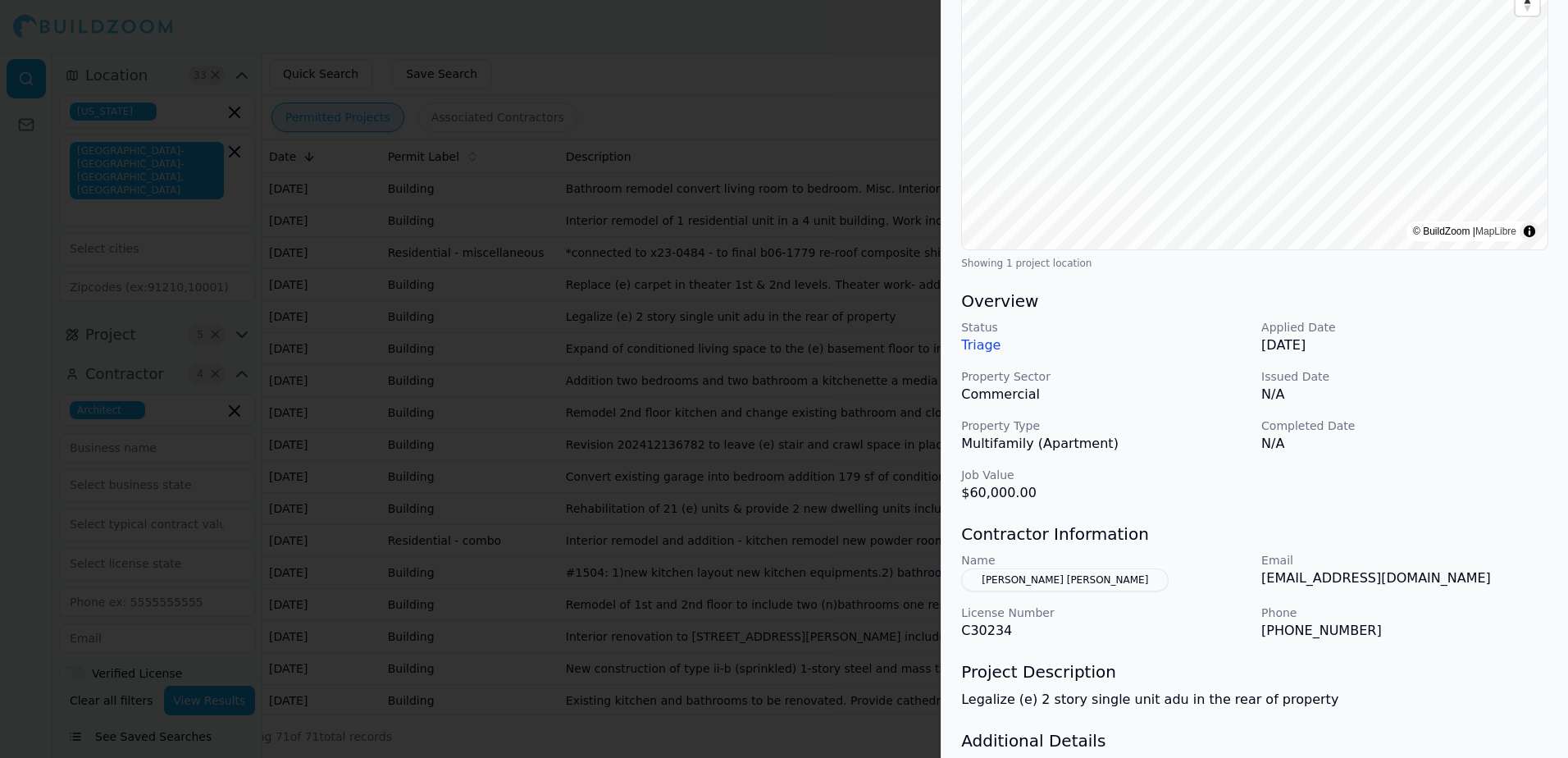
scroll to position [328, 0]
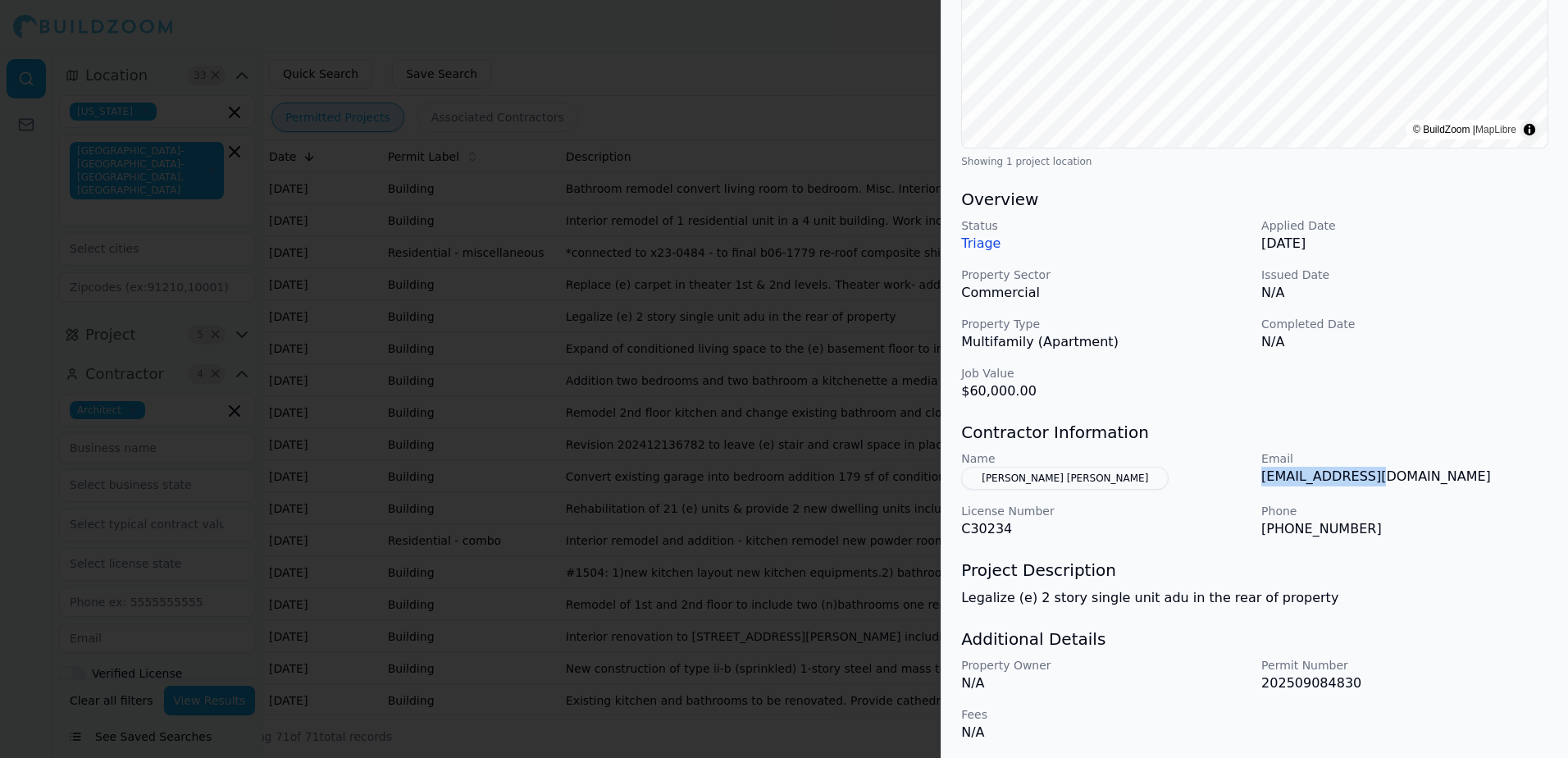
drag, startPoint x: 1370, startPoint y: 478, endPoint x: 1258, endPoint y: 487, distance: 112.4
click at [1258, 487] on div "Name [PERSON_NAME] [PERSON_NAME] Email [EMAIL_ADDRESS][DOMAIN_NAME] License Num…" at bounding box center [1255, 495] width 587 height 89
drag, startPoint x: 1258, startPoint y: 487, endPoint x: 1273, endPoint y: 478, distance: 17.5
copy p "[EMAIL_ADDRESS][DOMAIN_NAME]"
click at [1397, 400] on div "ADU Project Location © BuildZoom | MapLibre Showing 1 project location Overview…" at bounding box center [1255, 253] width 627 height 1019
